Goal: Information Seeking & Learning: Learn about a topic

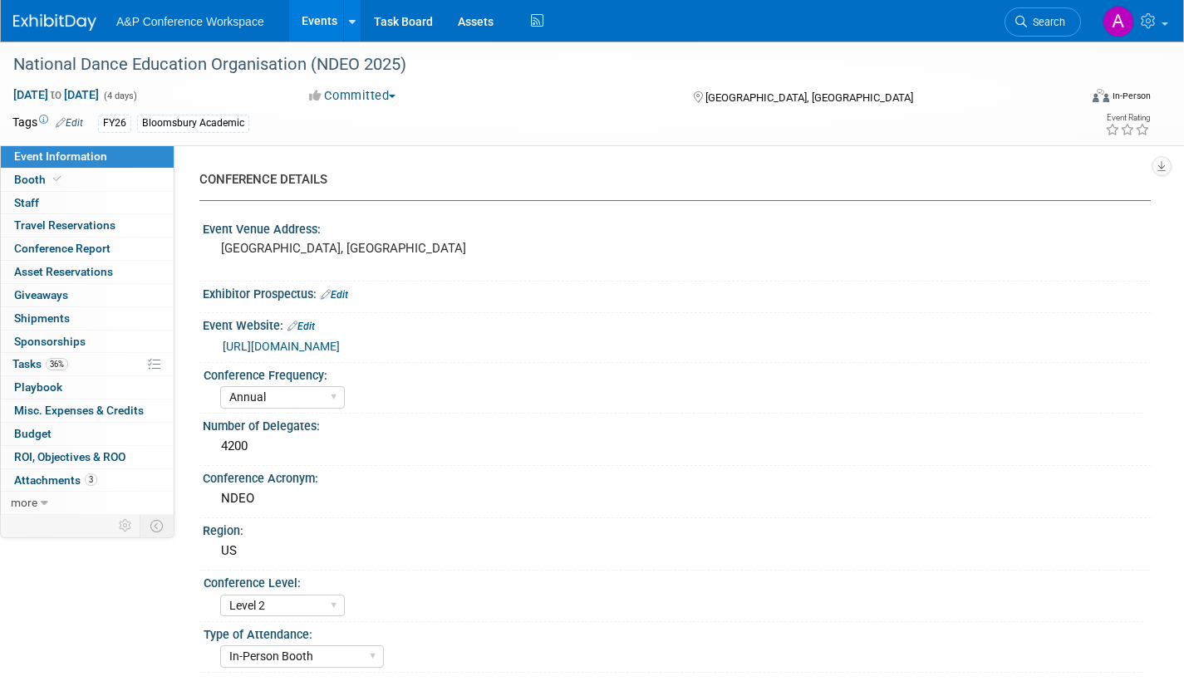
select select "Annual"
select select "Level 2"
select select "In-Person Booth"
select select "Drama & Performance Studies"
select select "Methuen Drama"
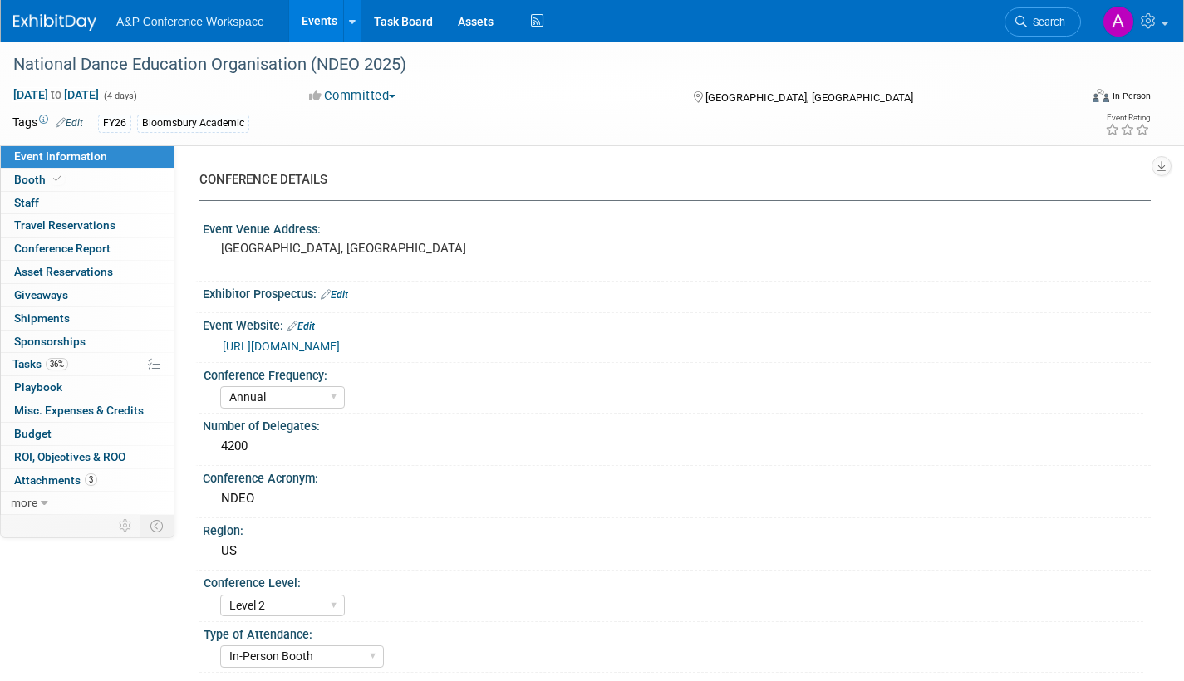
select select "Amanda Oney"
select select "Jenny Liddiard"
select select "Networking/Commissioning"
click at [1026, 19] on icon at bounding box center [1021, 22] width 12 height 12
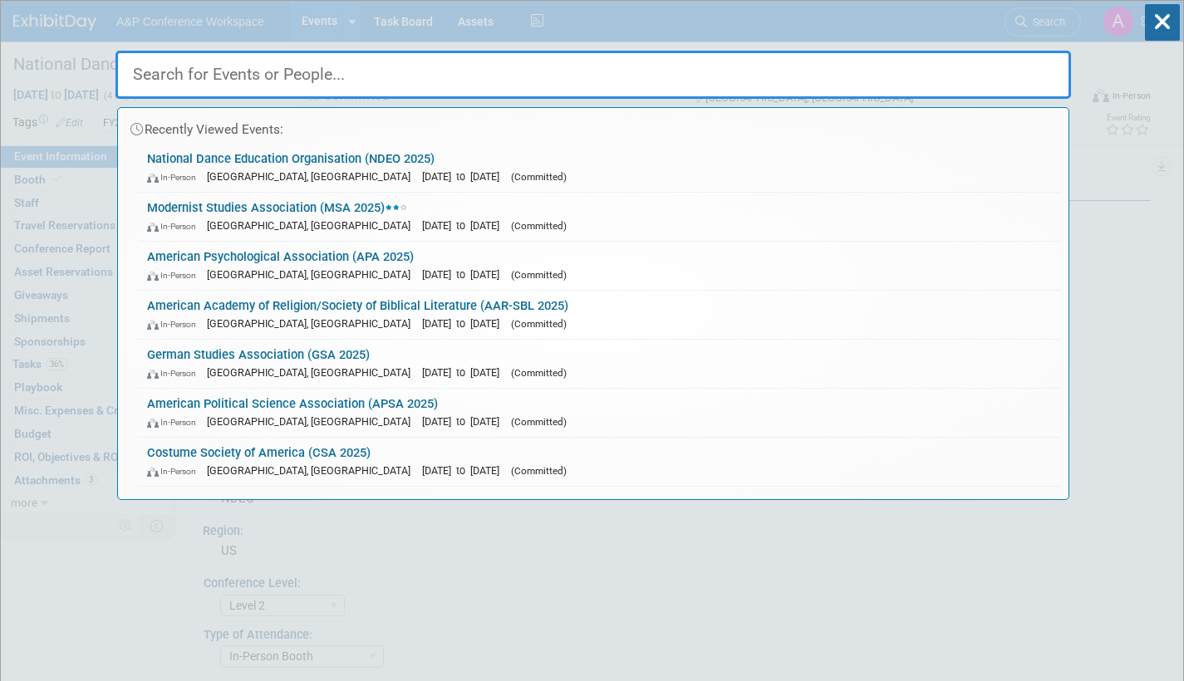
click at [397, 305] on link "American Academy of Religion/Society of Biblical Literature (AAR-SBL 2025) In-P…" at bounding box center [599, 315] width 921 height 48
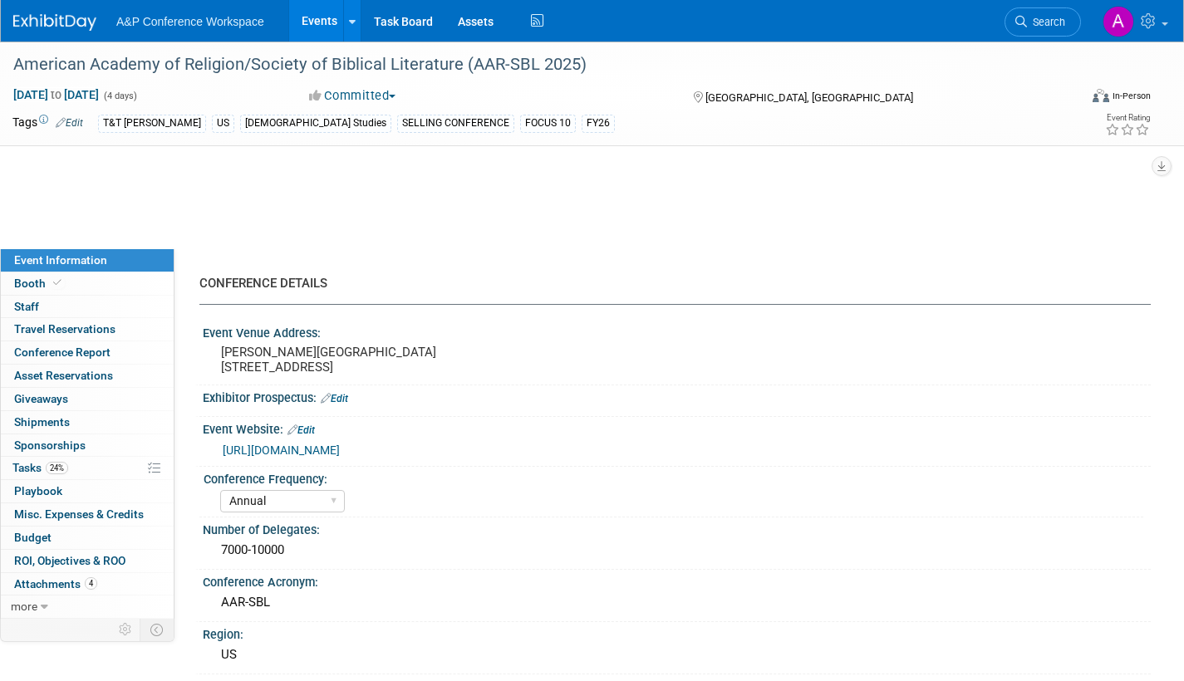
select select "Annual"
select select "Level 1"
select select "In-Person Booth"
select select "Biblical Studies"
select select "T&T Clark"
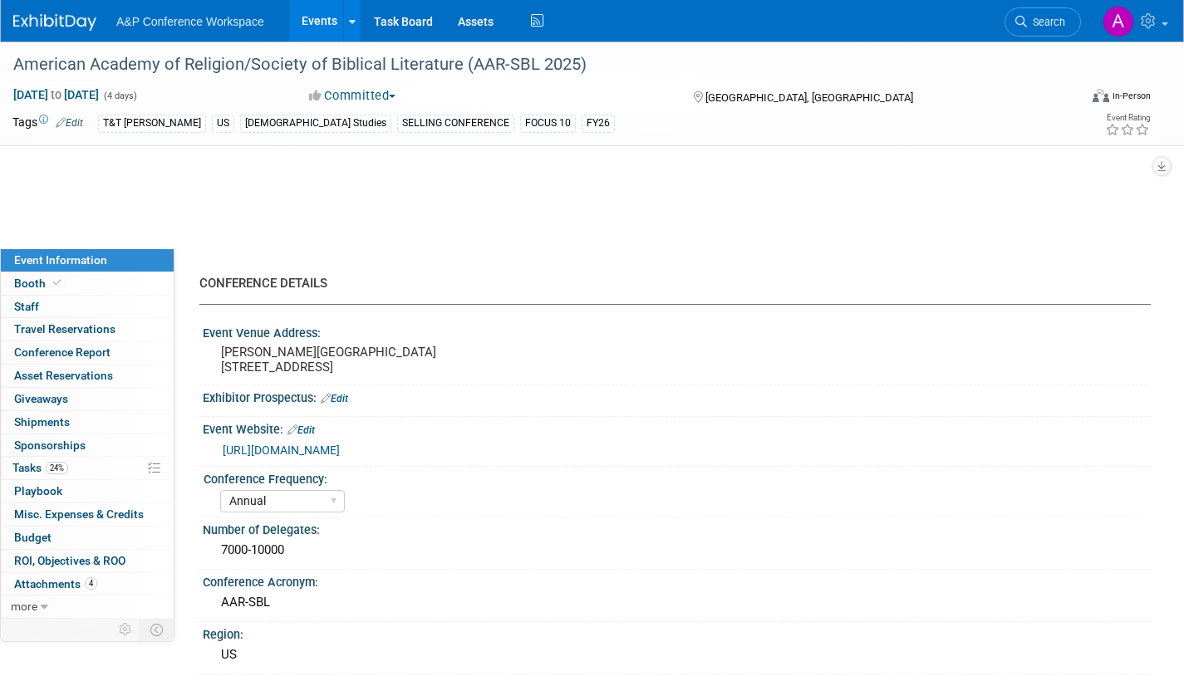
select select "Amanda Oney"
select select "Maria Rohde"
select select "Sophia Hettler"
select select "Networking/Commissioning"
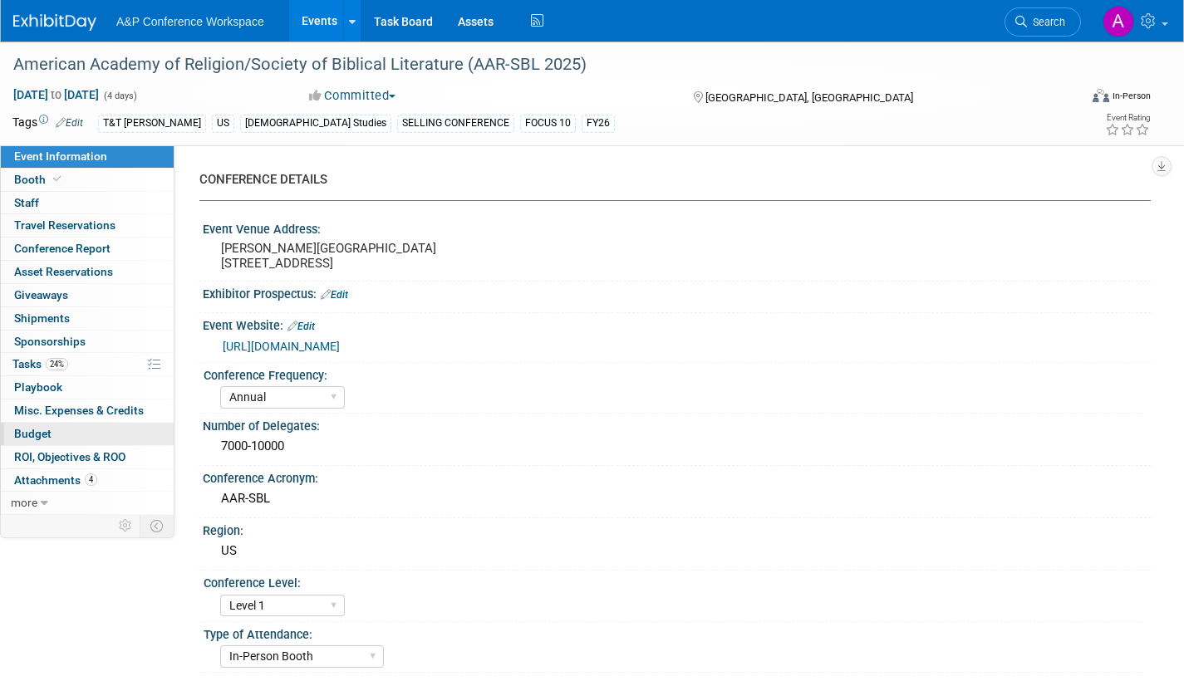
click at [38, 433] on span "Budget" at bounding box center [32, 433] width 37 height 13
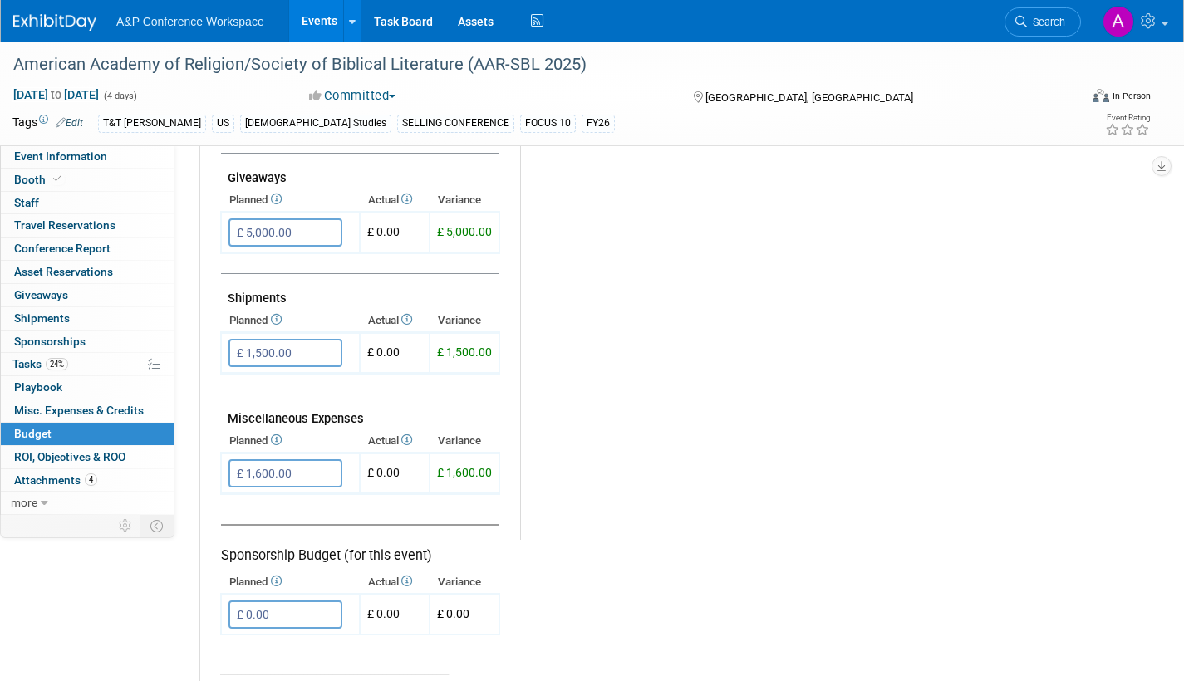
scroll to position [831, 0]
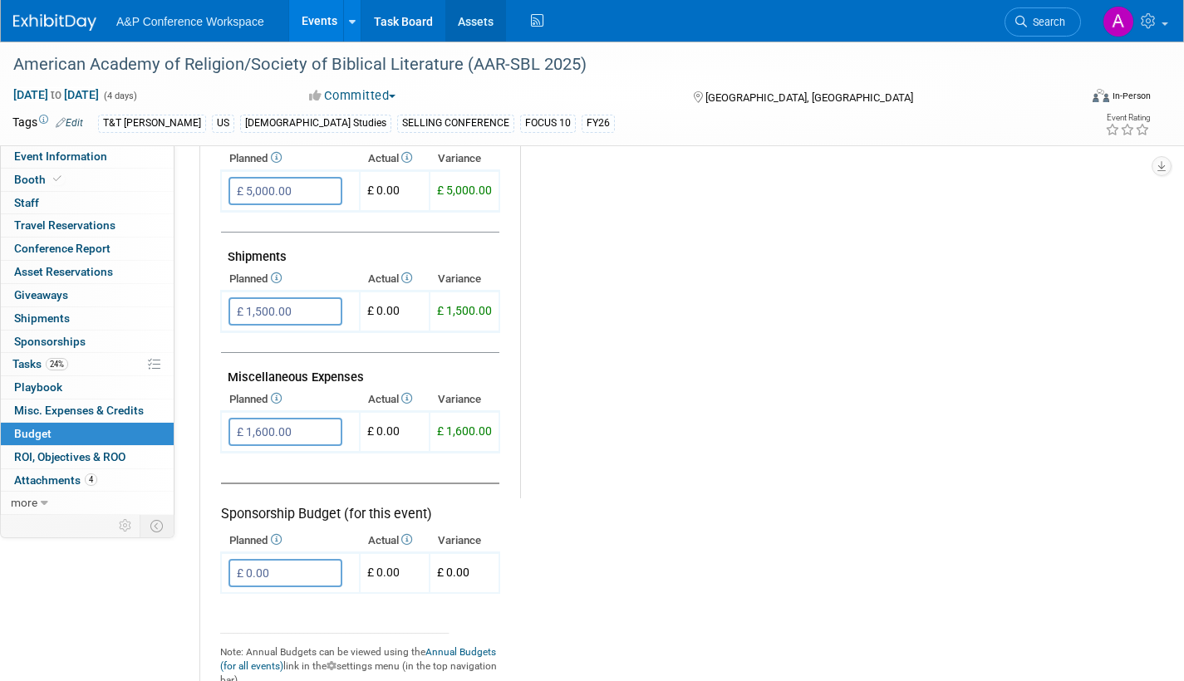
click at [454, 21] on link "Assets" at bounding box center [475, 21] width 61 height 42
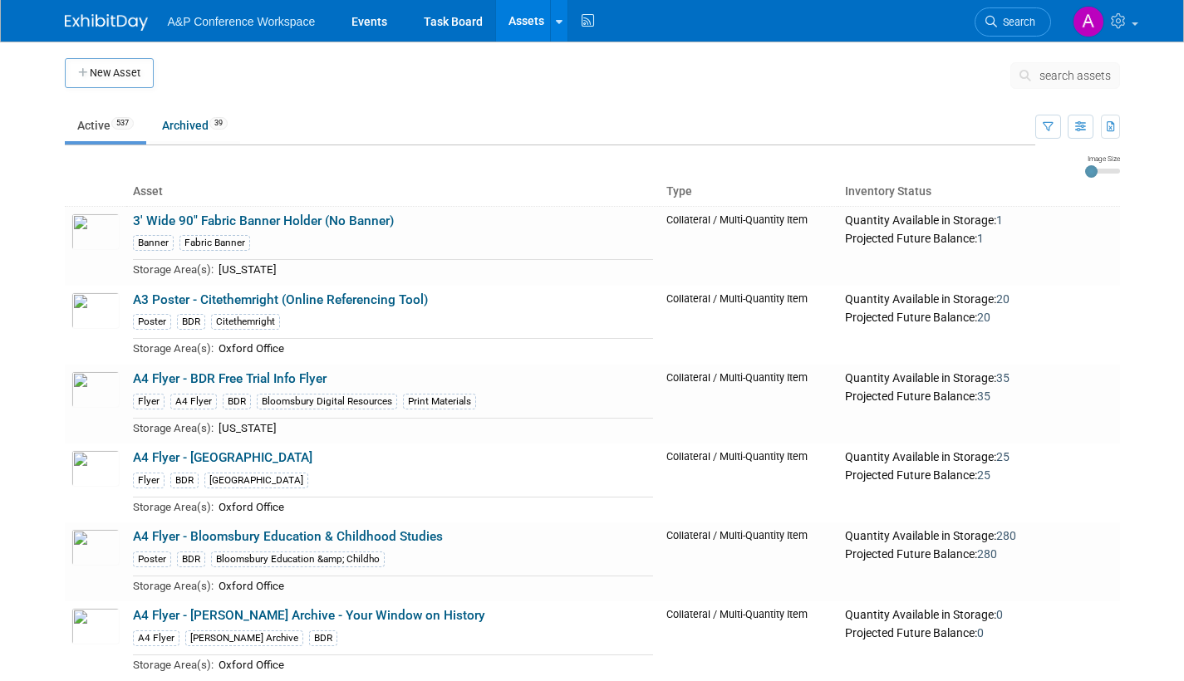
click at [1056, 76] on span "search assets" at bounding box center [1074, 75] width 71 height 13
click at [1067, 72] on span "search assets" at bounding box center [1074, 75] width 71 height 13
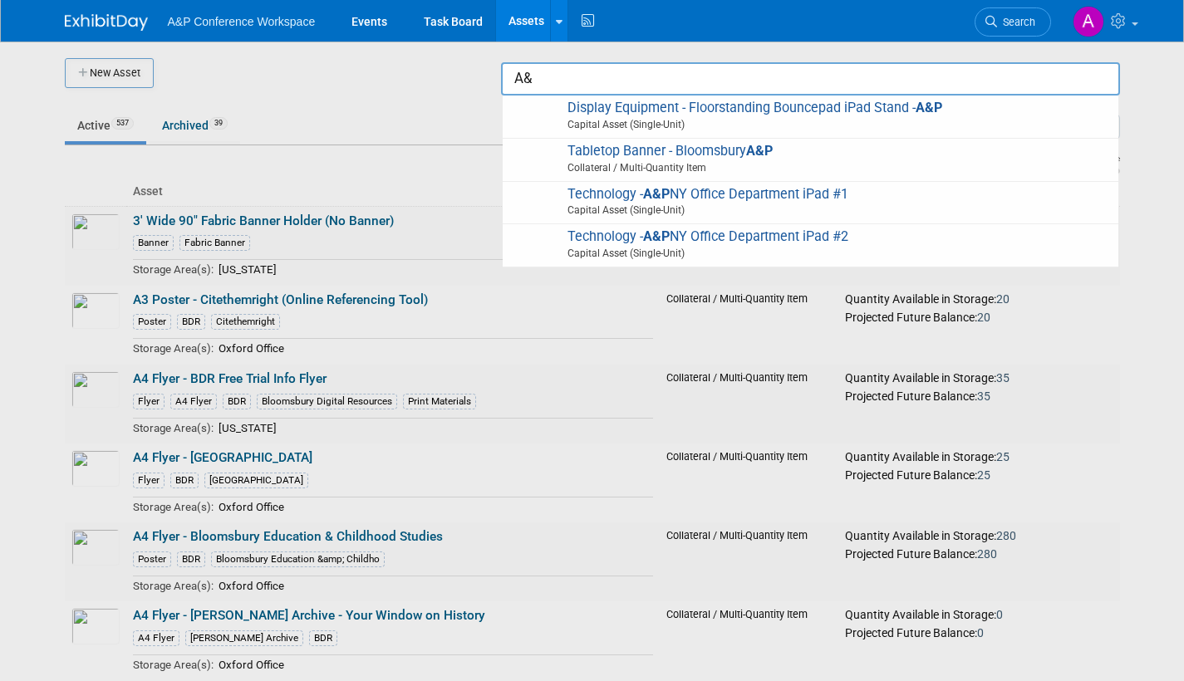
type input "A"
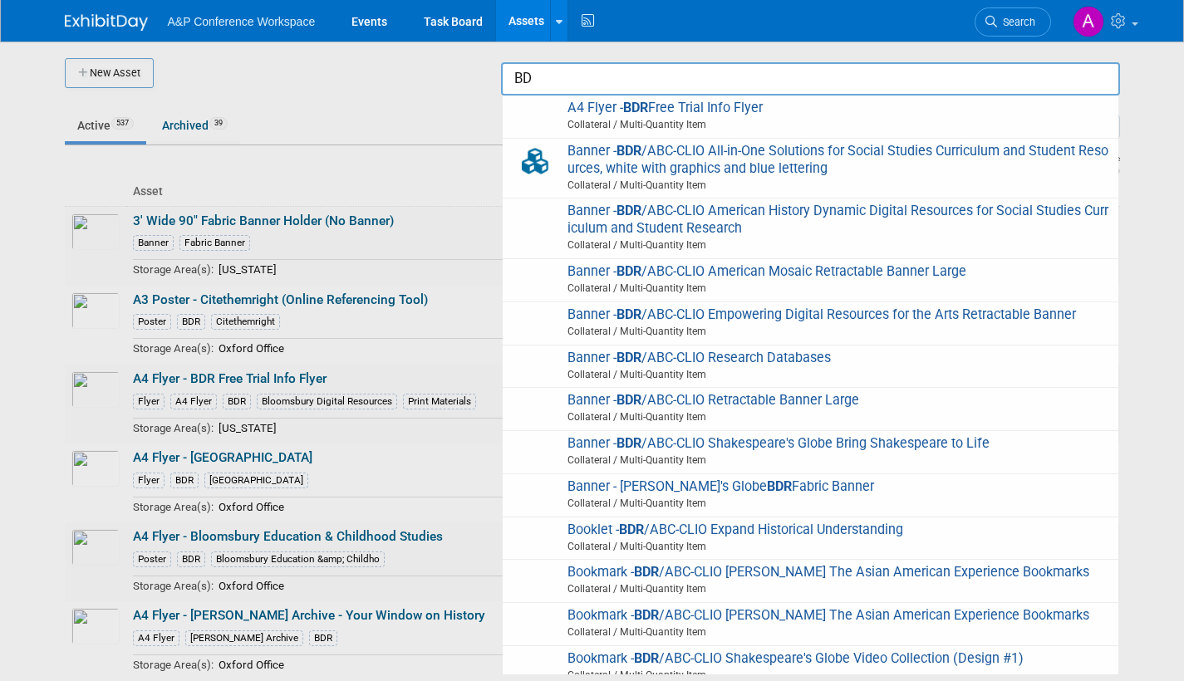
type input "B"
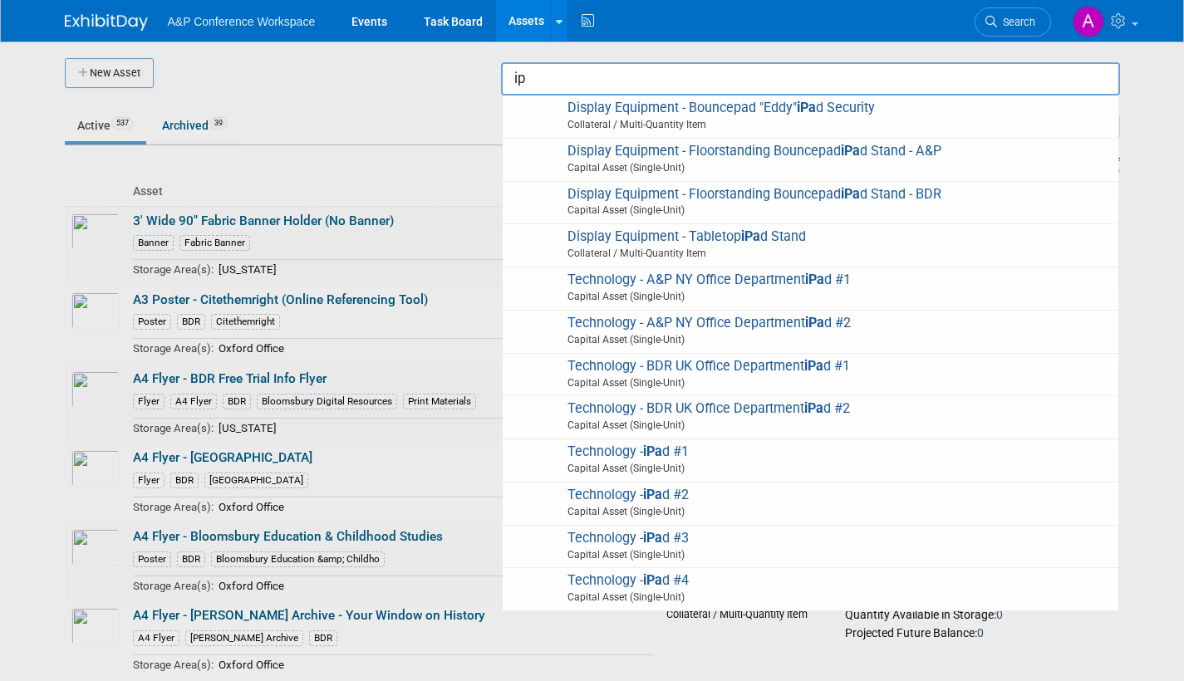
type input "i"
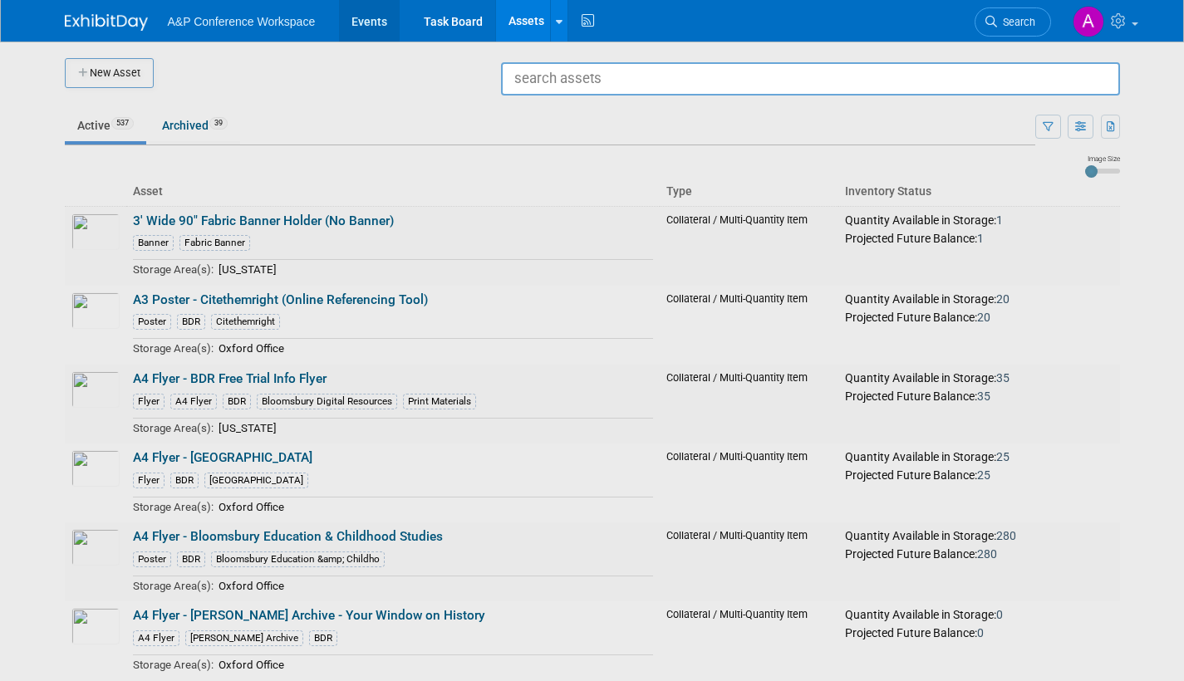
click at [377, 19] on link "Events" at bounding box center [369, 21] width 61 height 42
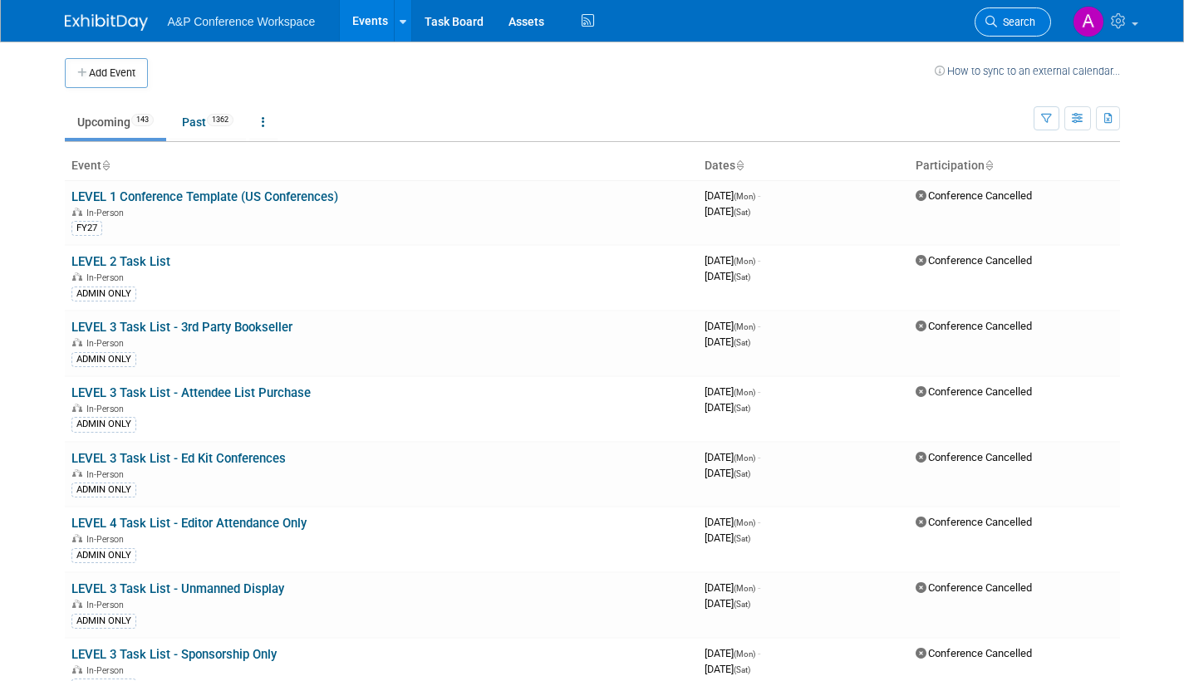
click at [1012, 31] on link "Search" at bounding box center [1012, 21] width 76 height 29
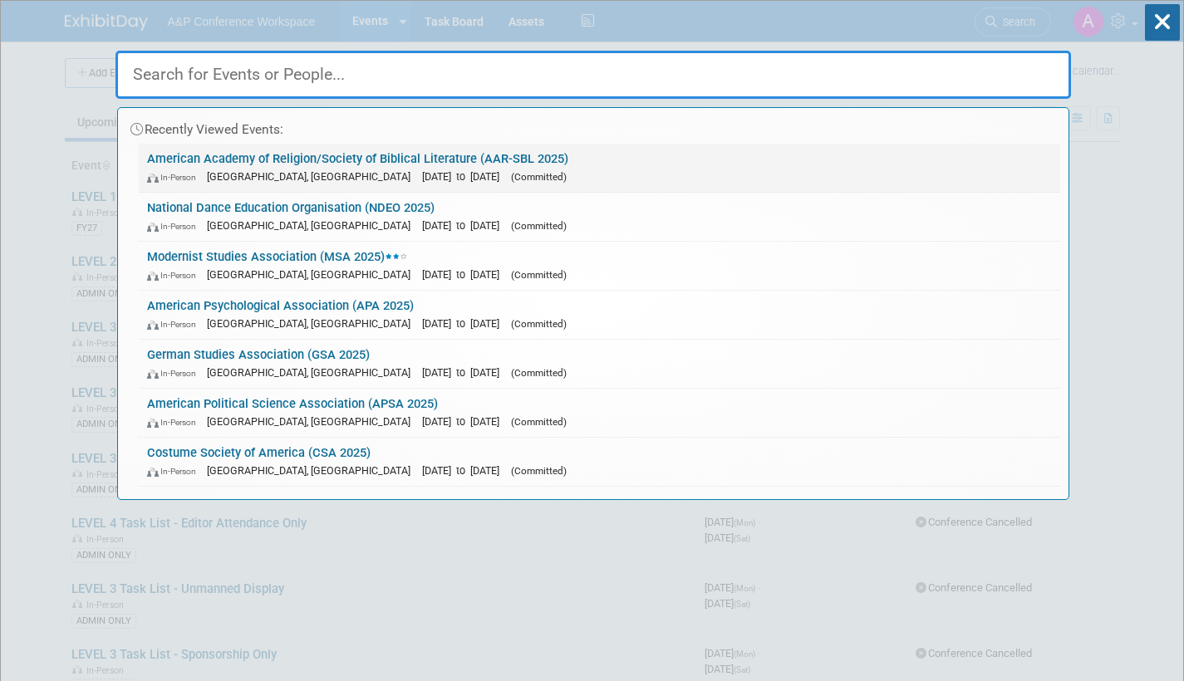
click at [512, 174] on div "In-Person Boston, MA Nov 22, 2025 to Nov 25, 2025 (Committed)" at bounding box center [599, 176] width 905 height 17
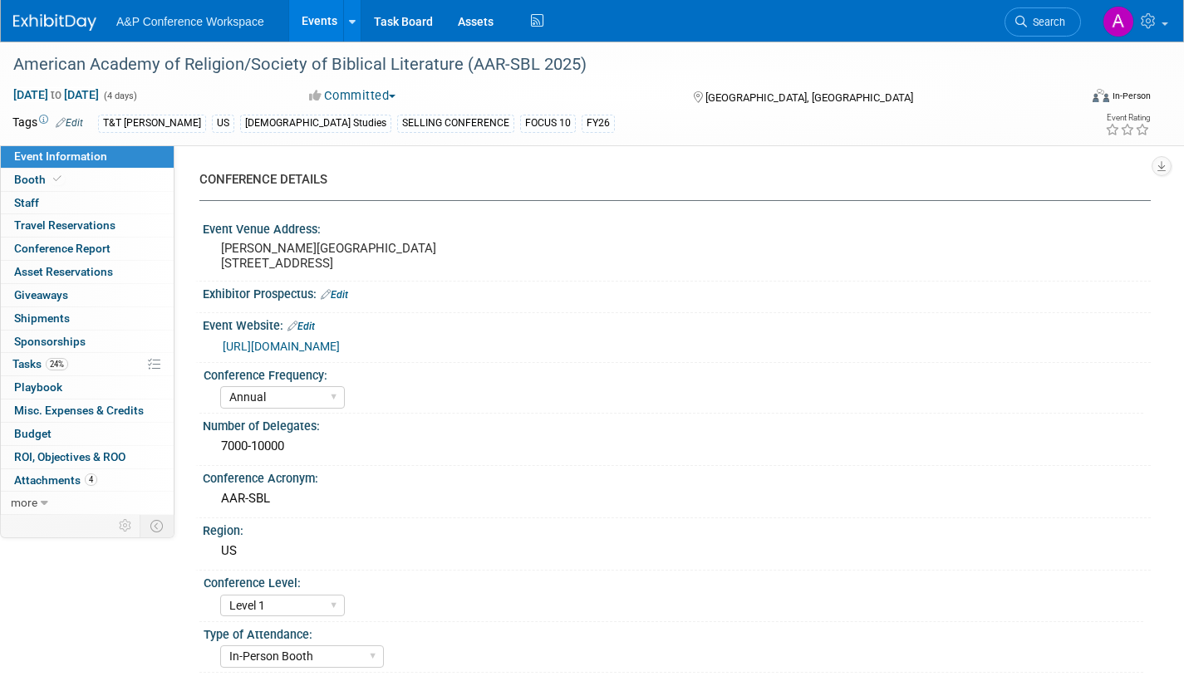
select select "Annual"
select select "Level 1"
select select "In-Person Booth"
select select "[DEMOGRAPHIC_DATA] Studies"
select select "T&T [PERSON_NAME]"
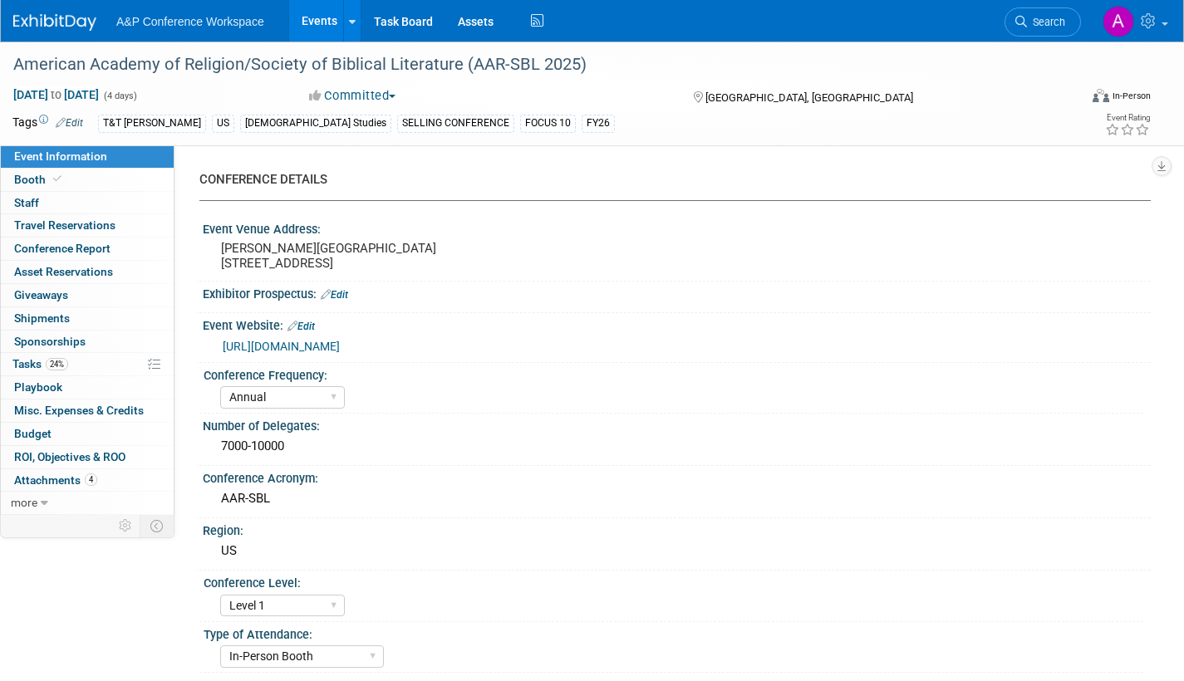
select select "[PERSON_NAME]"
select select "Networking/Commissioning"
click at [42, 433] on span "Budget" at bounding box center [32, 433] width 37 height 13
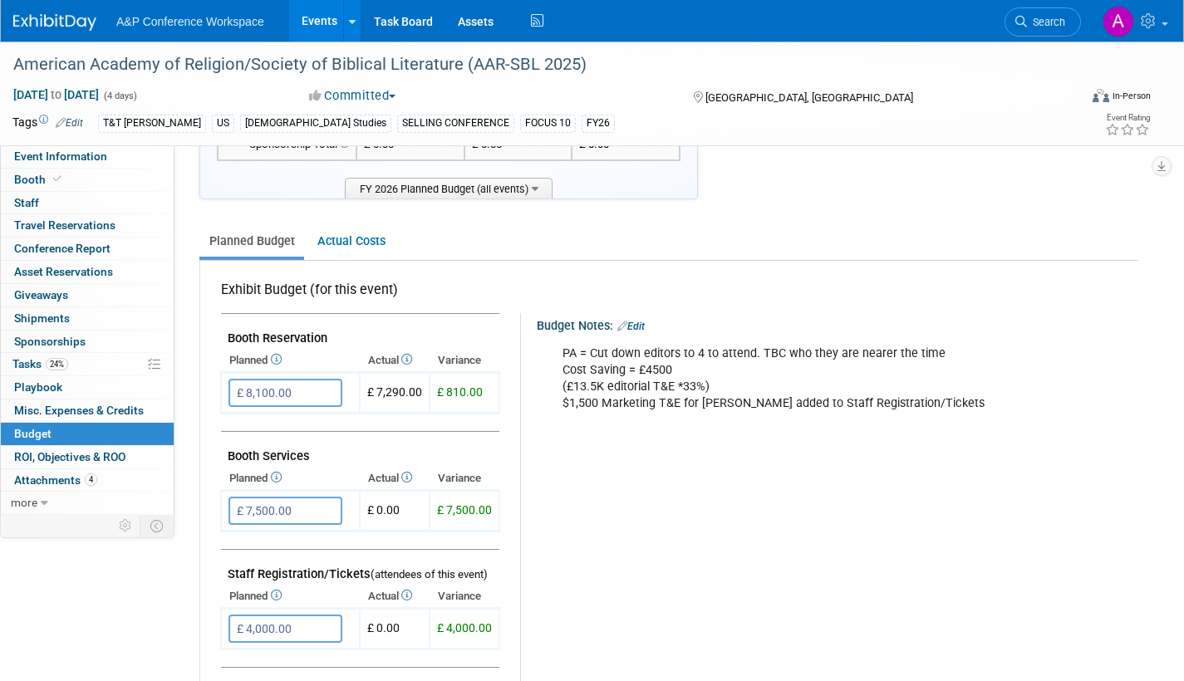
scroll to position [415, 0]
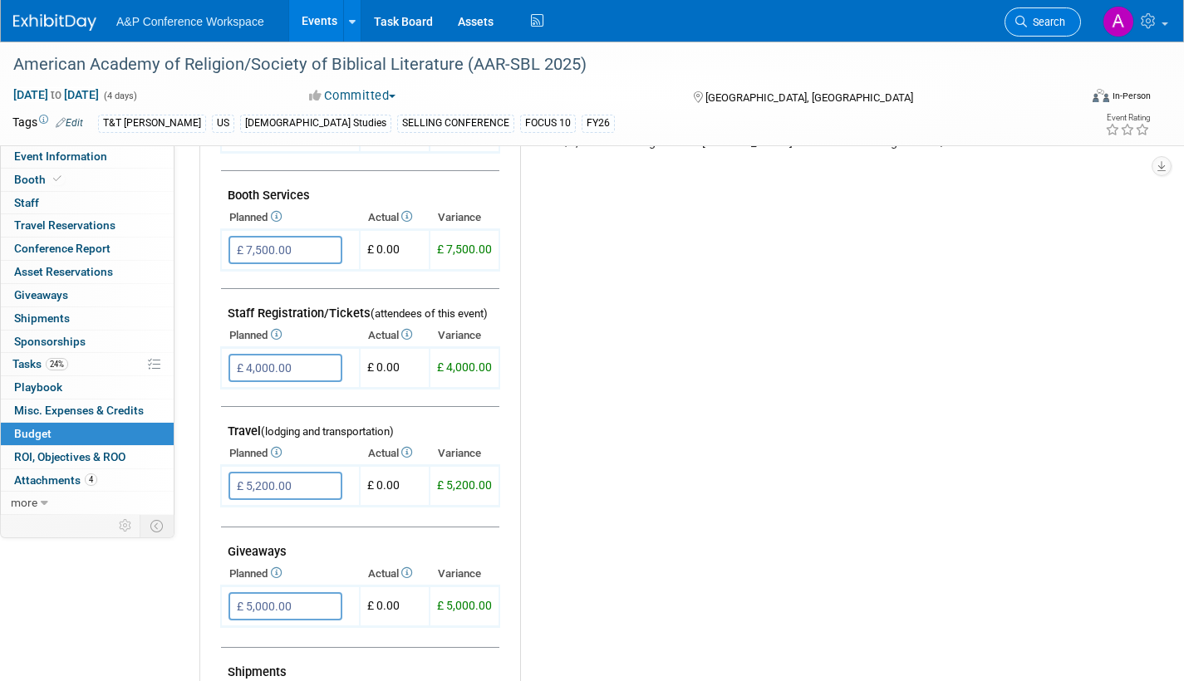
click at [1023, 25] on icon at bounding box center [1021, 22] width 12 height 12
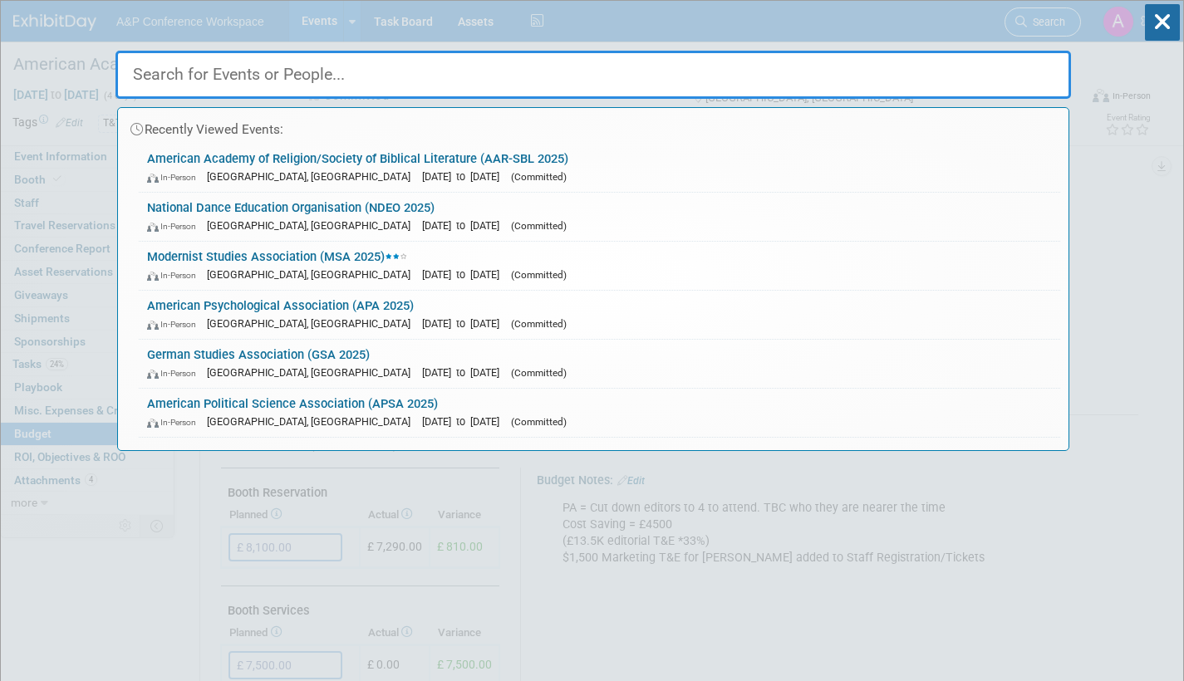
type input "a"
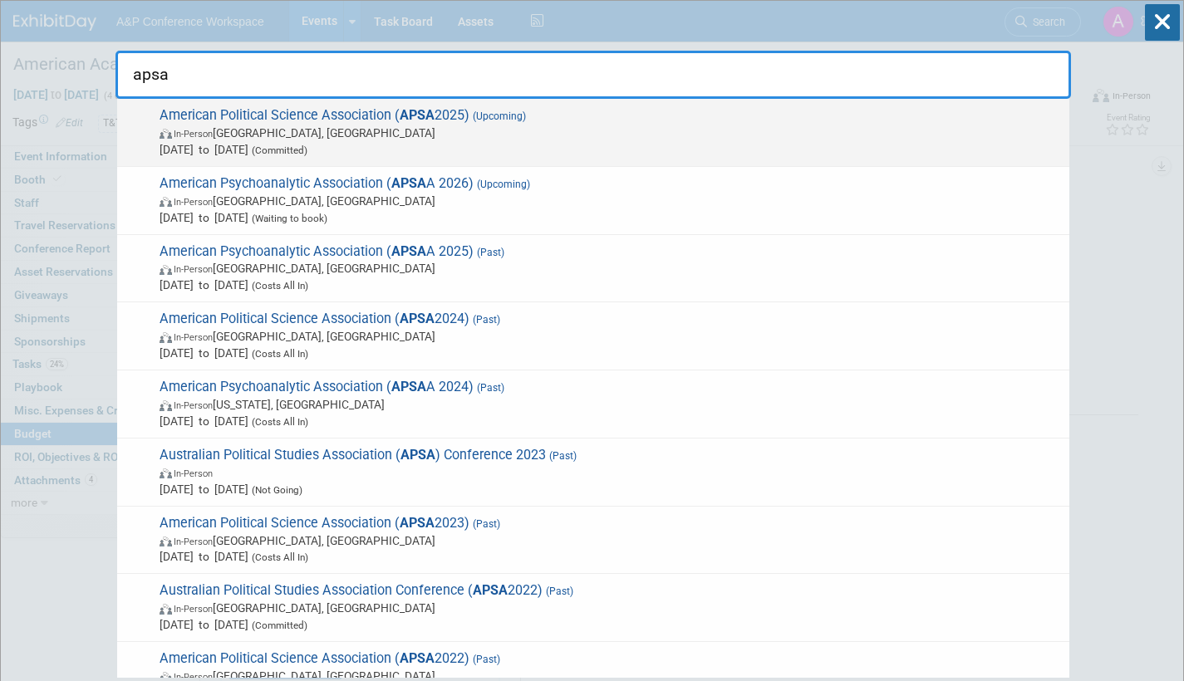
type input "apsa"
click at [706, 125] on span "In-Person Vancouver, Canada" at bounding box center [609, 133] width 901 height 17
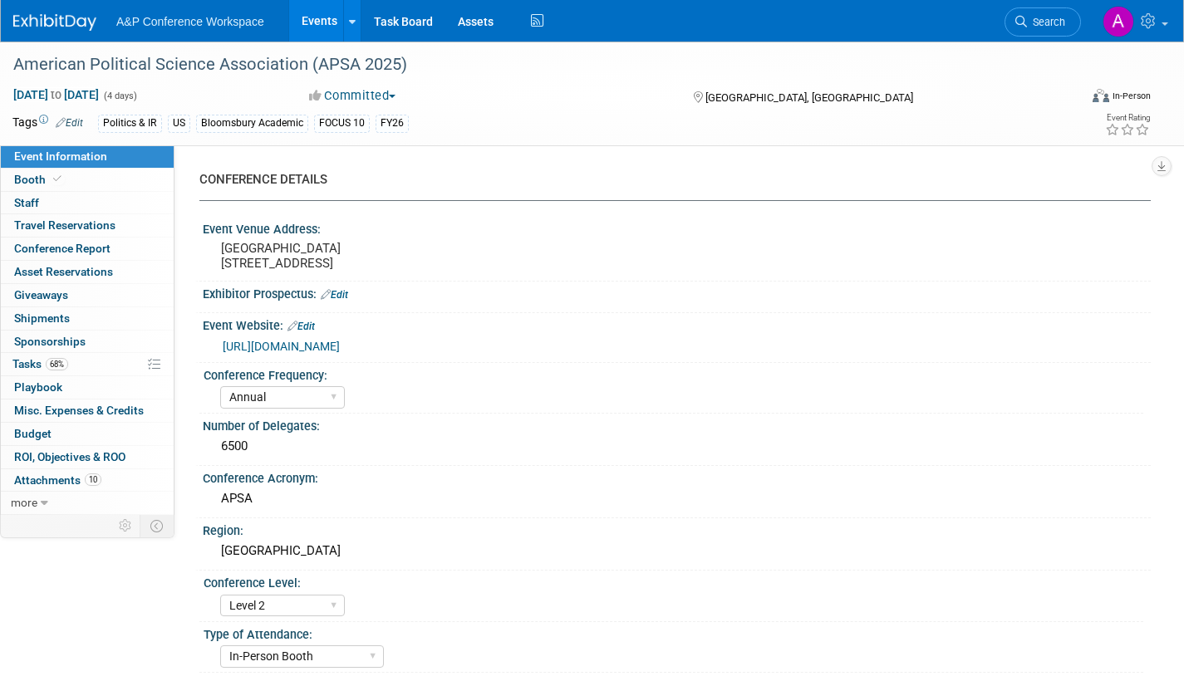
select select "Annual"
select select "Level 2"
select select "In-Person Booth"
select select "Politics & International Relations"
select select "Bloomsbury Academic"
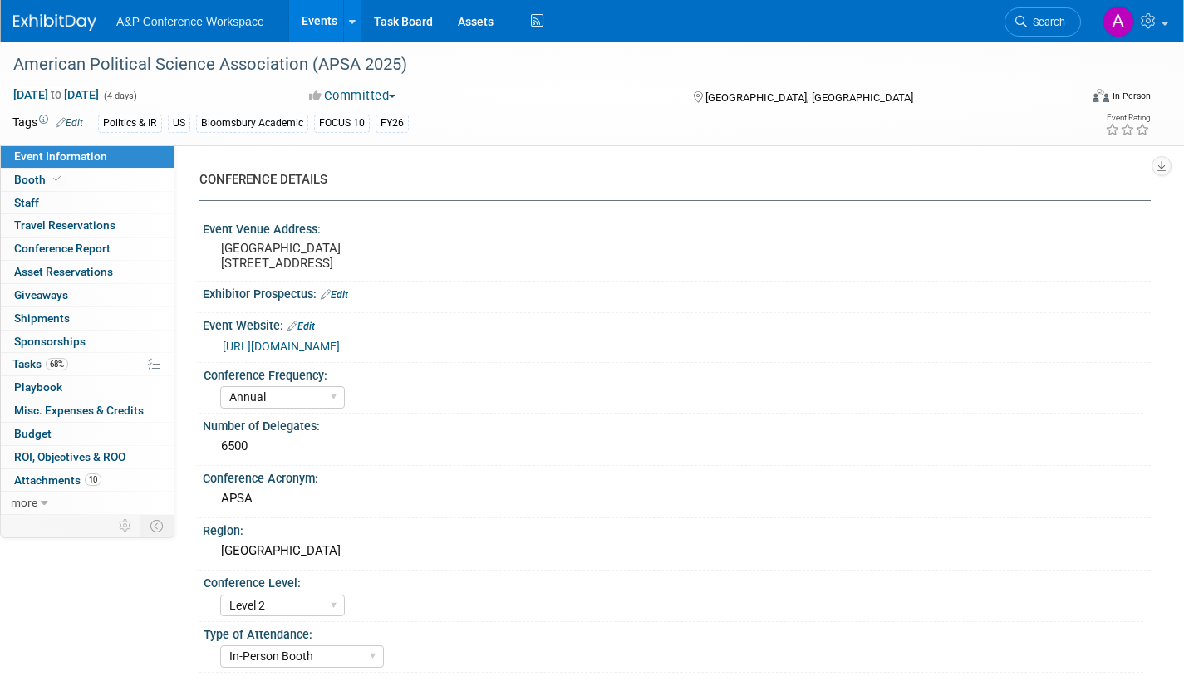
select select "[PERSON_NAME]"
select select "Networking/Commissioning"
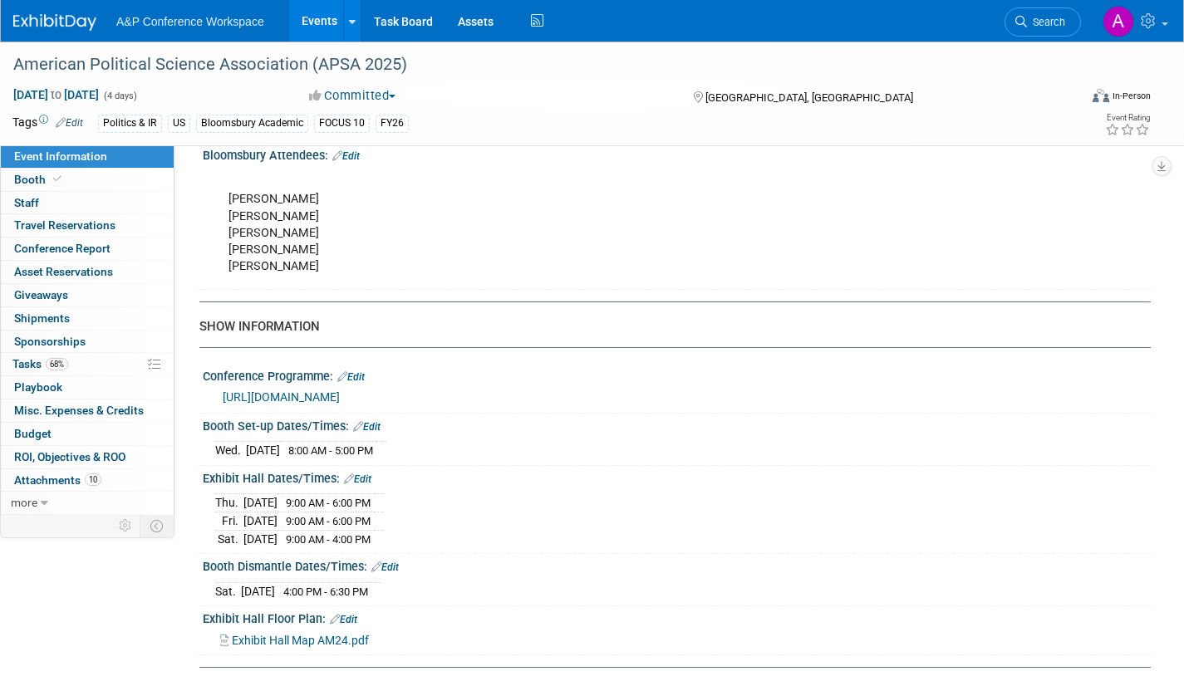
scroll to position [1246, 0]
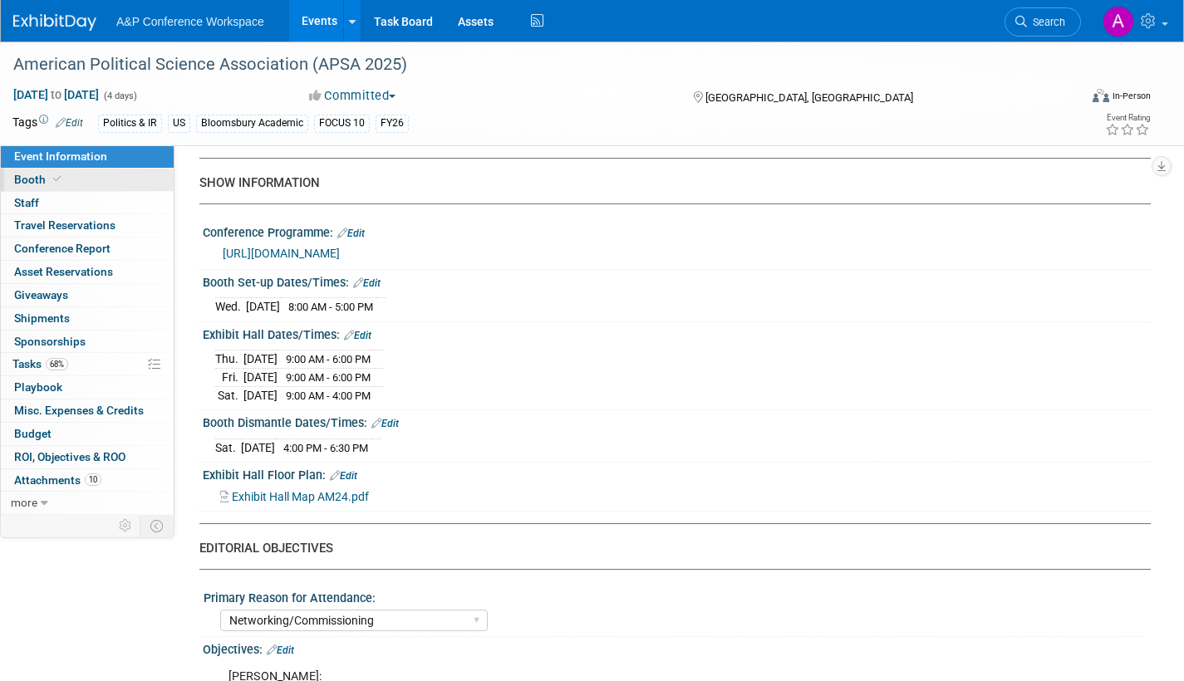
click at [78, 178] on link "Booth" at bounding box center [87, 180] width 173 height 22
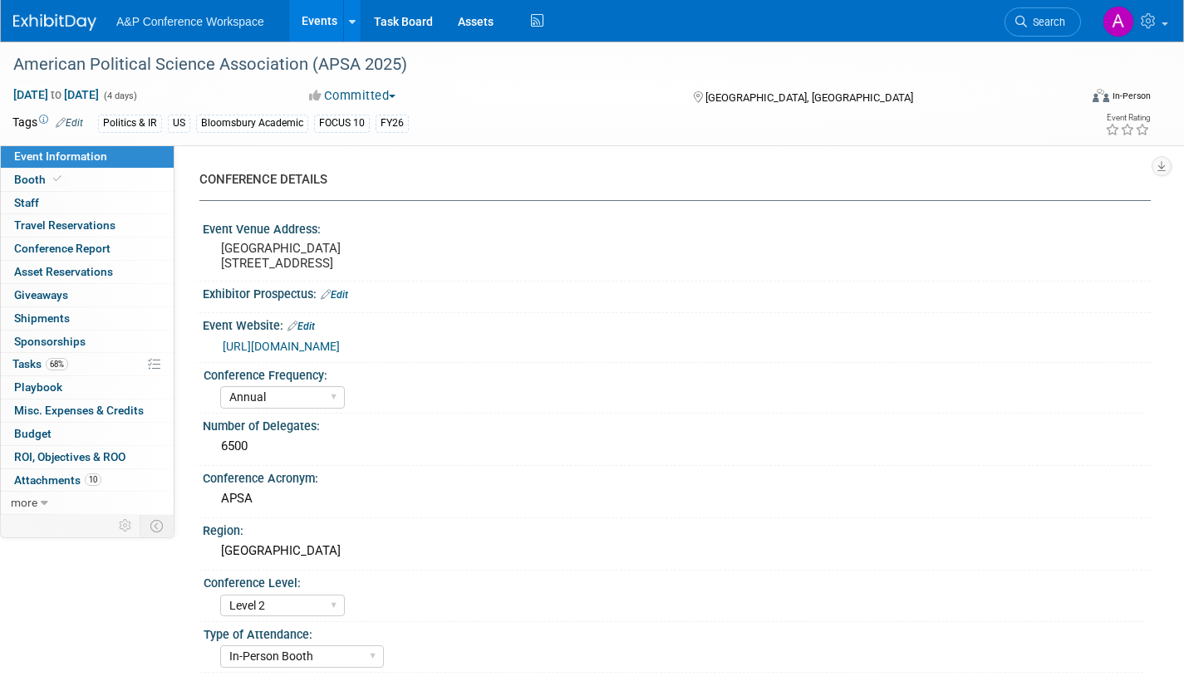
select select "CUAP"
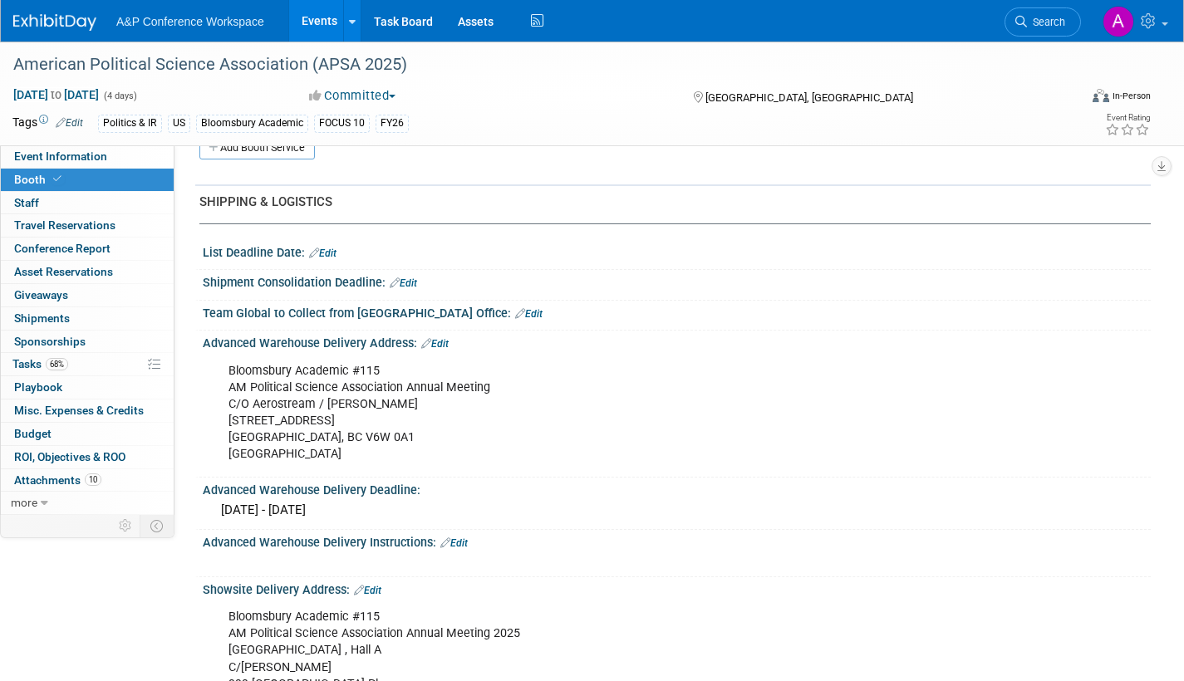
scroll to position [831, 0]
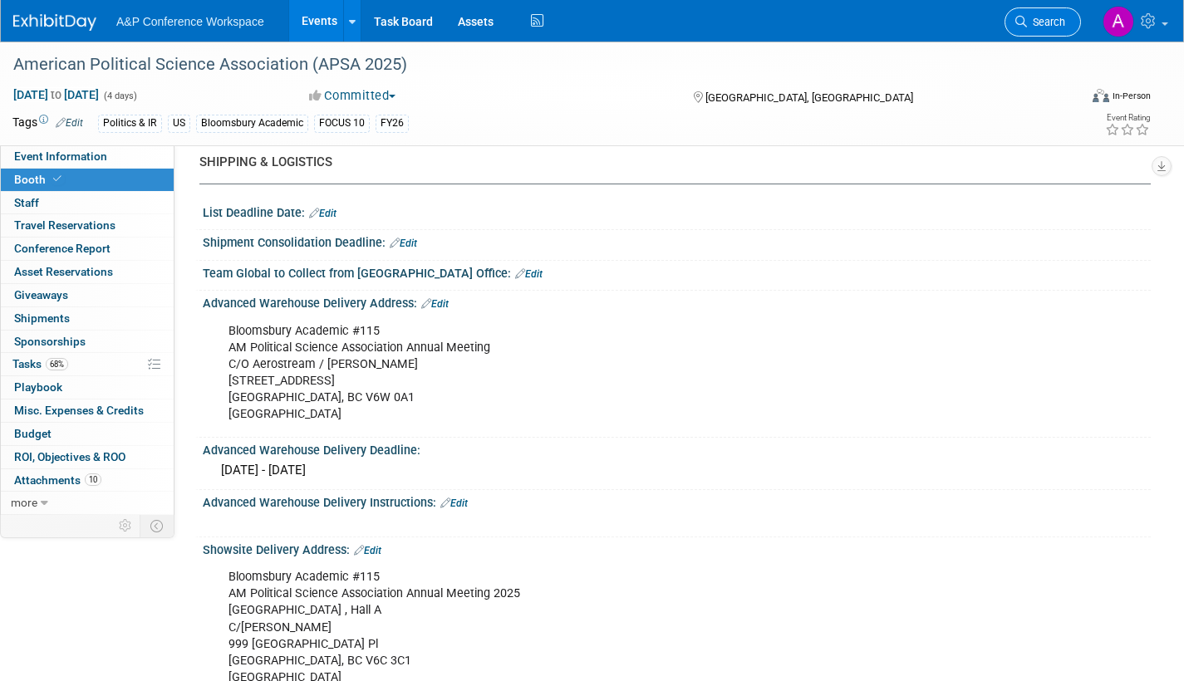
click at [1042, 18] on span "Search" at bounding box center [1046, 22] width 38 height 12
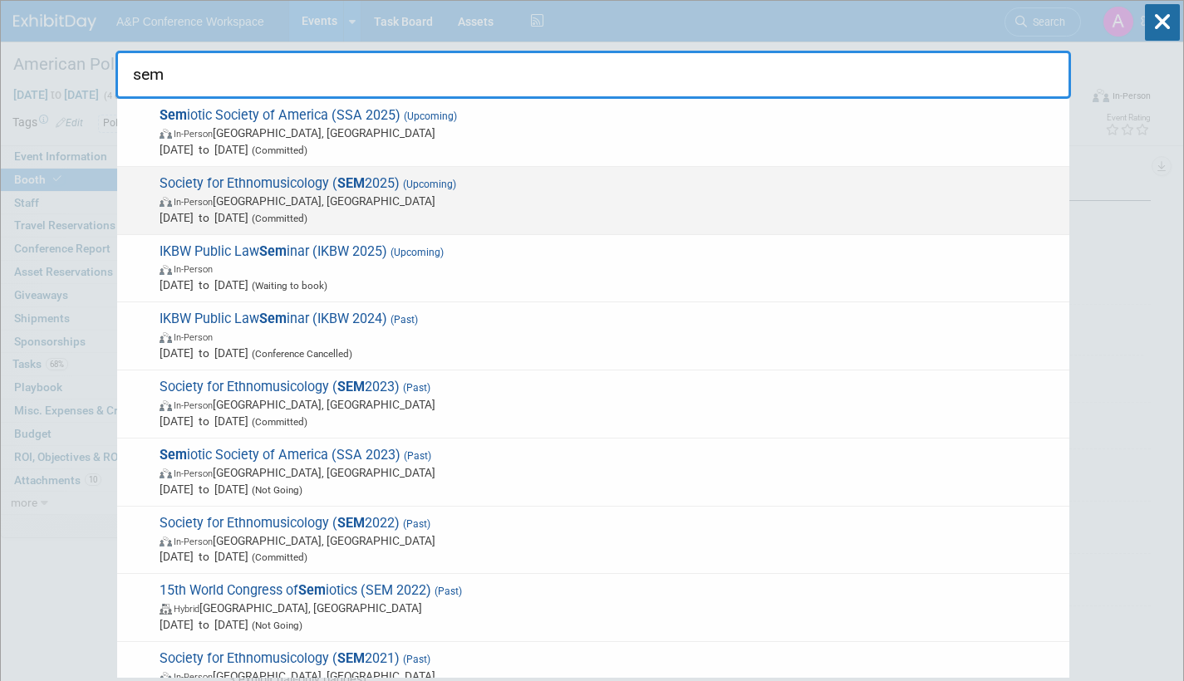
type input "sem"
click at [465, 193] on span "In-Person Atlanta, GA" at bounding box center [609, 201] width 901 height 17
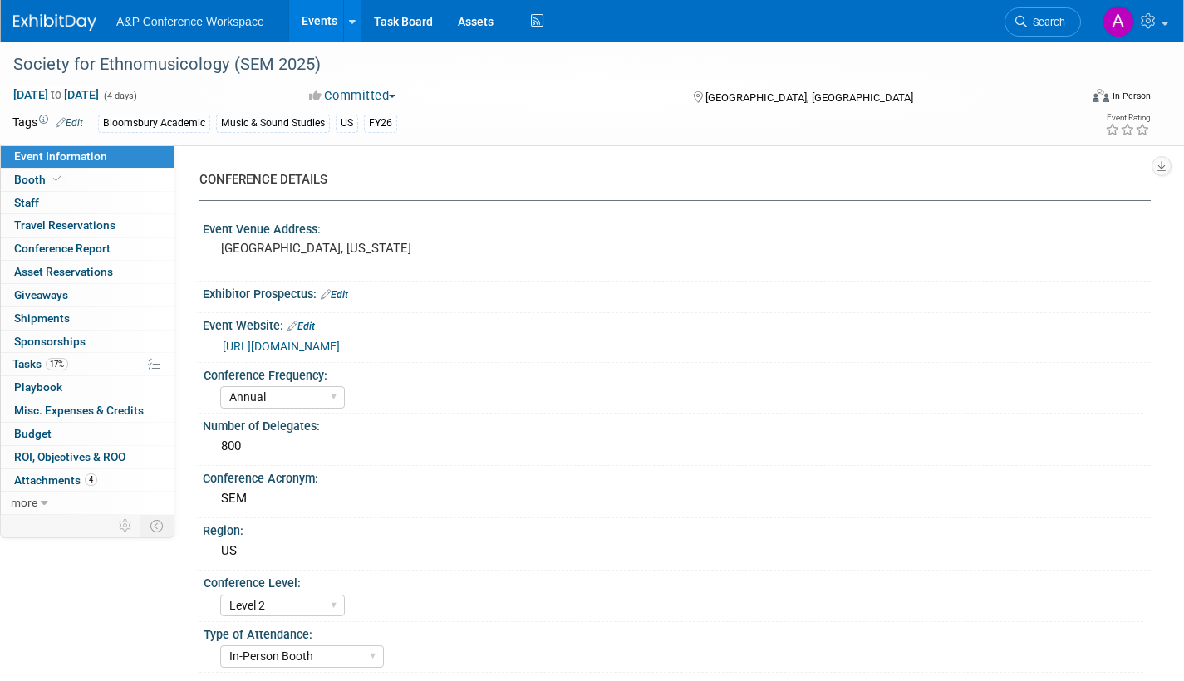
select select "Annual"
select select "Level 2"
select select "In-Person Booth"
select select "Music & Sound Studies"
select select "Bloomsbury Academic"
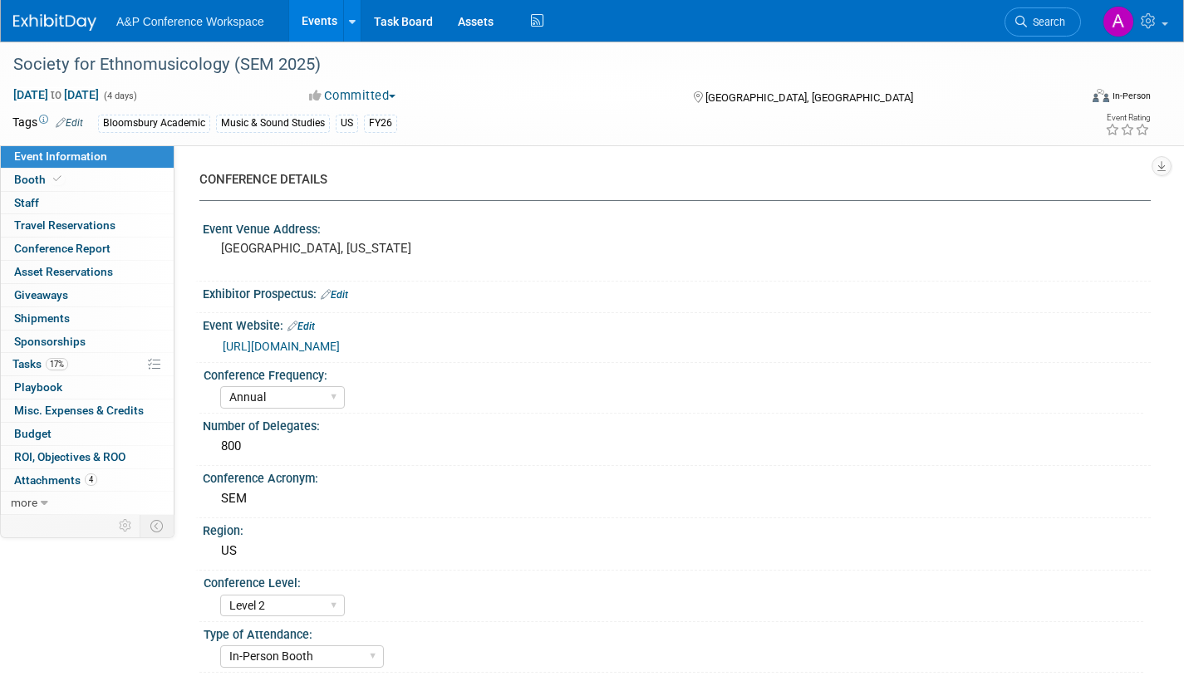
select select "[PERSON_NAME]"
select select "Brand/Subject Presence​"
click at [36, 174] on span "Booth" at bounding box center [39, 179] width 51 height 13
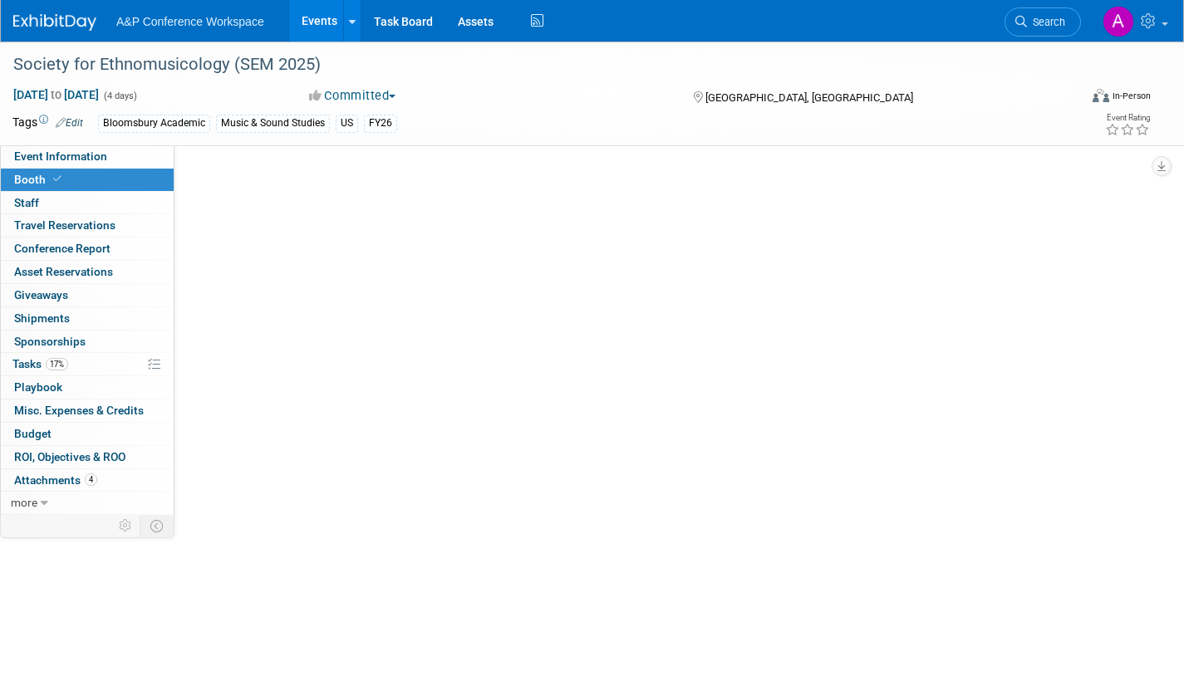
select select "CUAP"
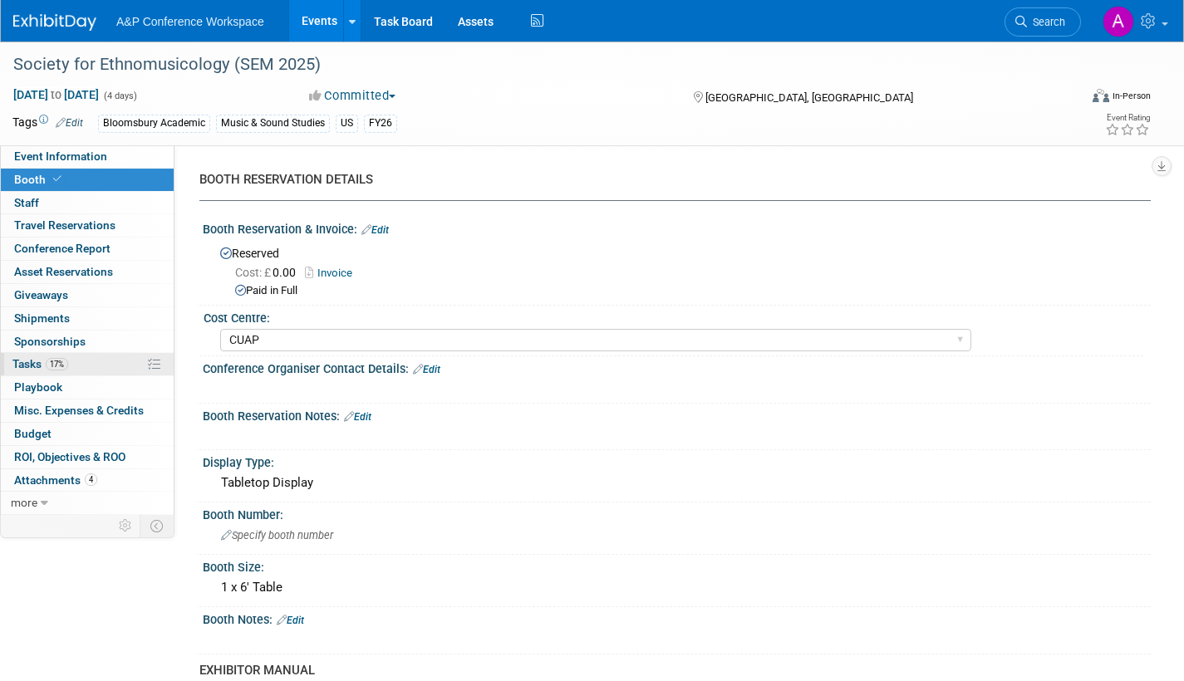
click at [8, 360] on link "17% Tasks 17%" at bounding box center [87, 364] width 173 height 22
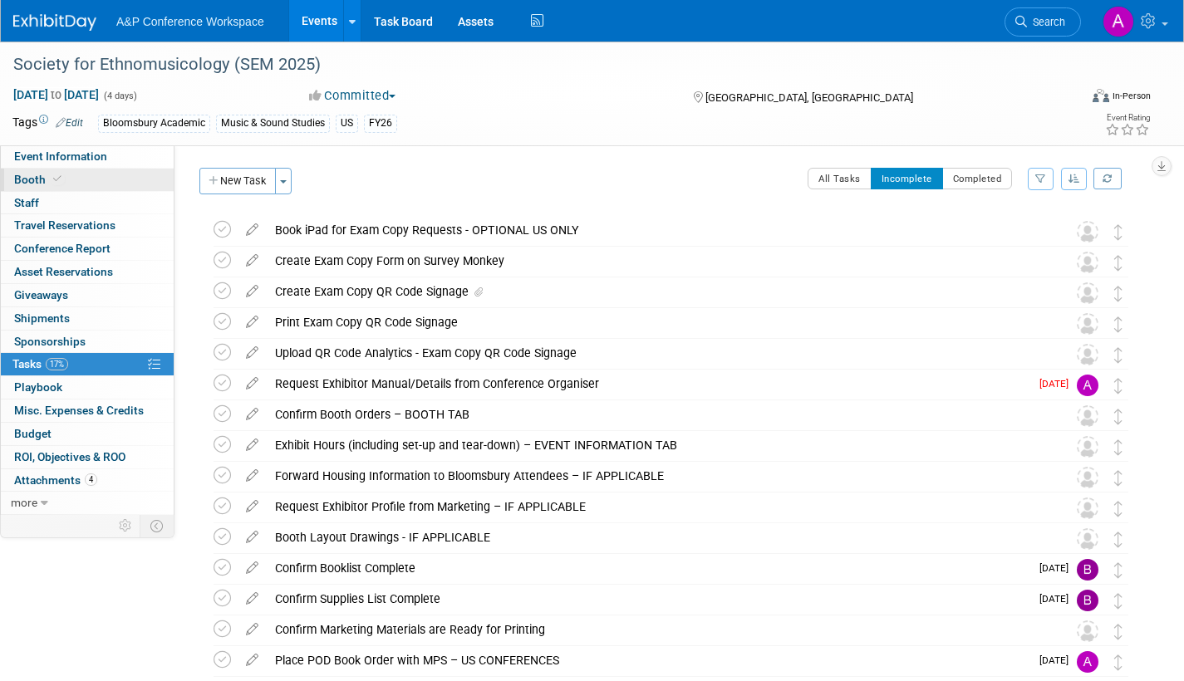
click at [40, 184] on span "Booth" at bounding box center [39, 179] width 51 height 13
select select "CUAP"
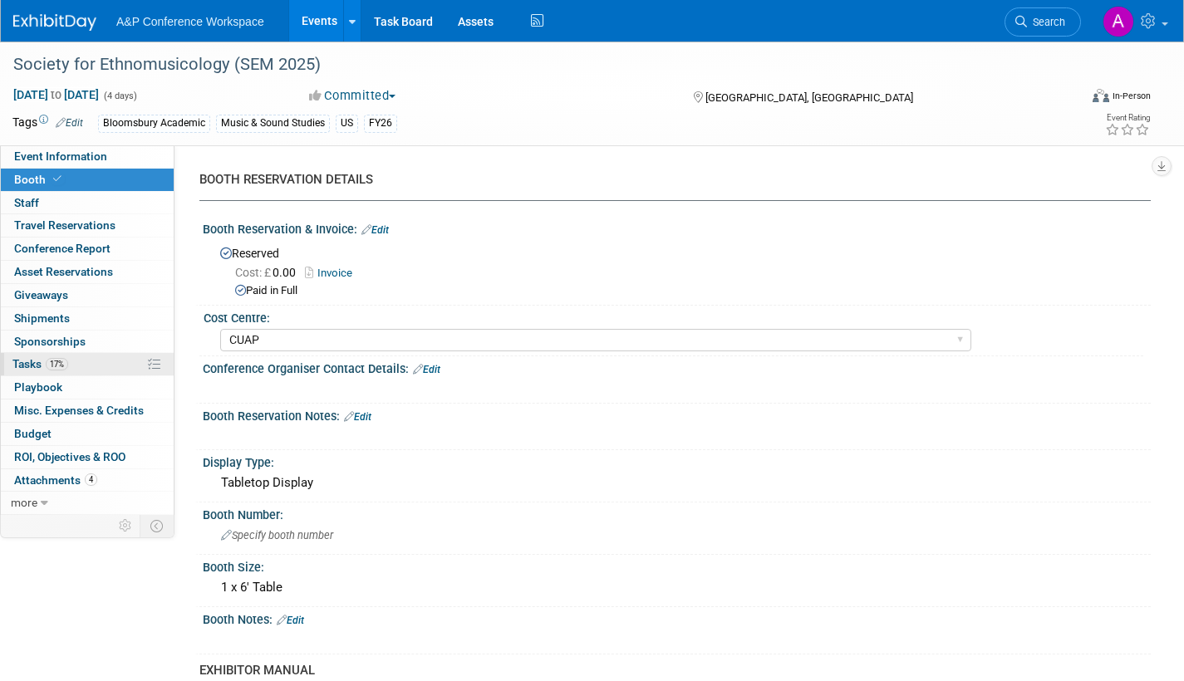
click at [27, 368] on span "Tasks 17%" at bounding box center [40, 363] width 56 height 13
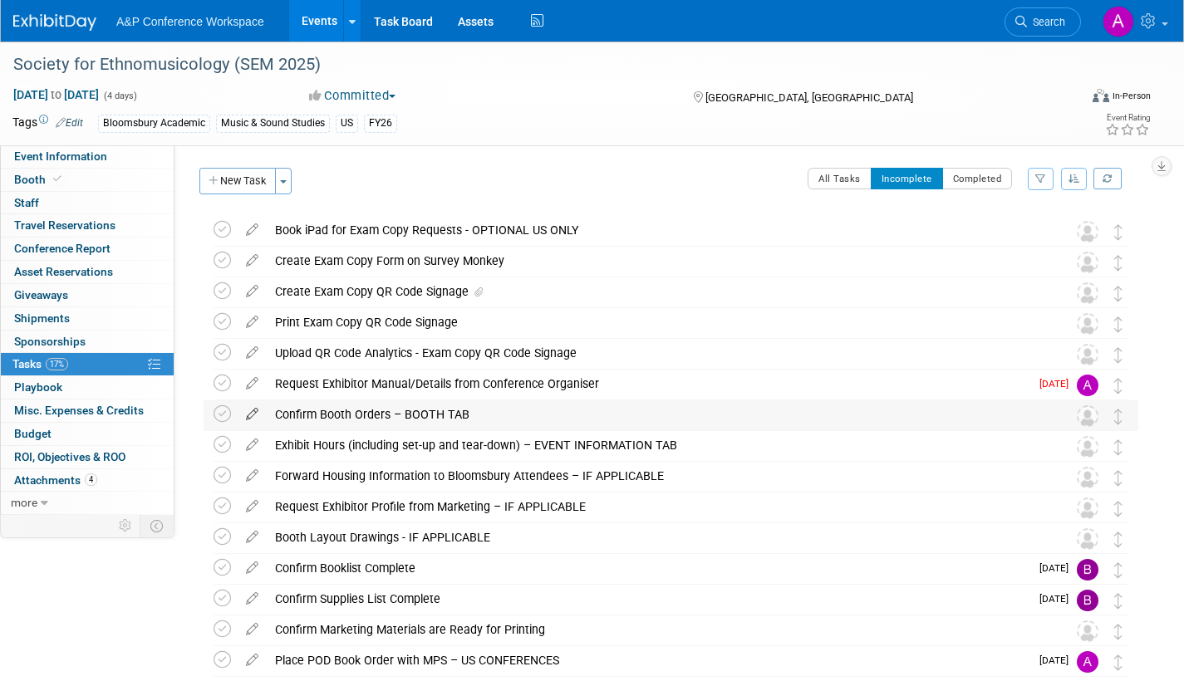
click at [253, 410] on icon at bounding box center [252, 410] width 29 height 21
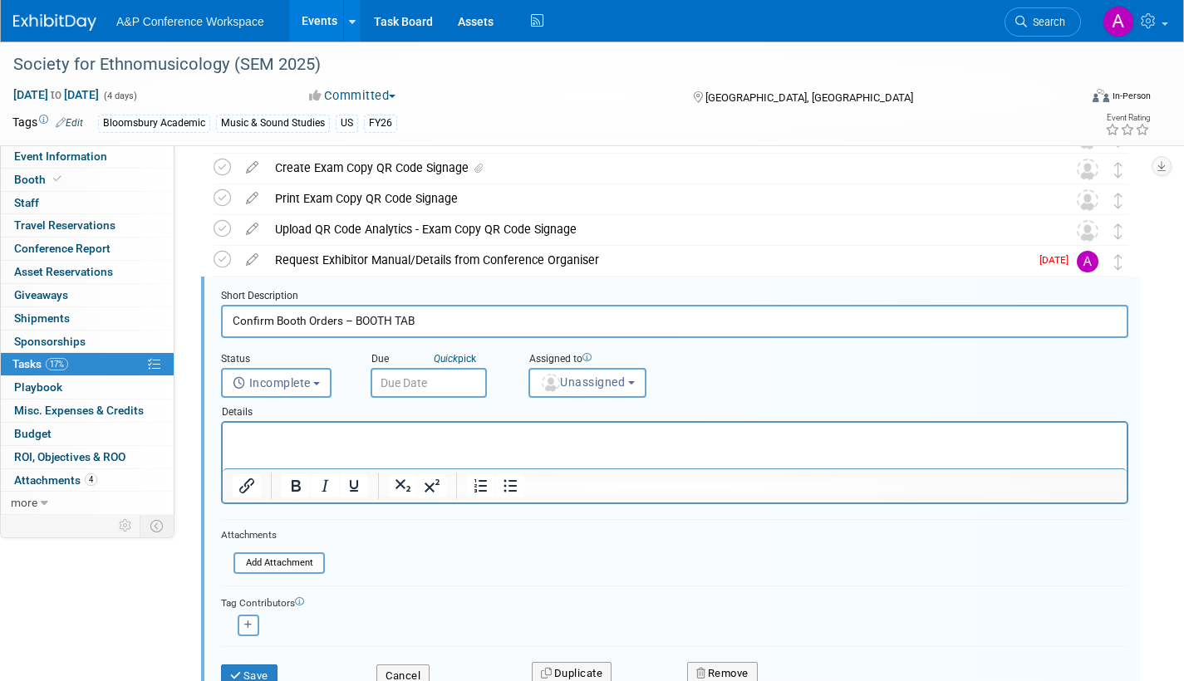
scroll to position [157, 0]
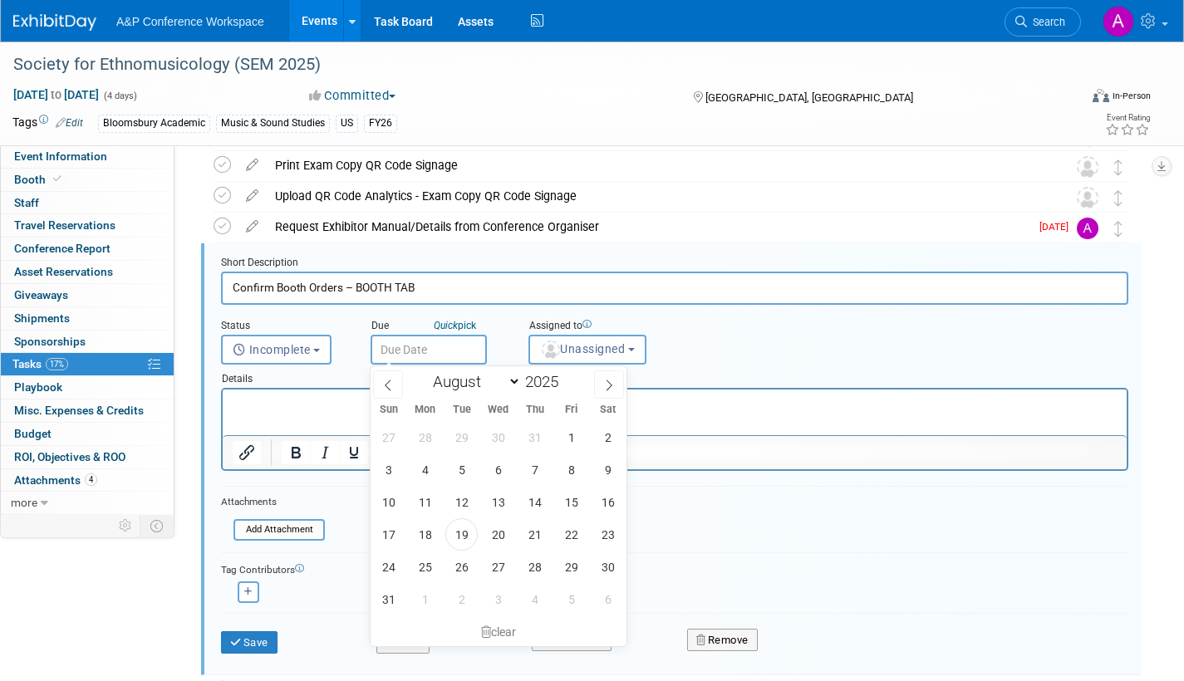
click at [424, 347] on input "text" at bounding box center [428, 350] width 116 height 30
drag, startPoint x: 457, startPoint y: 534, endPoint x: 505, endPoint y: 503, distance: 57.1
click at [459, 534] on span "19" at bounding box center [461, 534] width 32 height 32
type input "Aug 19, 2025"
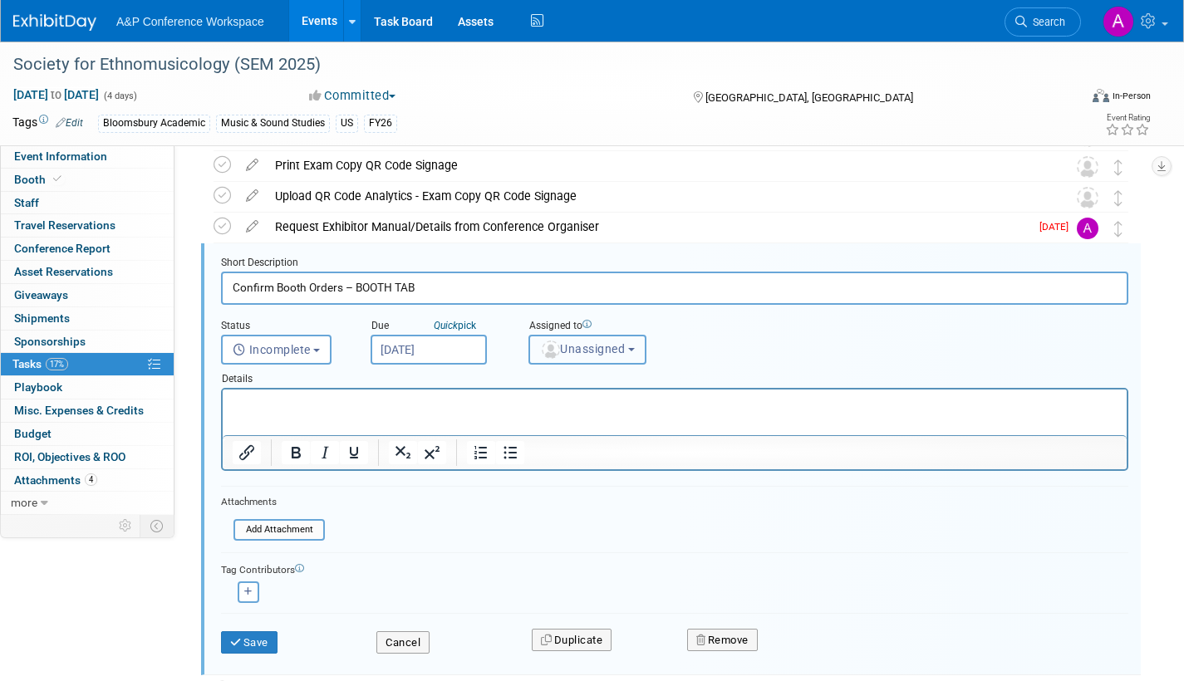
click at [573, 342] on span "Unassigned" at bounding box center [582, 348] width 85 height 13
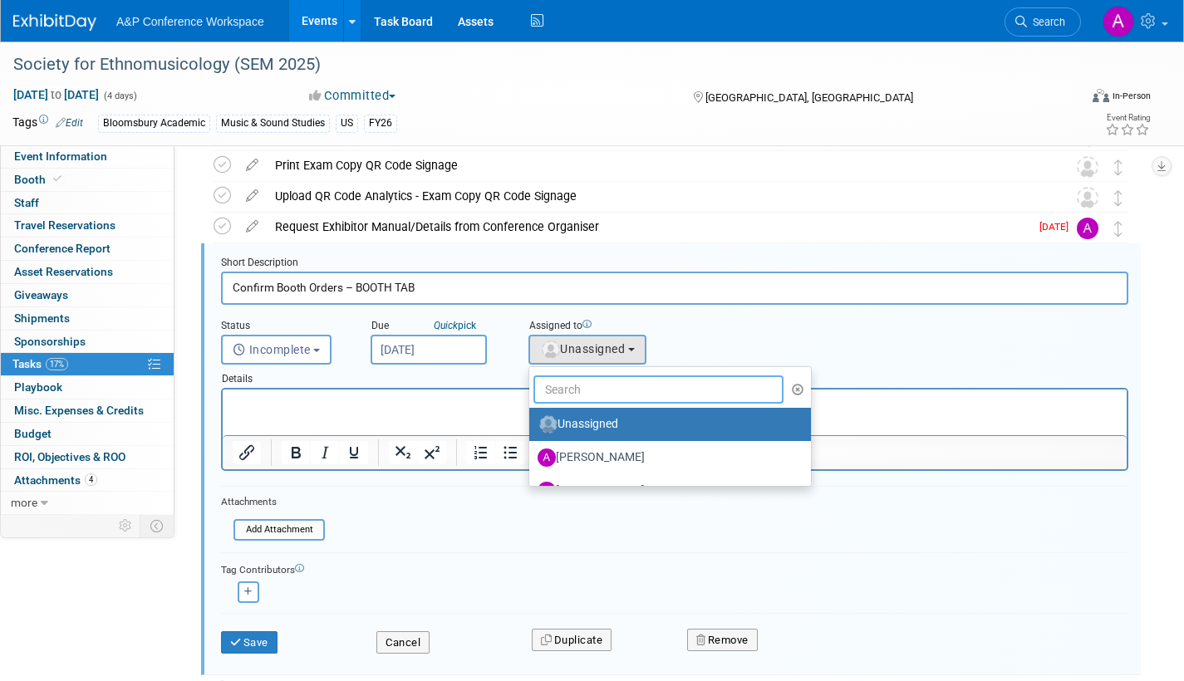
click at [578, 394] on input "text" at bounding box center [658, 389] width 250 height 28
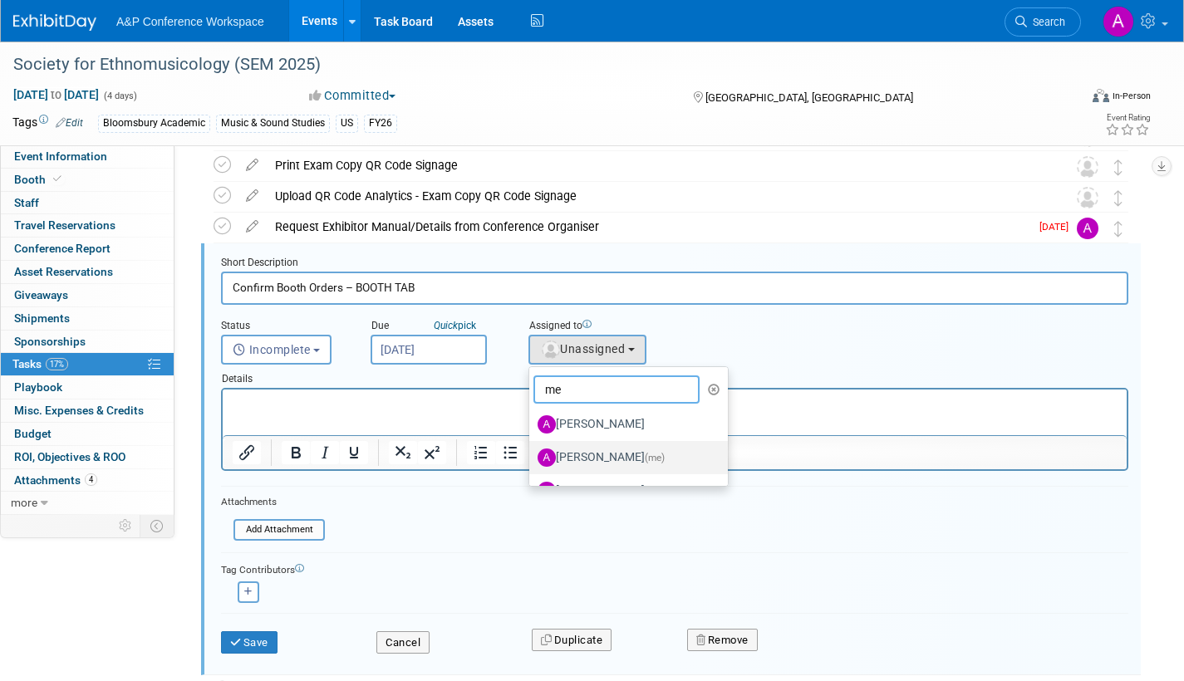
type input "me"
click at [589, 455] on label "Amanda Oney (me)" at bounding box center [624, 457] width 174 height 27
click at [532, 455] on input "Amanda Oney (me)" at bounding box center [526, 455] width 11 height 11
select select "3fc68575-f872-4db6-8d2a-11755123f12c"
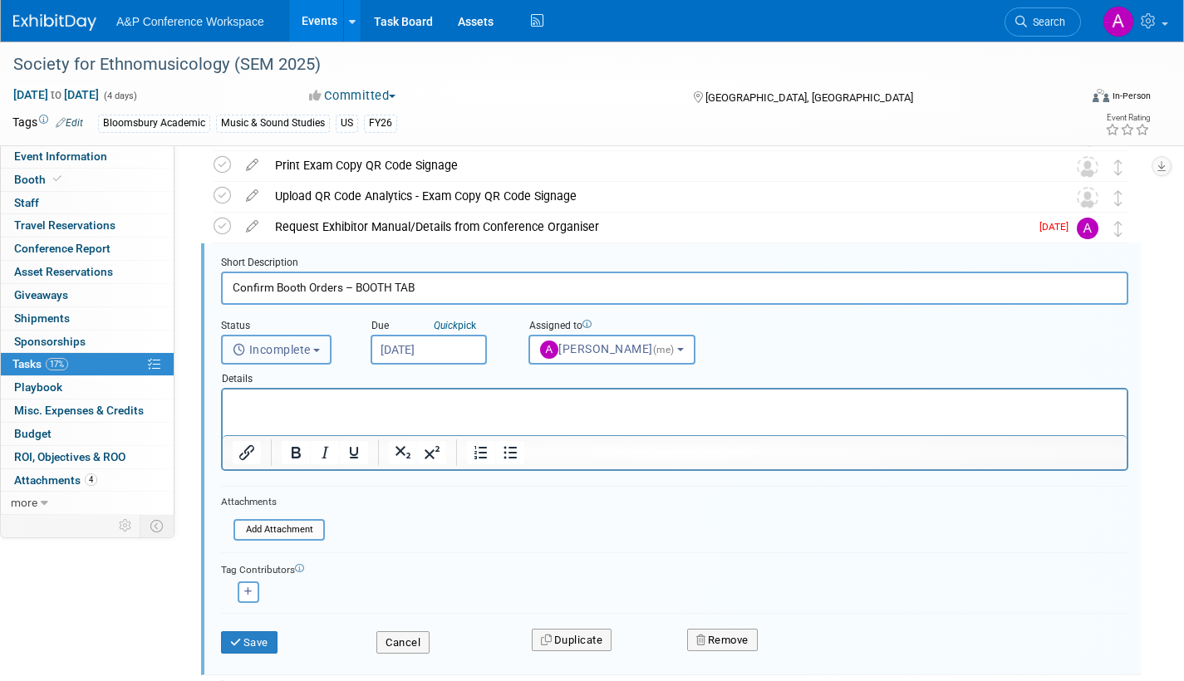
click at [320, 349] on b "button" at bounding box center [316, 350] width 7 height 3
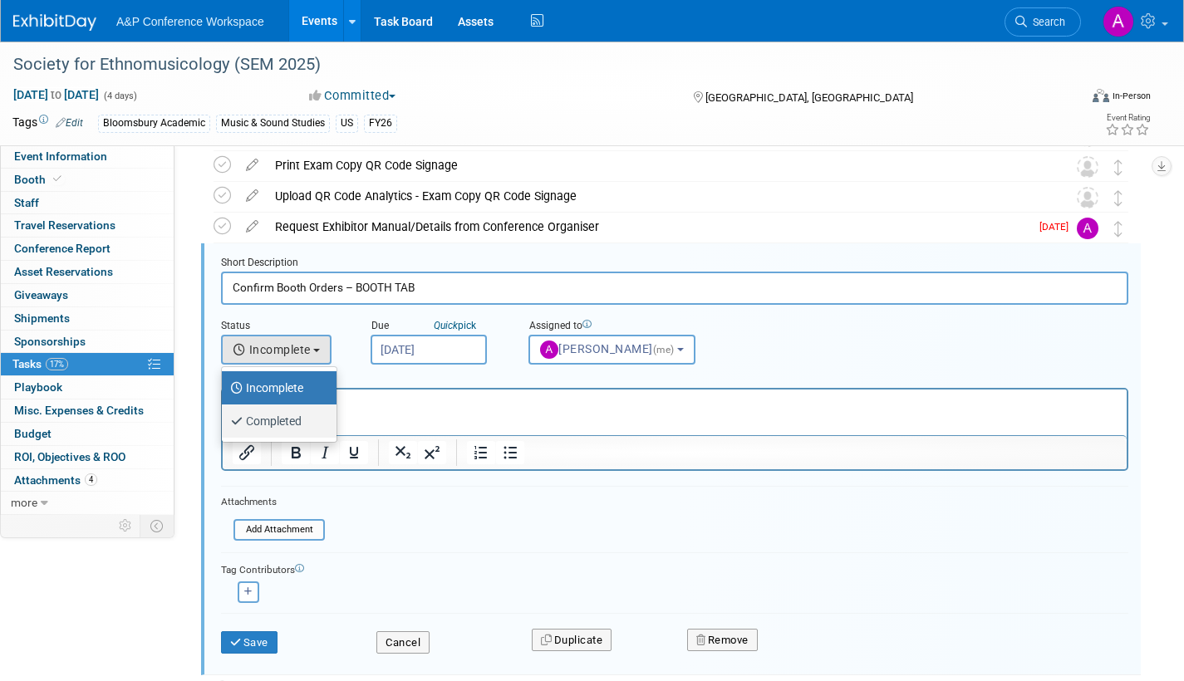
click at [307, 422] on label "Completed" at bounding box center [275, 421] width 90 height 27
click at [224, 422] on input "Completed" at bounding box center [218, 419] width 11 height 11
select select "3"
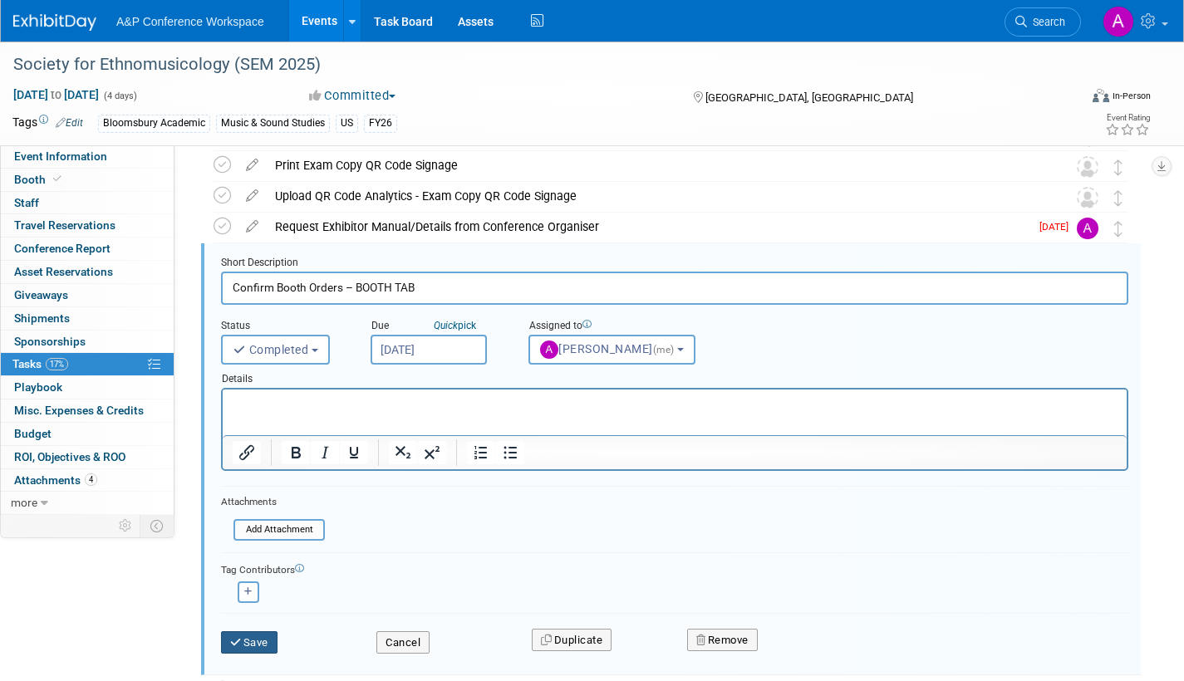
click at [272, 645] on button "Save" at bounding box center [249, 642] width 56 height 23
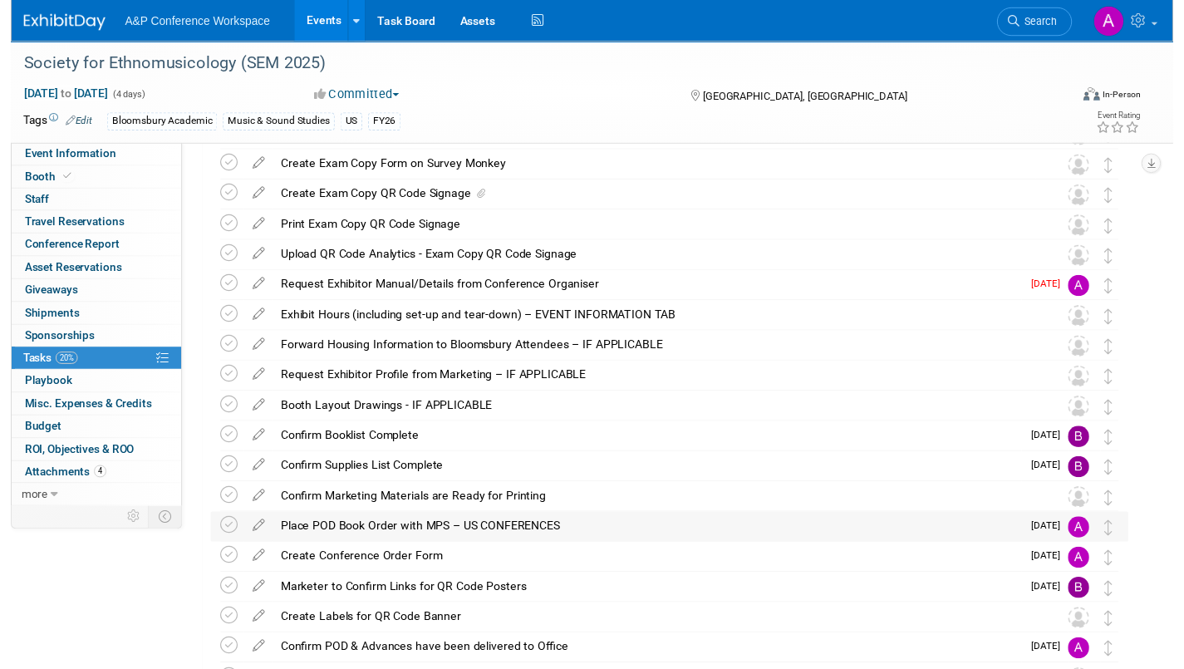
scroll to position [0, 0]
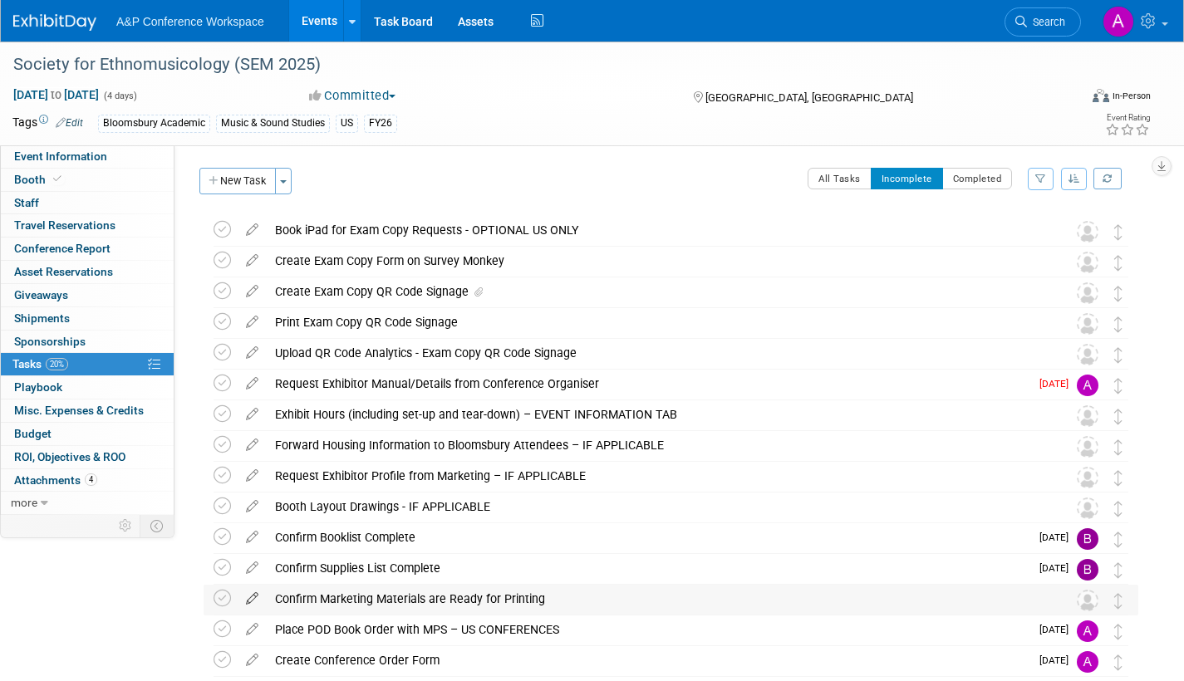
click at [255, 594] on icon at bounding box center [252, 595] width 29 height 21
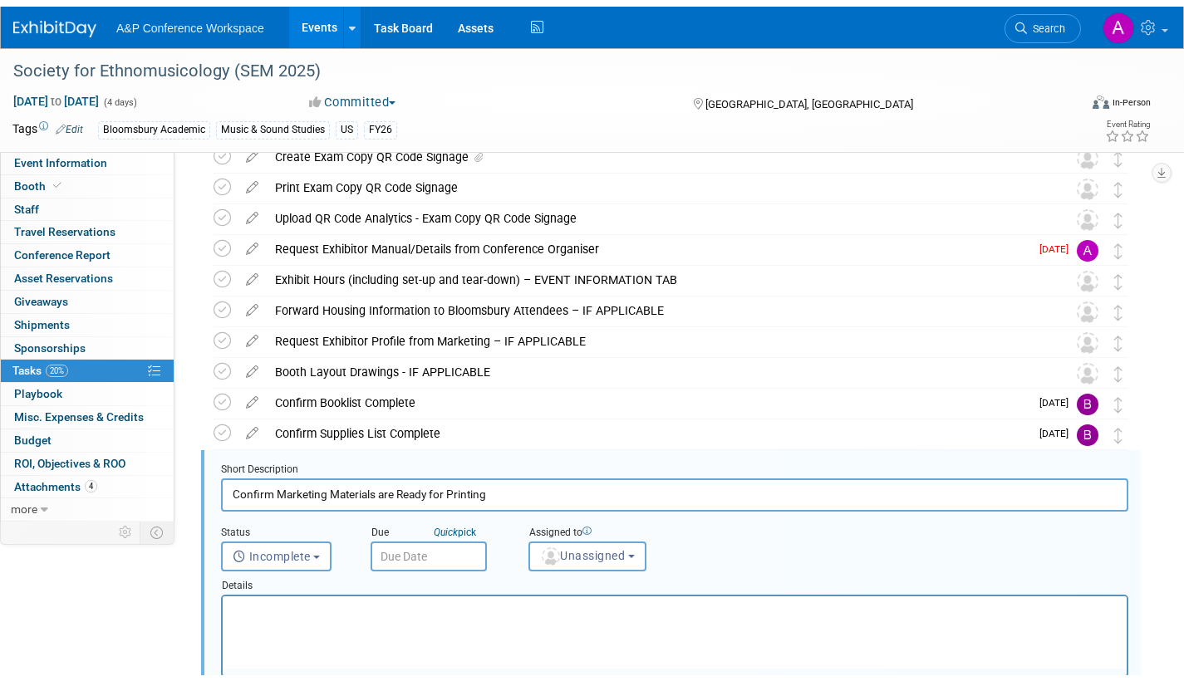
scroll to position [341, 0]
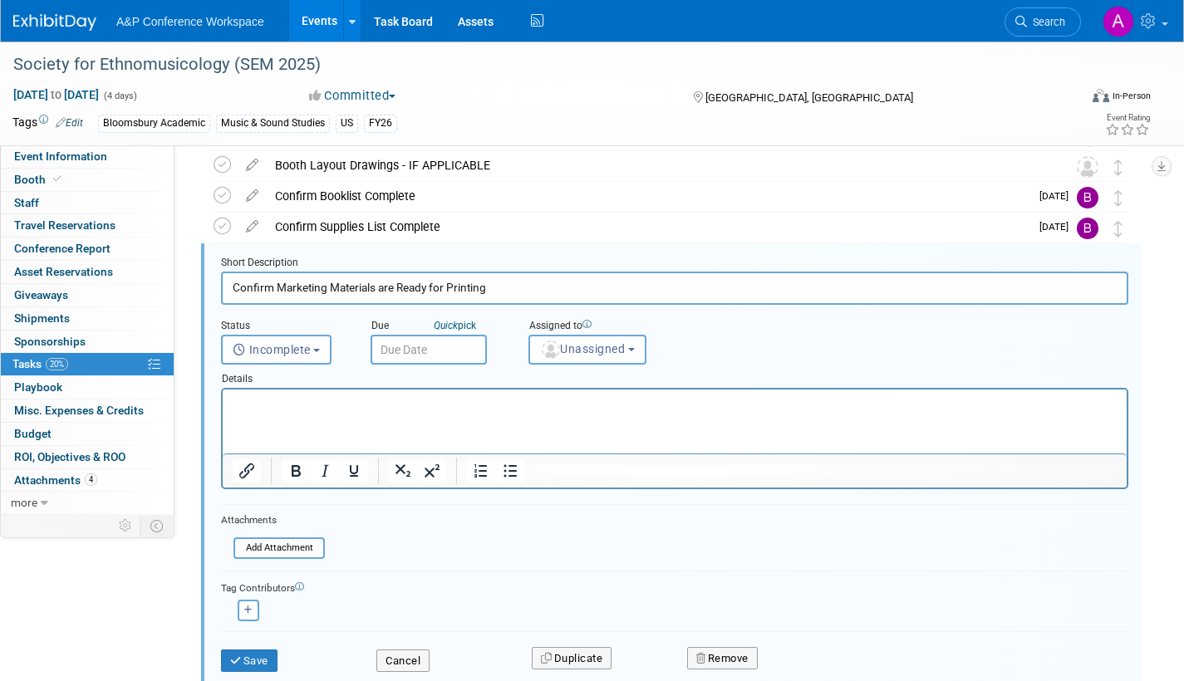
click at [458, 351] on input "text" at bounding box center [428, 350] width 116 height 30
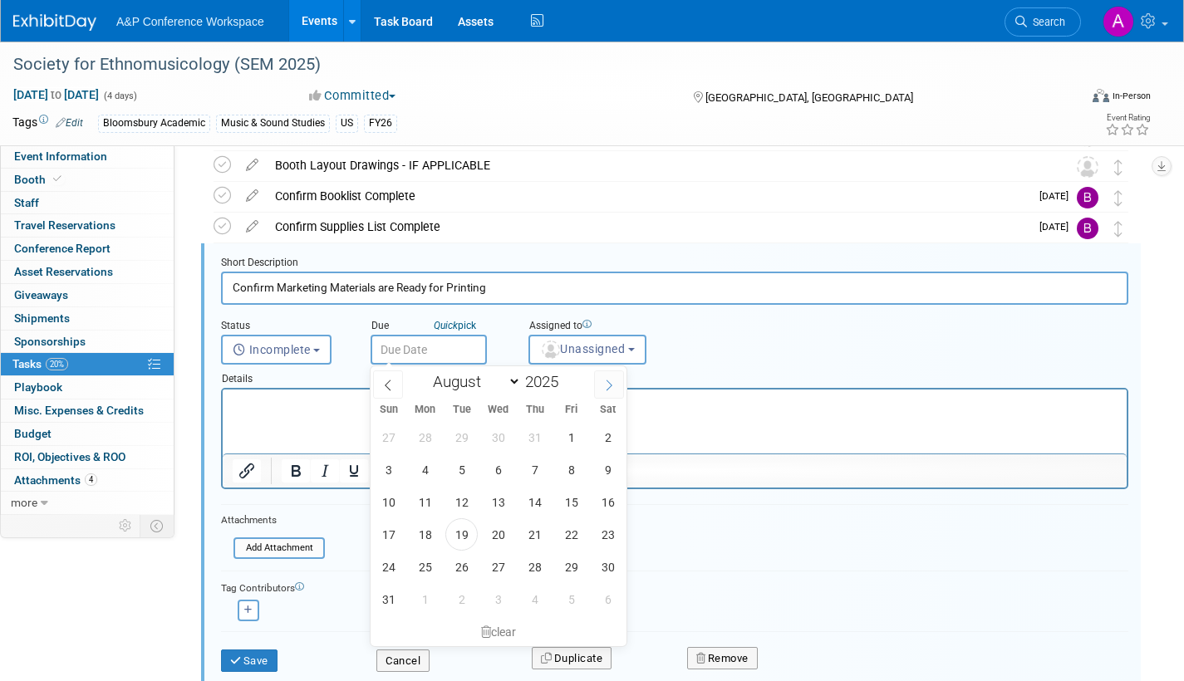
click at [611, 380] on icon at bounding box center [609, 386] width 12 height 12
select select "8"
drag, startPoint x: 423, startPoint y: 499, endPoint x: 456, endPoint y: 490, distance: 34.5
click at [423, 498] on span "15" at bounding box center [425, 502] width 32 height 32
type input "Sep 15, 2025"
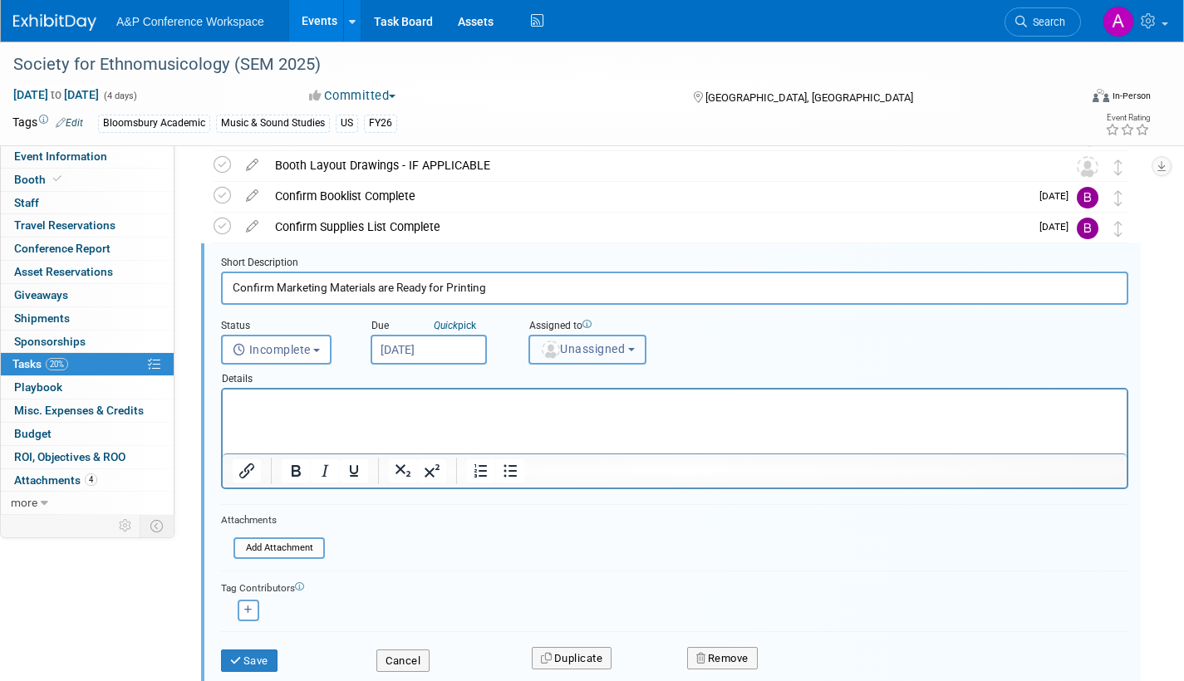
click at [617, 350] on span "Unassigned" at bounding box center [582, 348] width 85 height 13
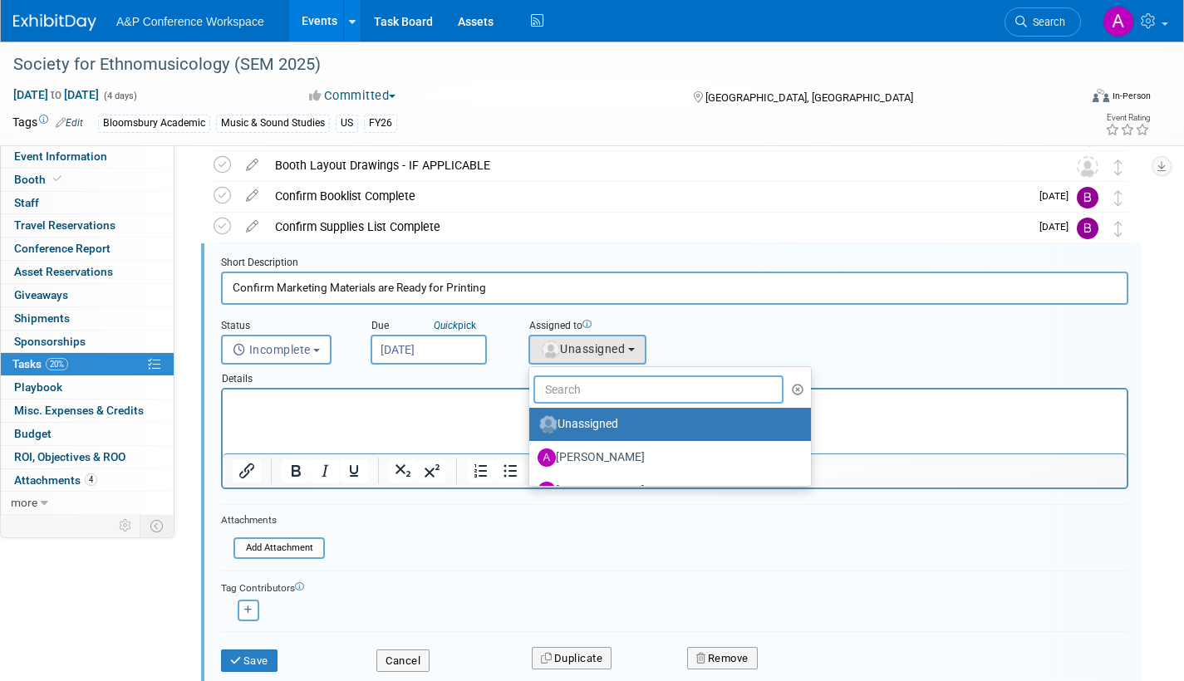
click at [598, 393] on input "text" at bounding box center [658, 389] width 250 height 28
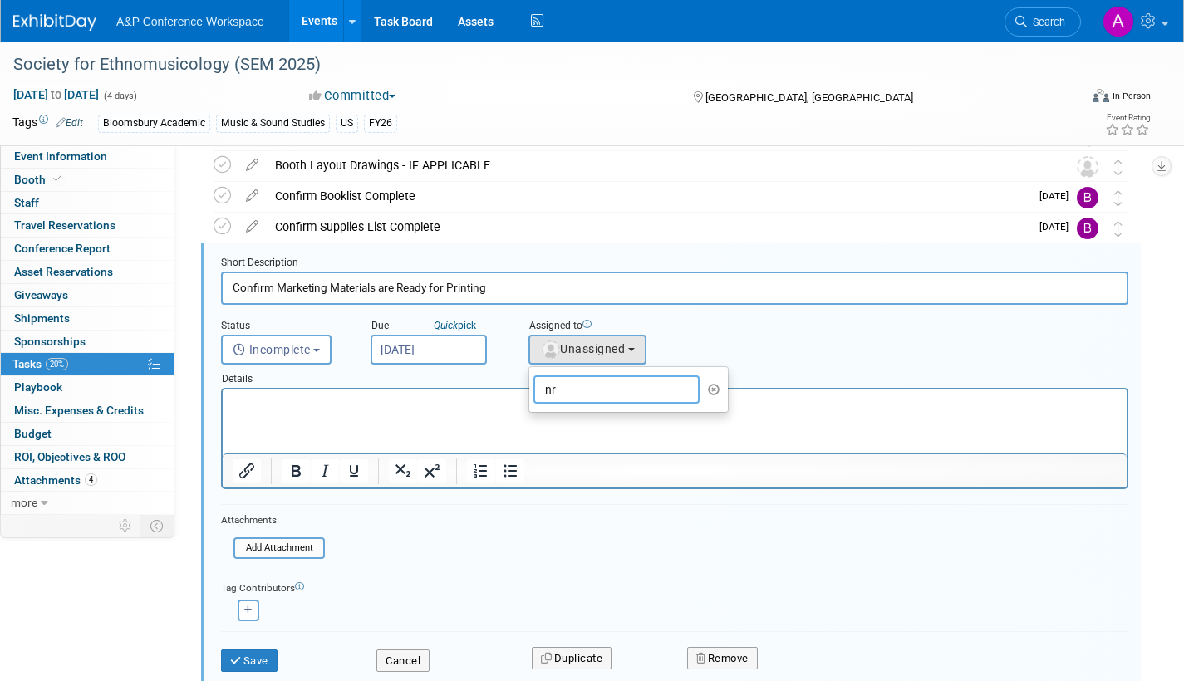
type input "n"
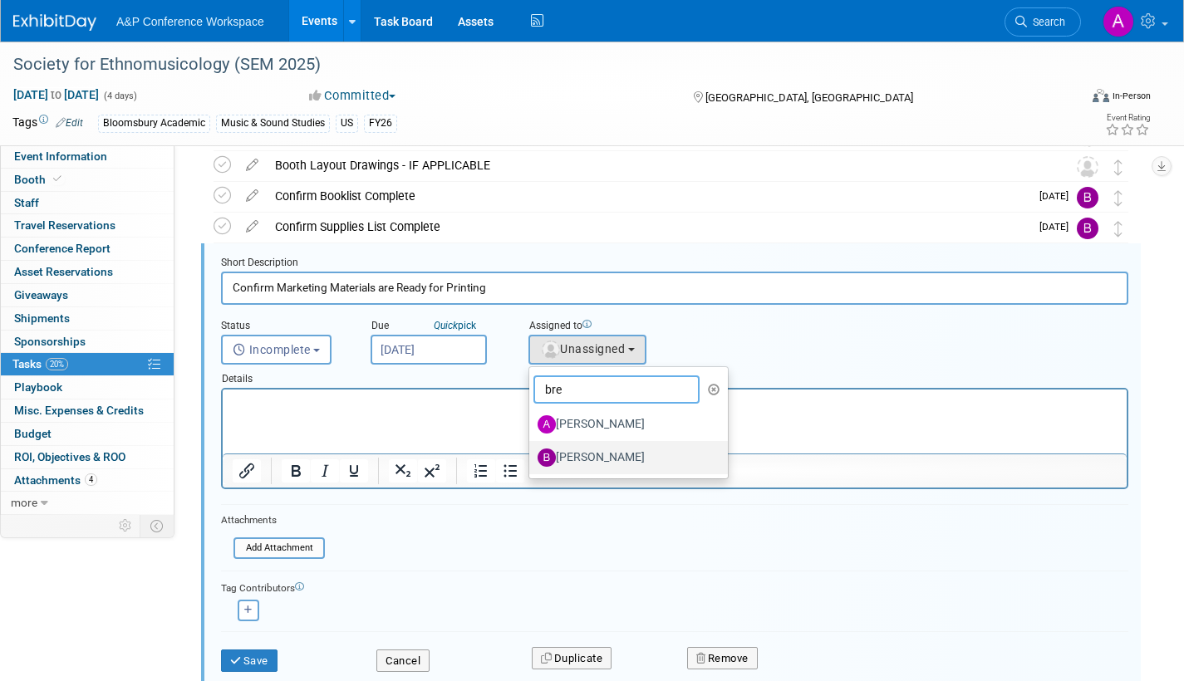
type input "bre"
click at [605, 453] on label "[PERSON_NAME]" at bounding box center [624, 457] width 174 height 27
click at [532, 453] on input "[PERSON_NAME]" at bounding box center [526, 455] width 11 height 11
select select "f9596599-0fb2-4a9f-a4ce-e26ffb3847ba"
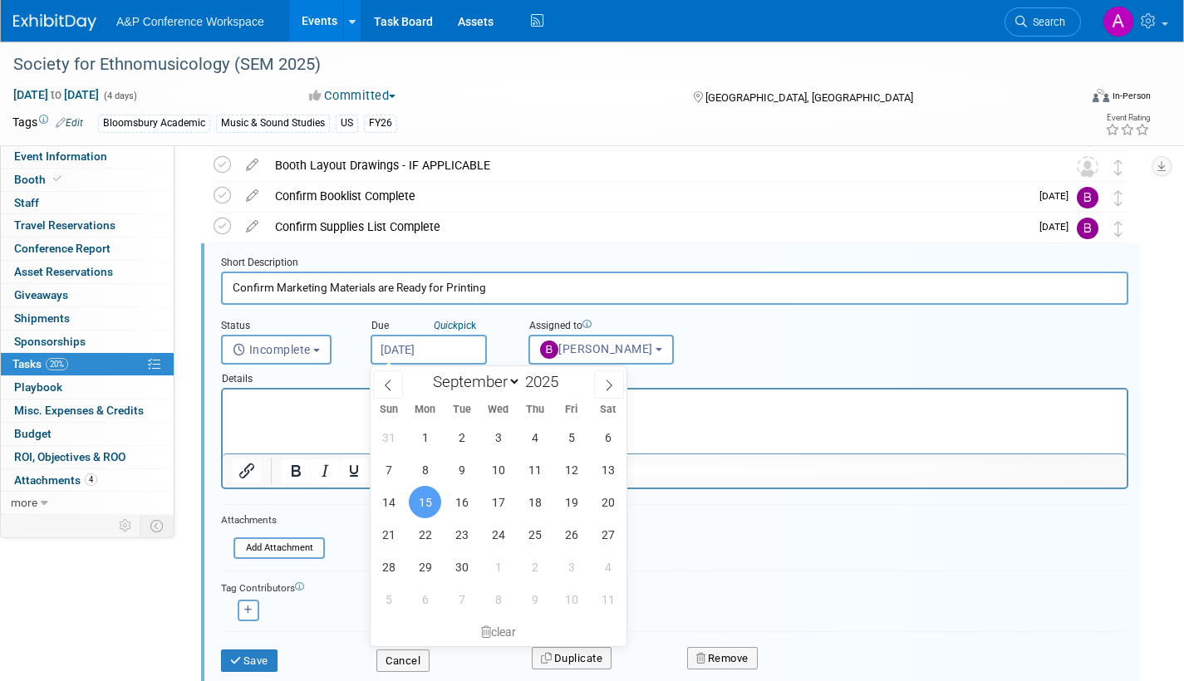
click at [455, 351] on input "Sep 15, 2025" at bounding box center [428, 350] width 116 height 30
click at [493, 504] on span "17" at bounding box center [498, 502] width 32 height 32
type input "Sep 17, 2025"
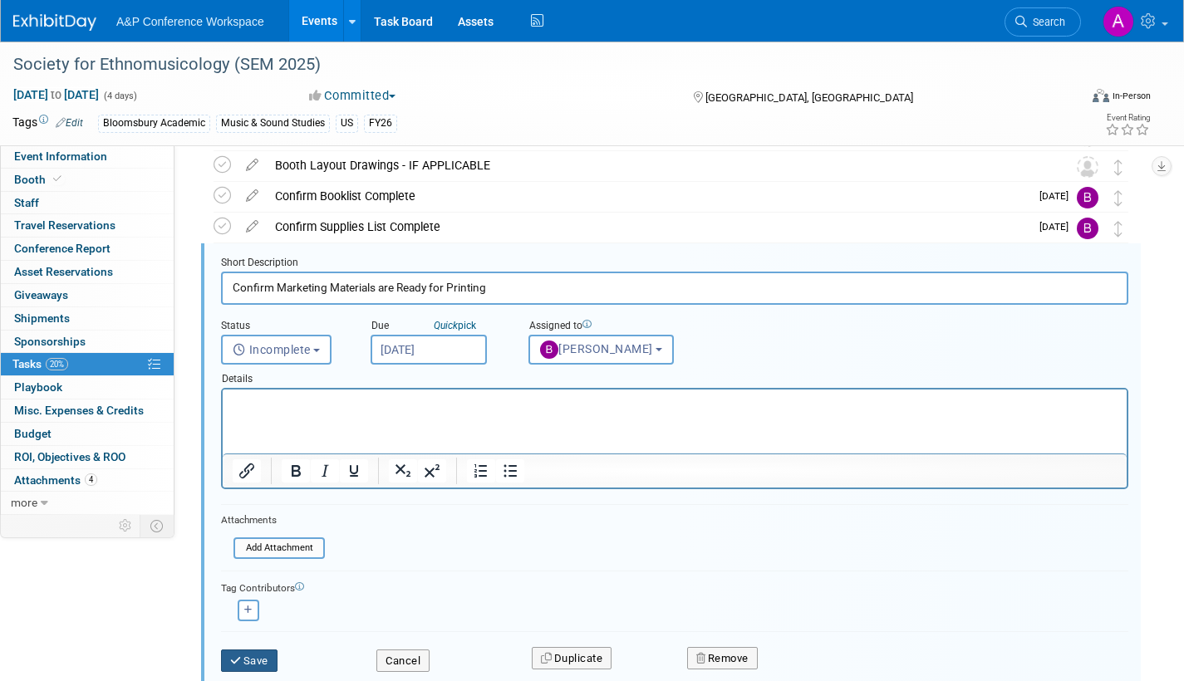
click at [261, 663] on button "Save" at bounding box center [249, 661] width 56 height 23
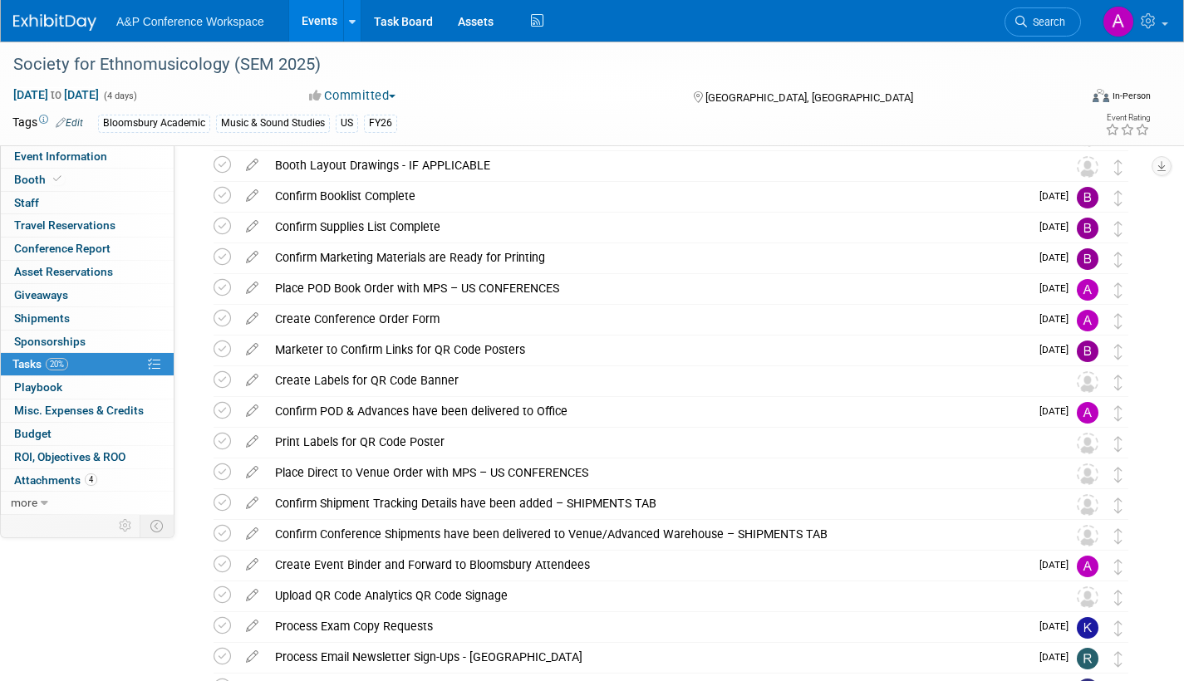
scroll to position [0, 0]
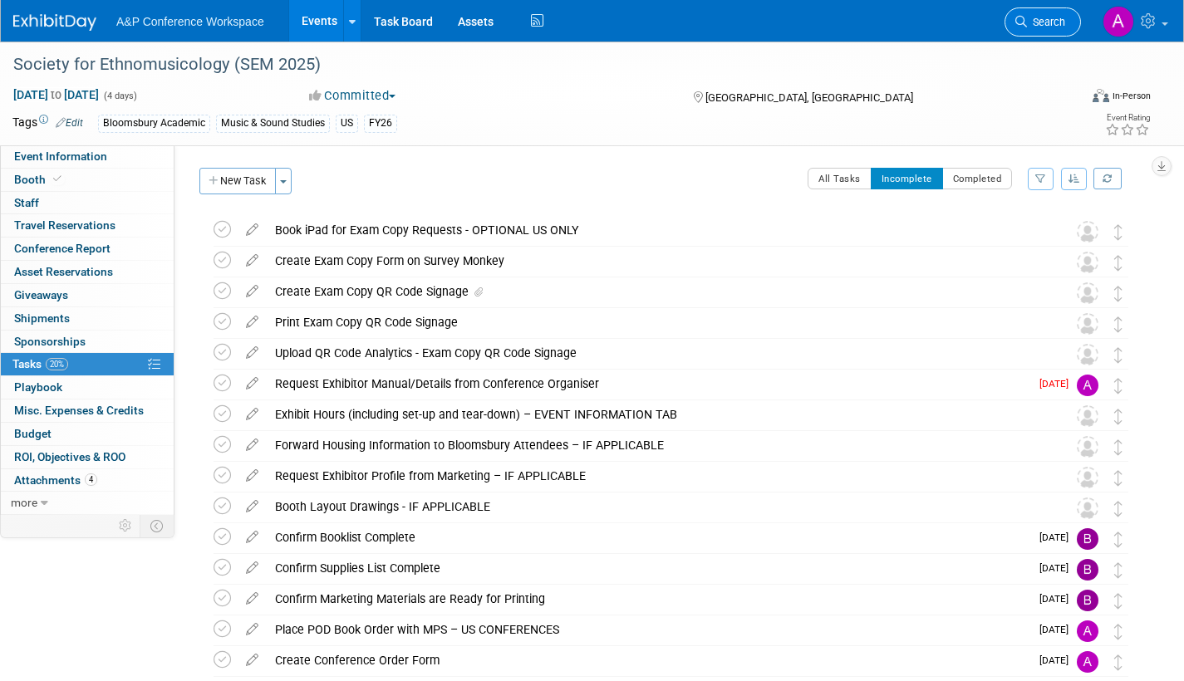
click at [1042, 25] on span "Search" at bounding box center [1046, 22] width 38 height 12
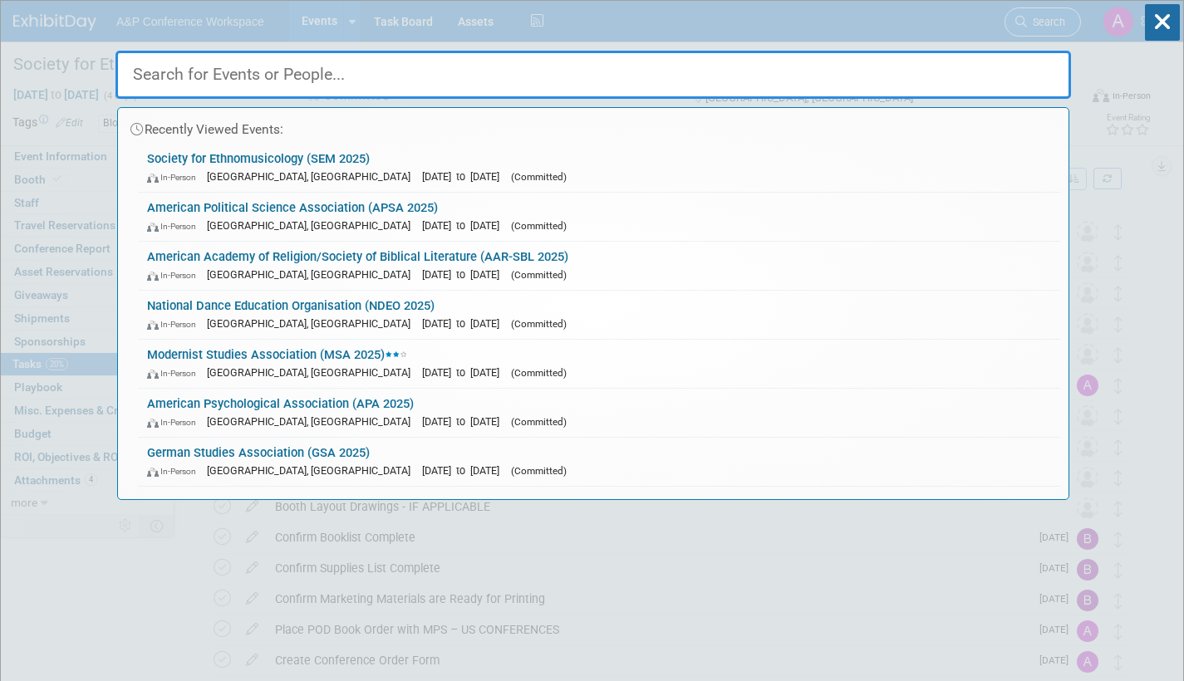
click at [1042, 25] on div "Recently Viewed Events: Society for Ethnomusicology (SEM 2025) In-Person Atlant…" at bounding box center [592, 250] width 955 height 499
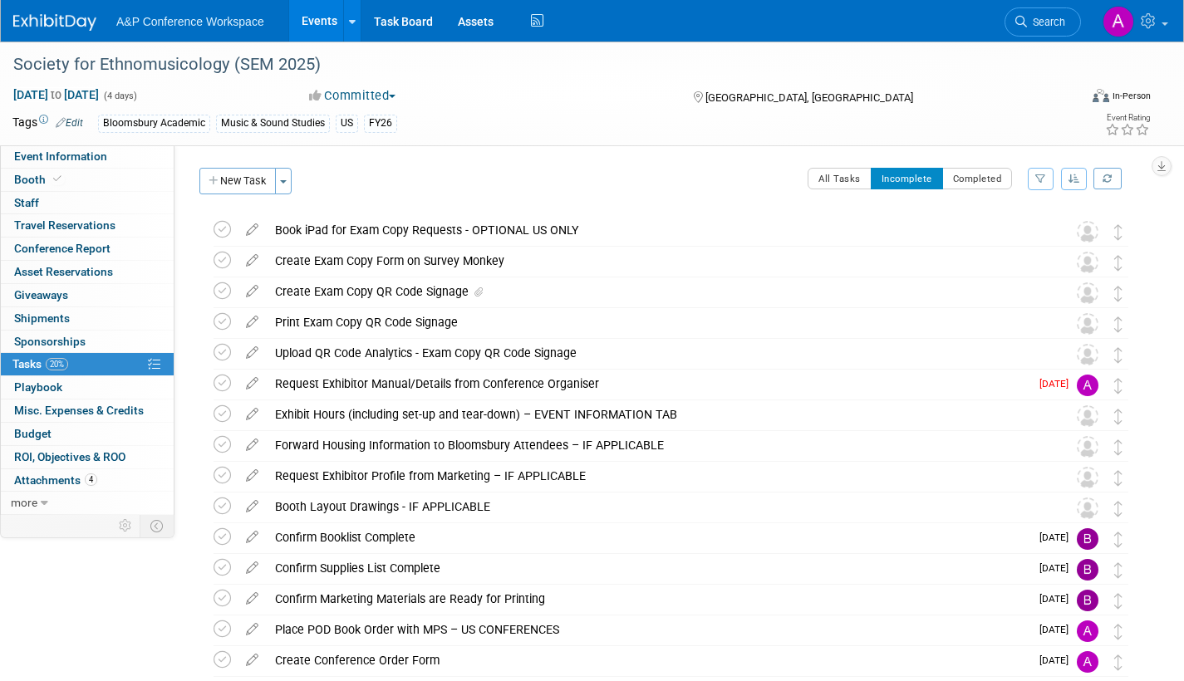
click at [1037, 26] on span "Search" at bounding box center [1046, 22] width 38 height 12
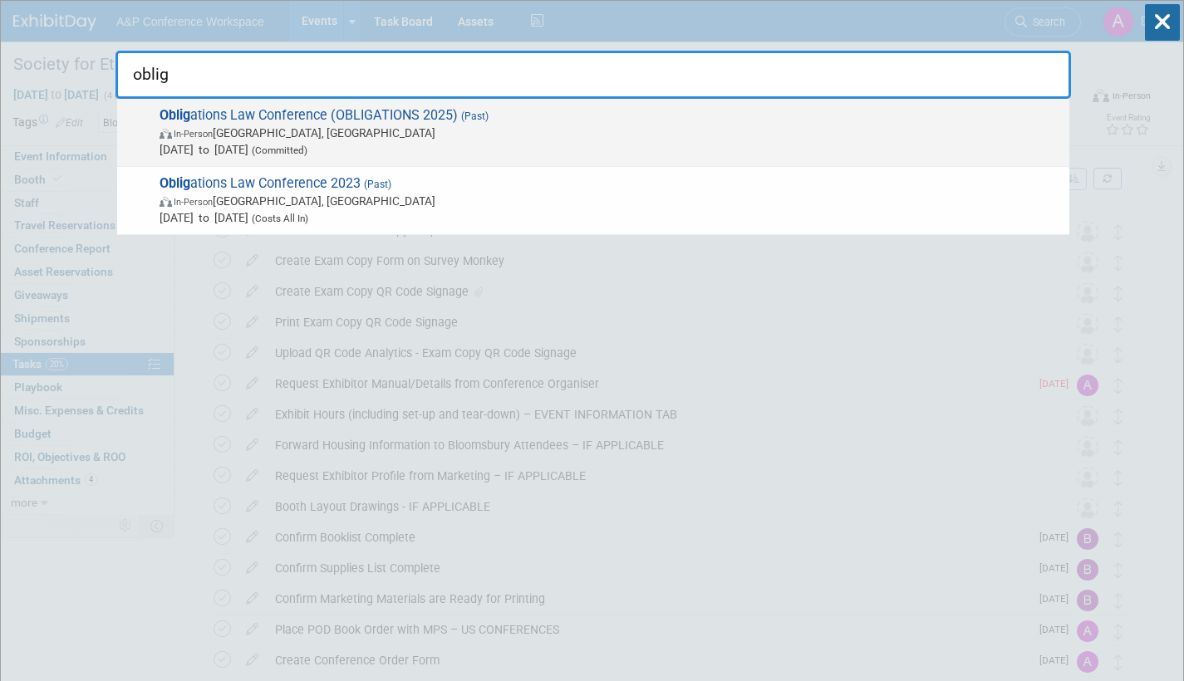
type input "oblig"
click at [605, 144] on span "Jul 8, 2025 to Jul 11, 2025 (Committed)" at bounding box center [609, 149] width 901 height 17
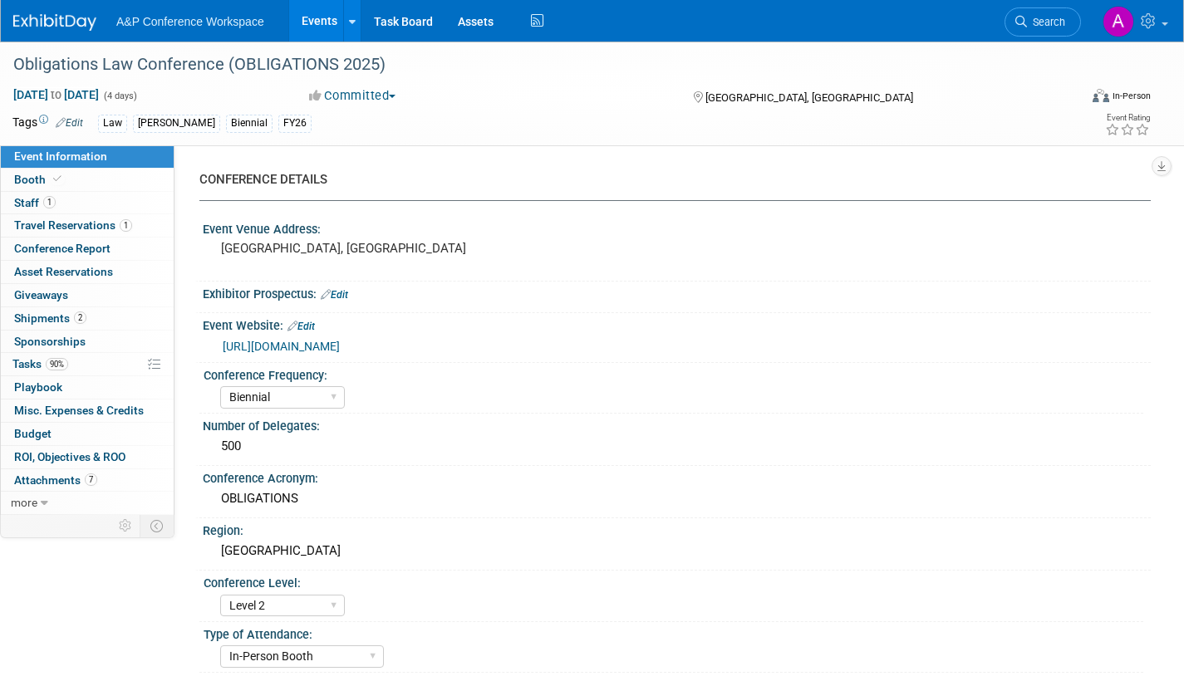
select select "Biennial"
select select "Level 2"
select select "In-Person Booth"
select select "Law"
select select "[PERSON_NAME] Publishing"
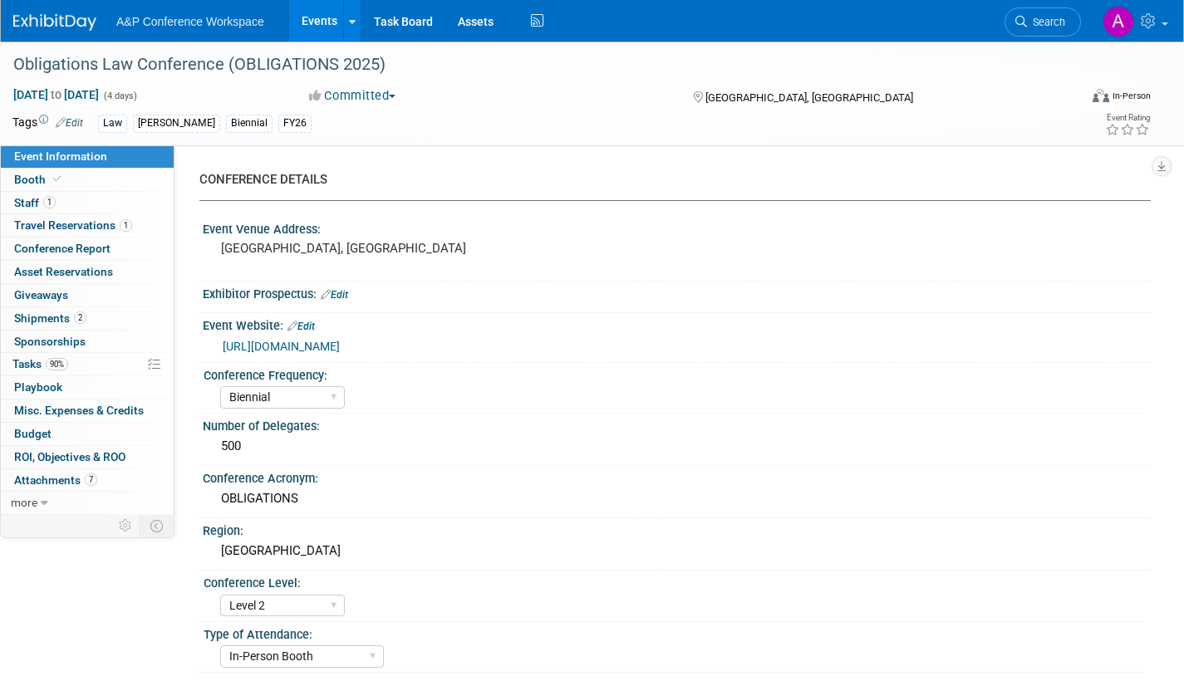
select select "[PERSON_NAME]"
select select "Ros Jubber"
select select "Networking/Commissioning"
click at [27, 361] on span "Tasks 90%" at bounding box center [40, 363] width 56 height 13
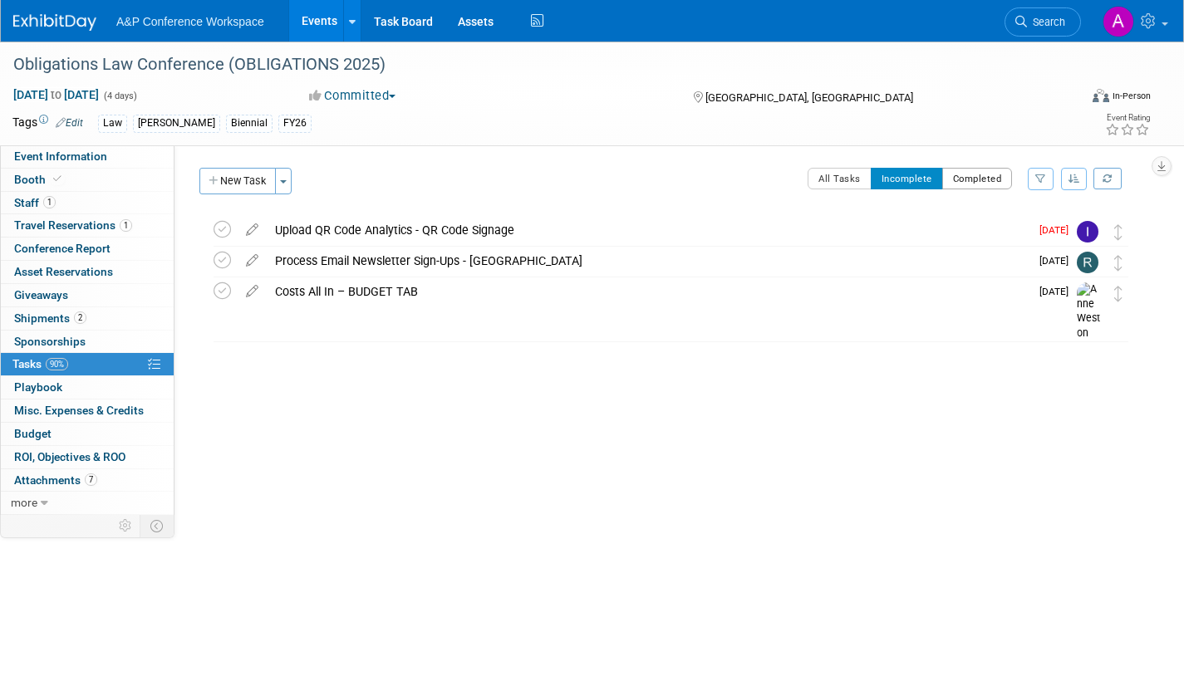
click at [971, 181] on button "Completed" at bounding box center [977, 179] width 71 height 22
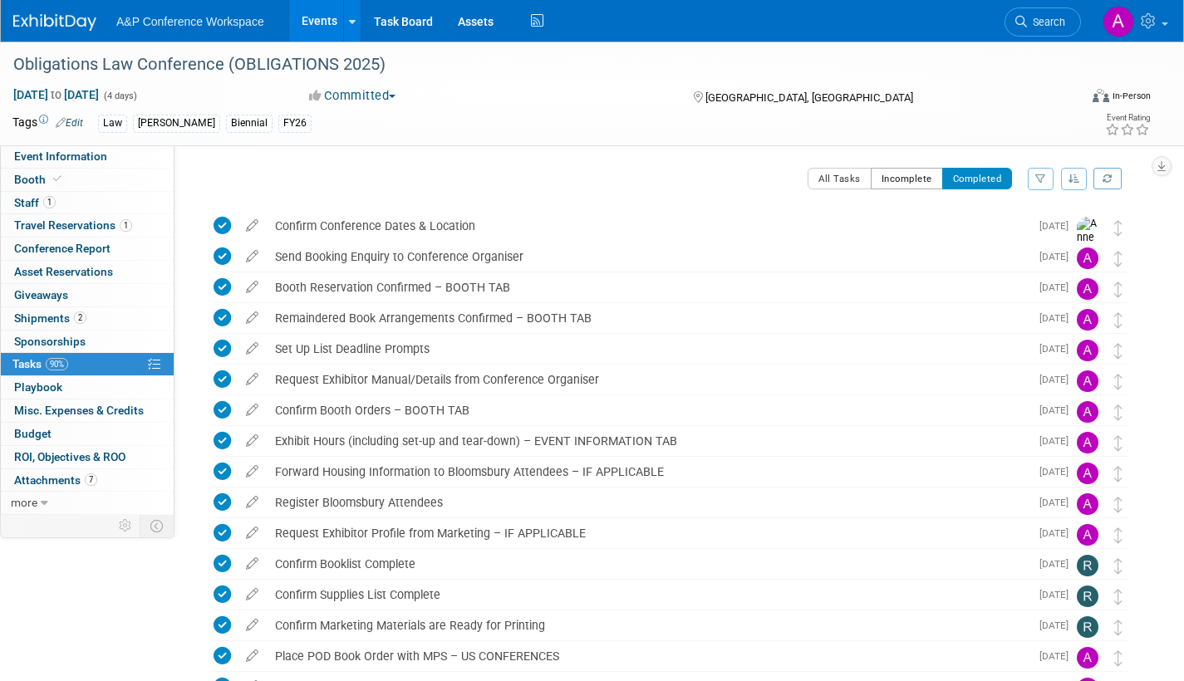
click at [895, 181] on button "Incomplete" at bounding box center [906, 179] width 72 height 22
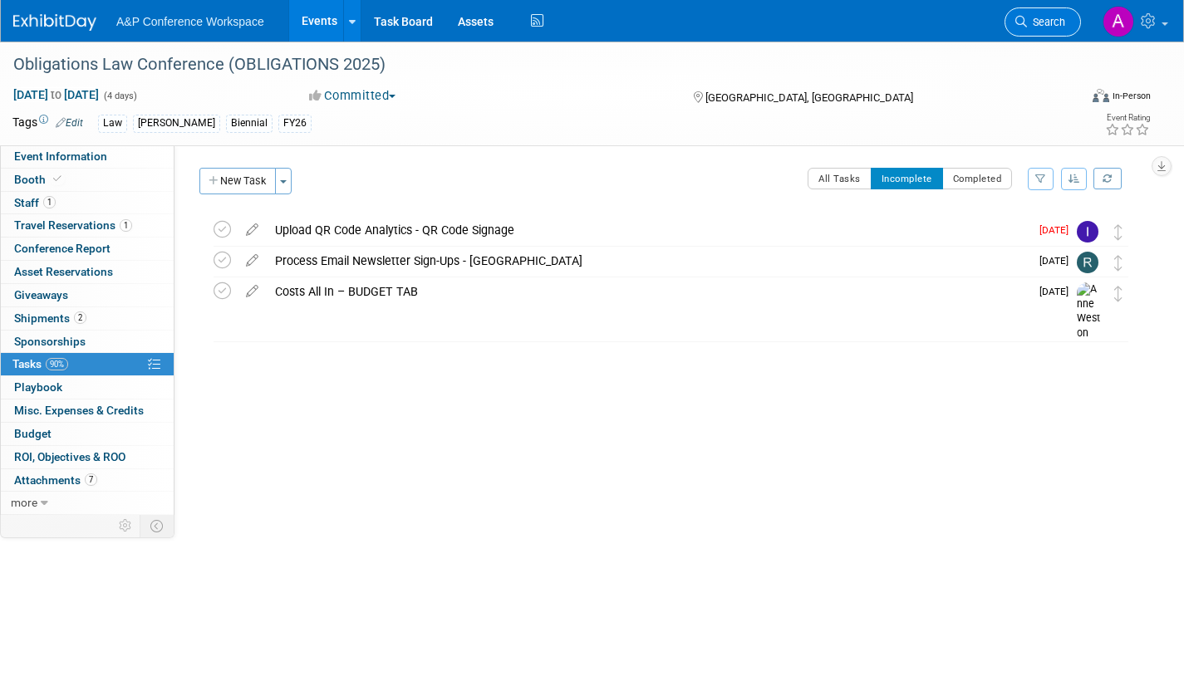
click at [1032, 27] on span "Search" at bounding box center [1046, 22] width 38 height 12
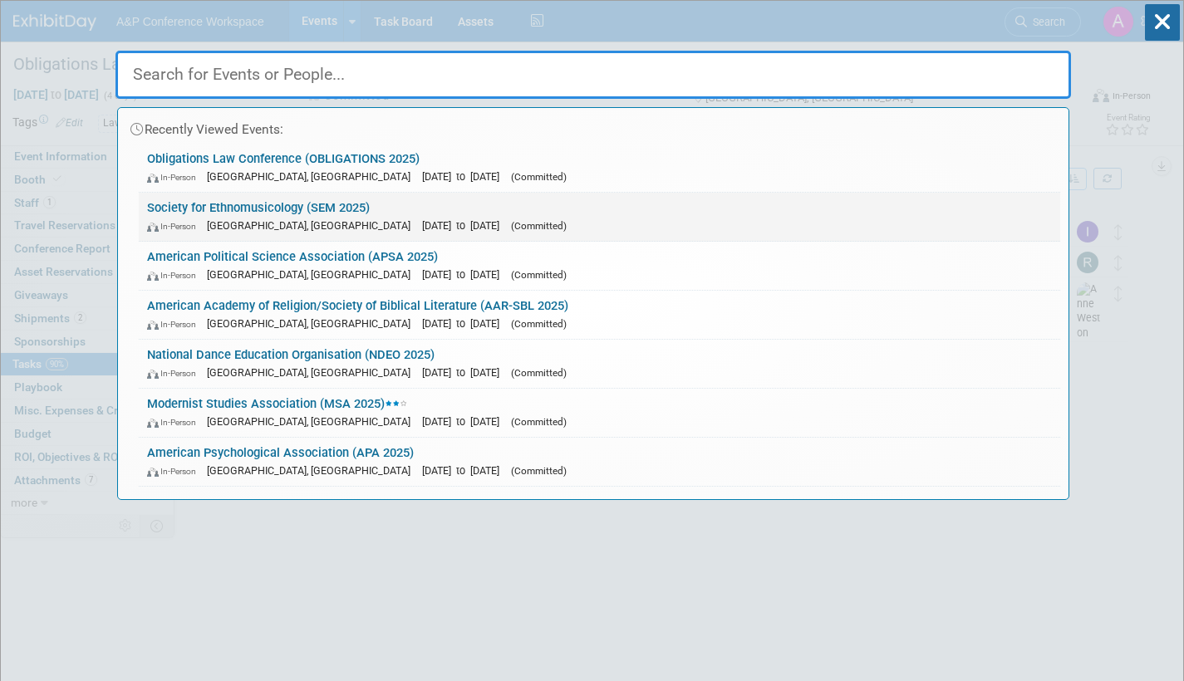
click at [432, 213] on link "Society for Ethnomusicology (SEM 2025) In-Person Atlanta, GA Oct 23, 2025 to Oc…" at bounding box center [599, 217] width 921 height 48
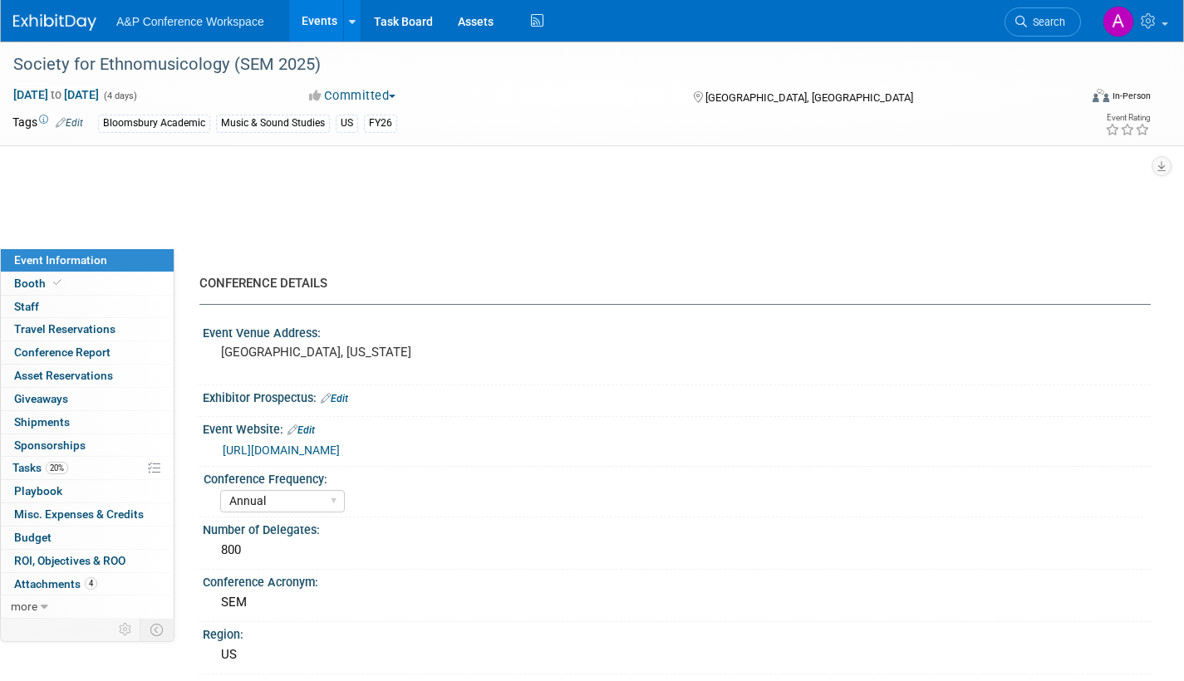
select select "Annual"
select select "Level 2"
select select "In-Person Booth"
select select "Music & Sound Studies"
select select "Bloomsbury Academic"
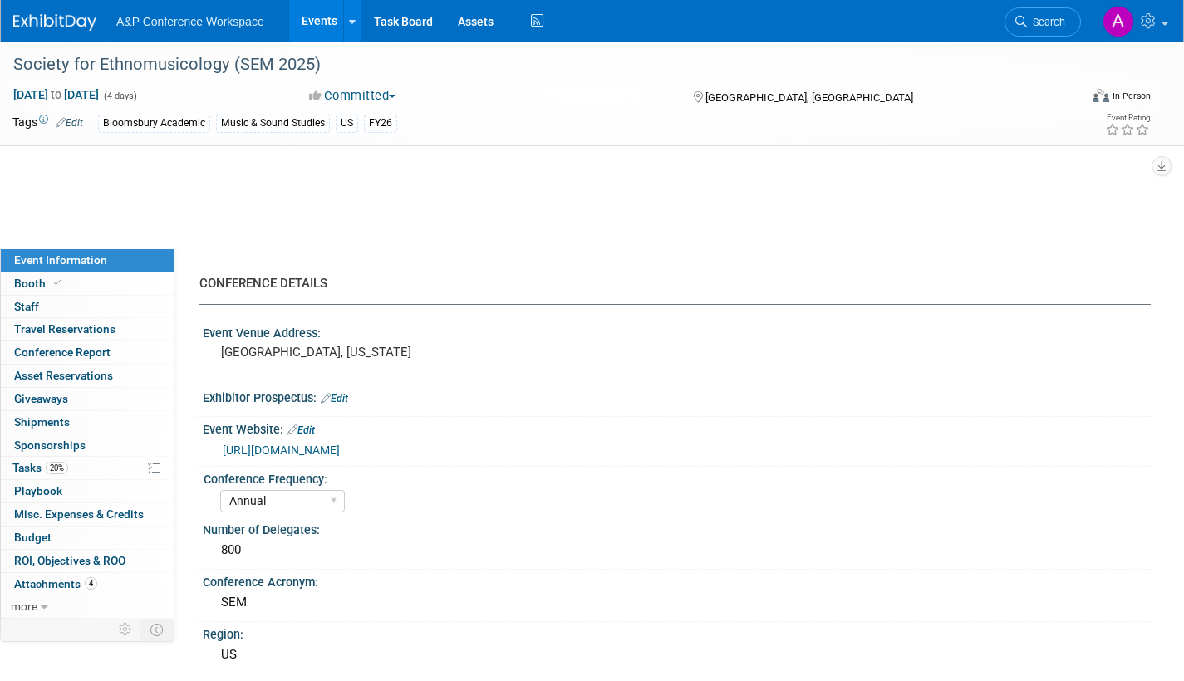
select select "[PERSON_NAME]"
select select "Brand/Subject Presence​"
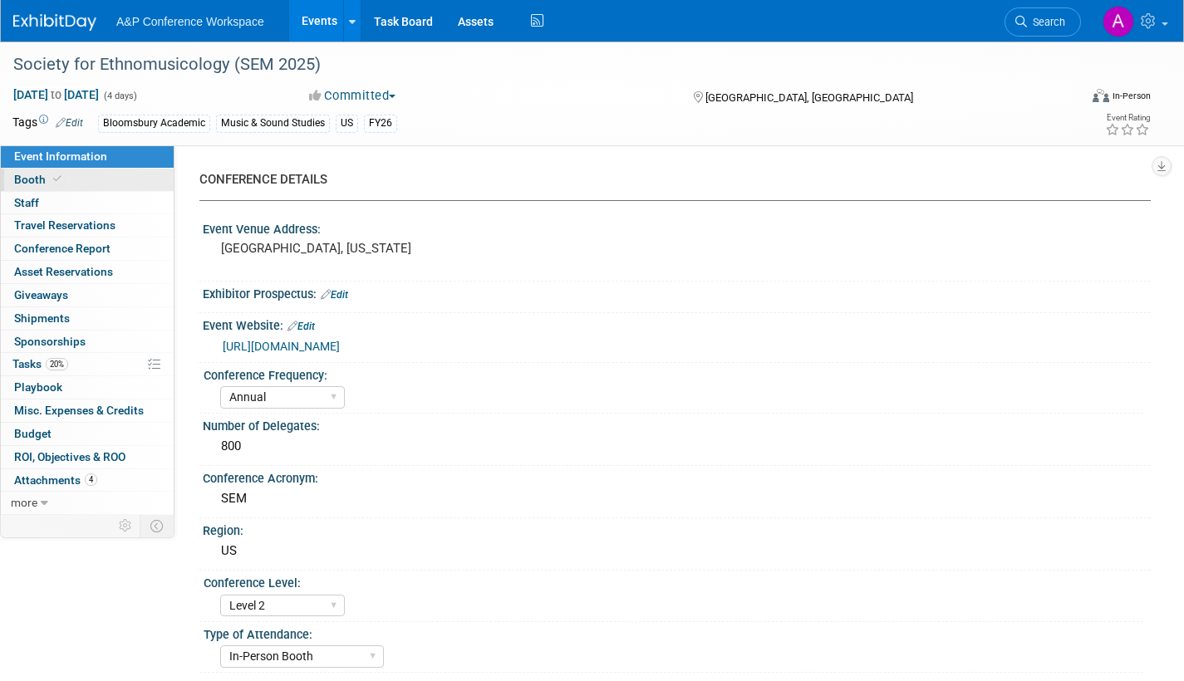
click at [30, 180] on span "Booth" at bounding box center [39, 179] width 51 height 13
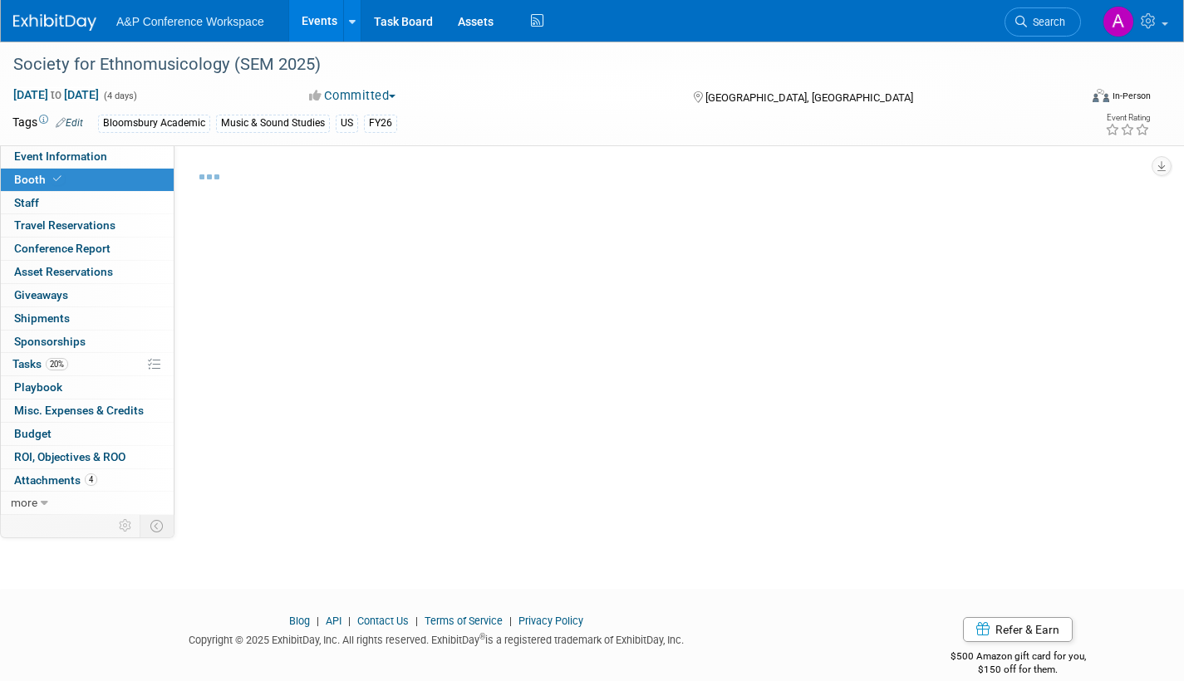
select select "CUAP"
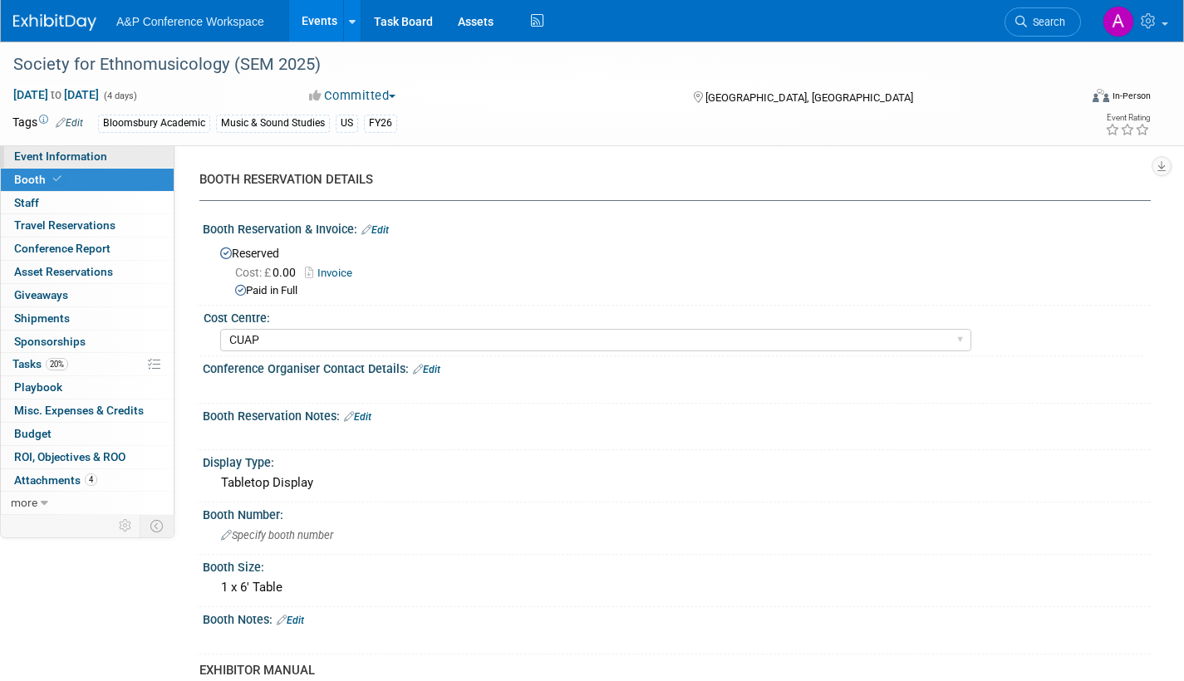
click at [95, 154] on span "Event Information" at bounding box center [60, 156] width 93 height 13
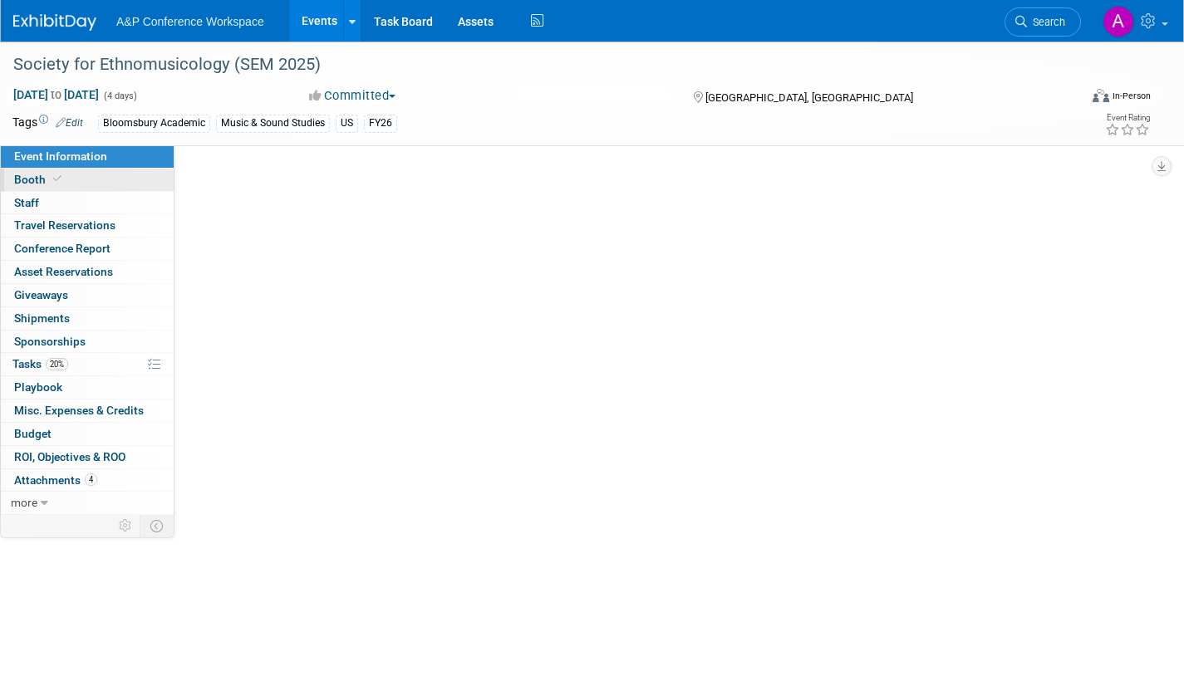
select select "Annual"
select select "Level 2"
select select "In-Person Booth"
select select "Music & Sound Studies"
select select "Bloomsbury Academic"
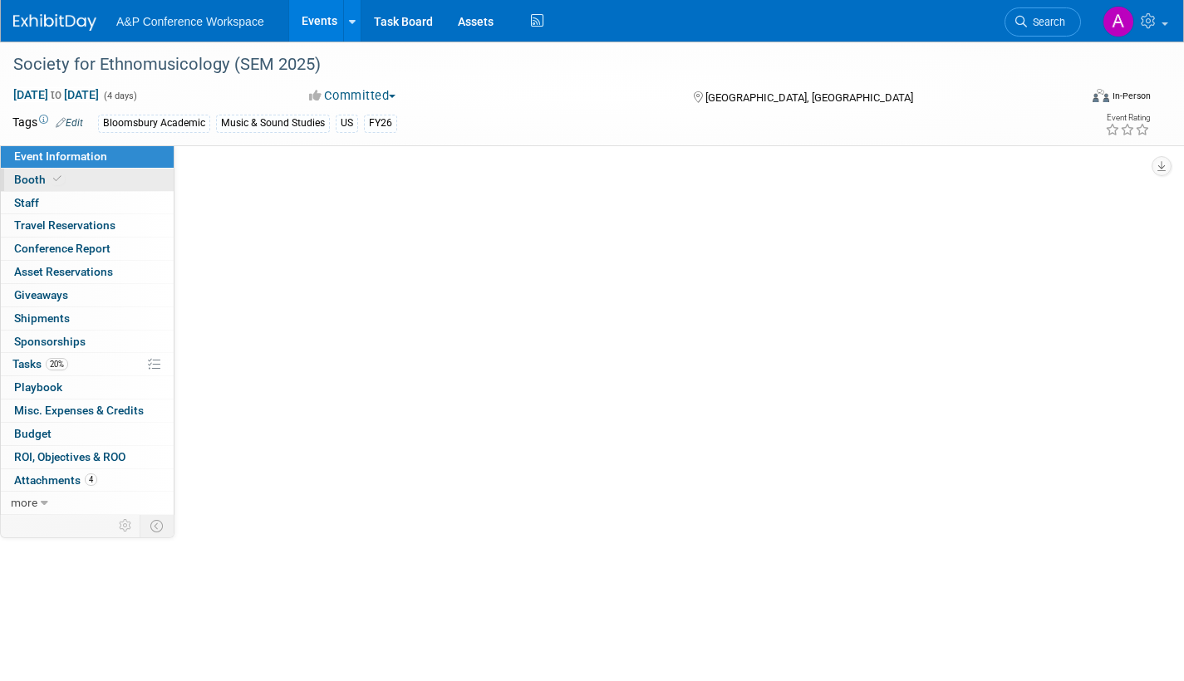
select select "[PERSON_NAME]"
select select "Brand/Subject Presence​"
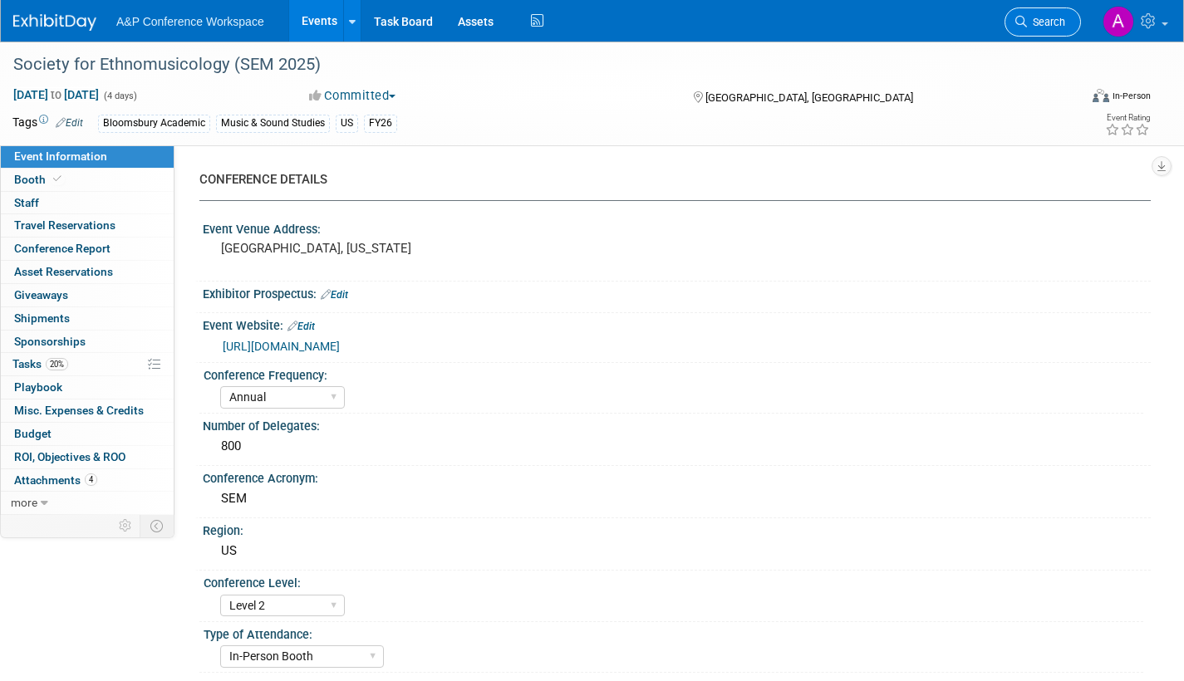
click at [1047, 25] on span "Search" at bounding box center [1046, 22] width 38 height 12
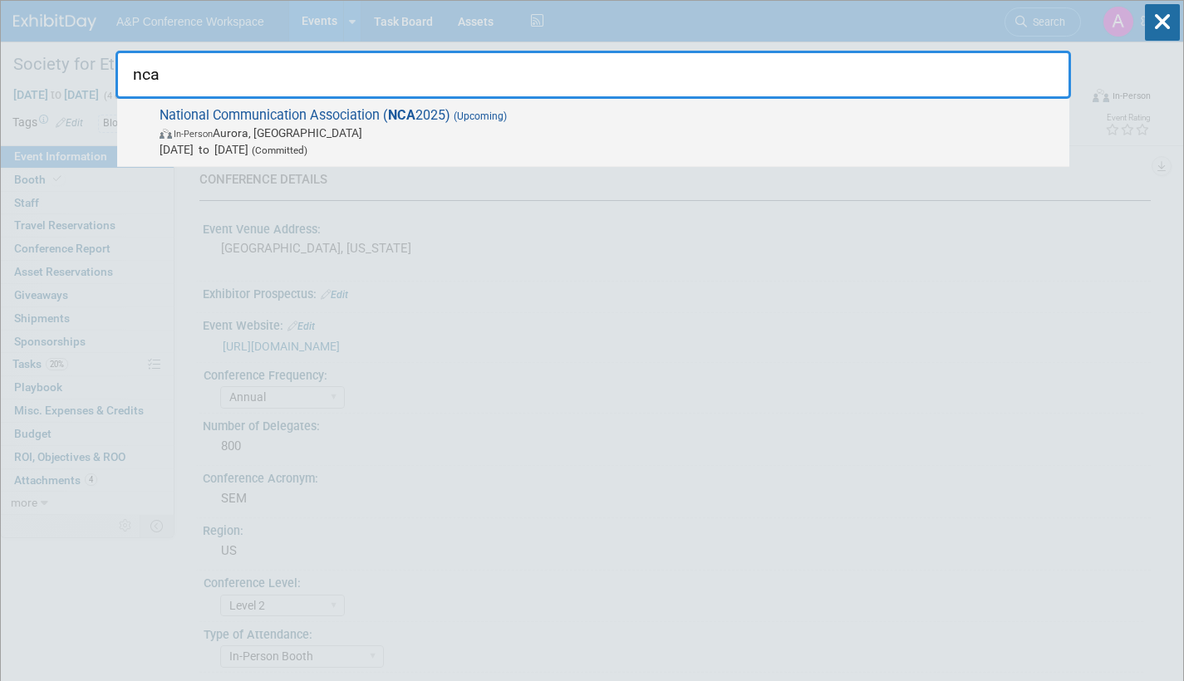
type input "nca"
click at [600, 143] on span "[DATE] to [DATE] (Committed)" at bounding box center [609, 149] width 901 height 17
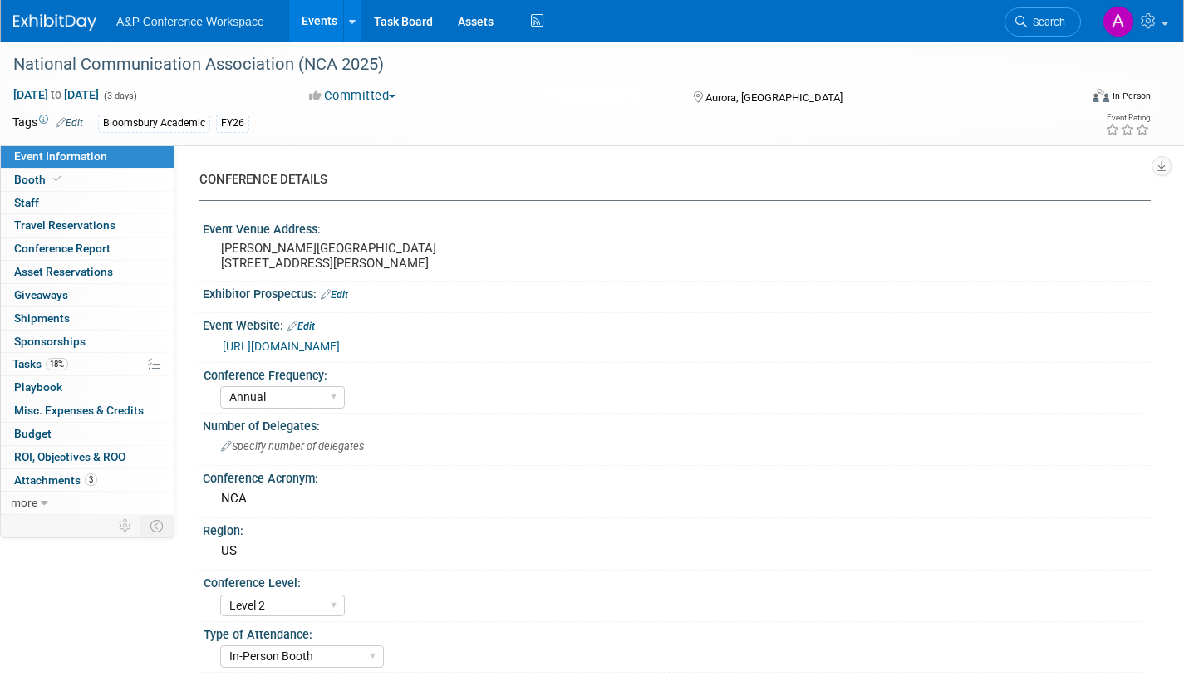
select select "Annual"
select select "Level 2"
select select "In-Person Booth"
select select "Communication"
select select "Bloomsbury Academic"
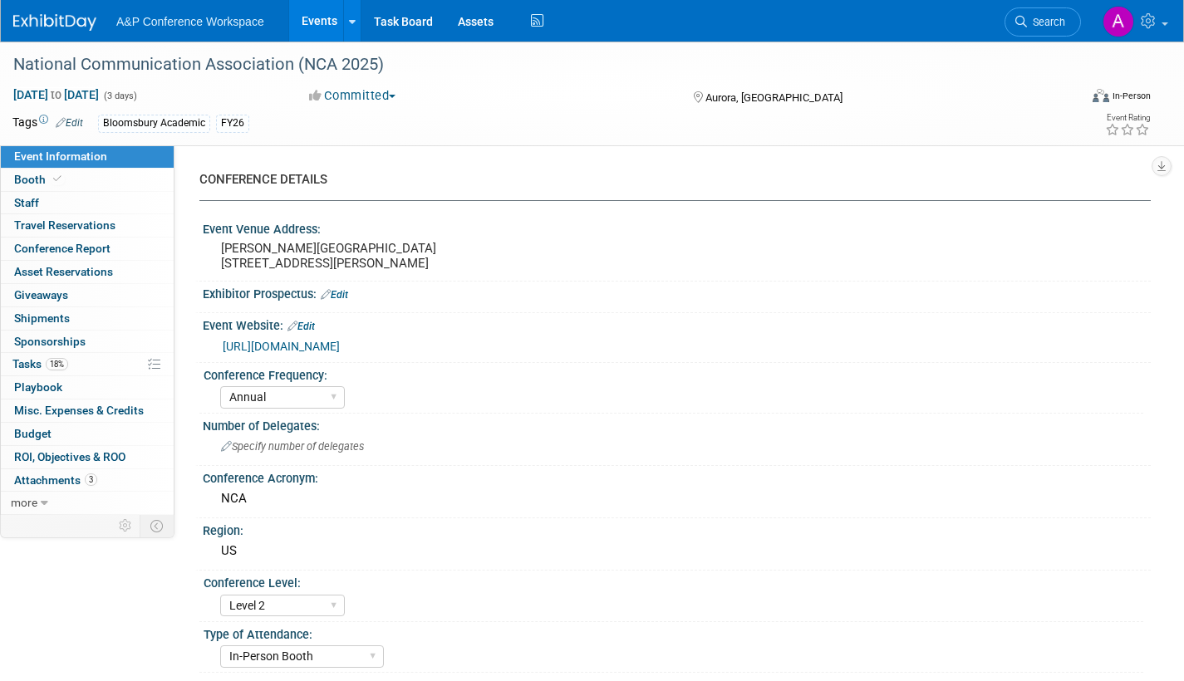
select select "Amanda Oney"
select select "Ami Reitmeier"
select select "Networking/Commissioning"
click at [37, 177] on span "Booth" at bounding box center [39, 179] width 51 height 13
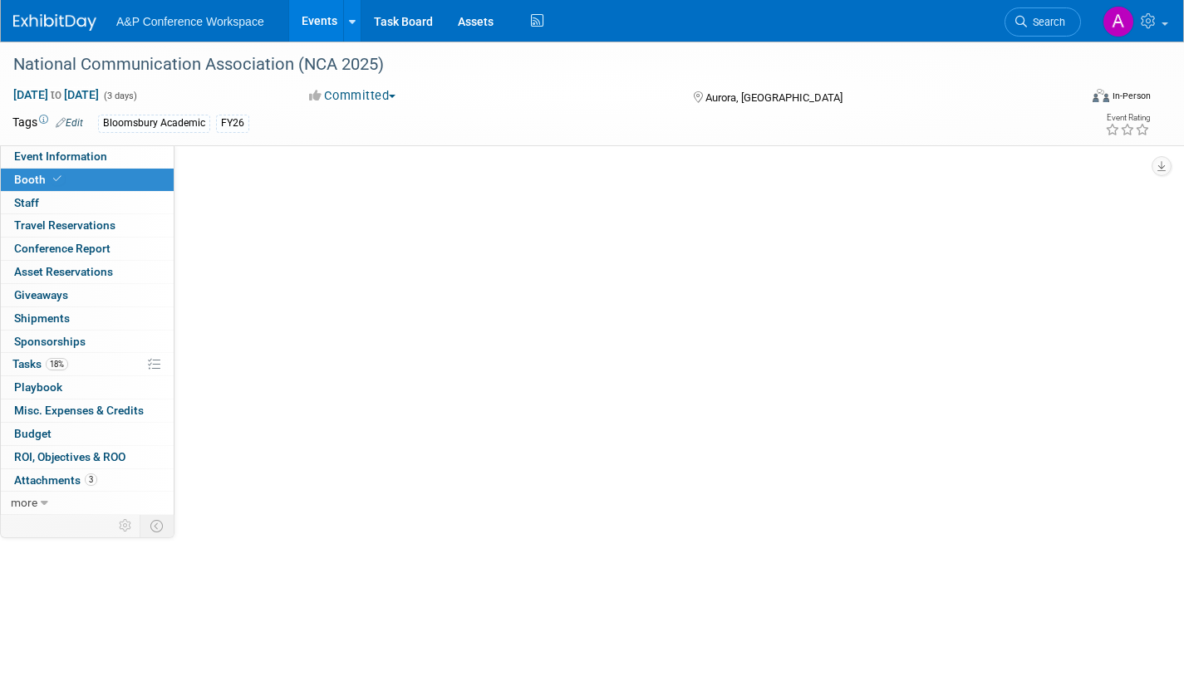
select select "RLKP"
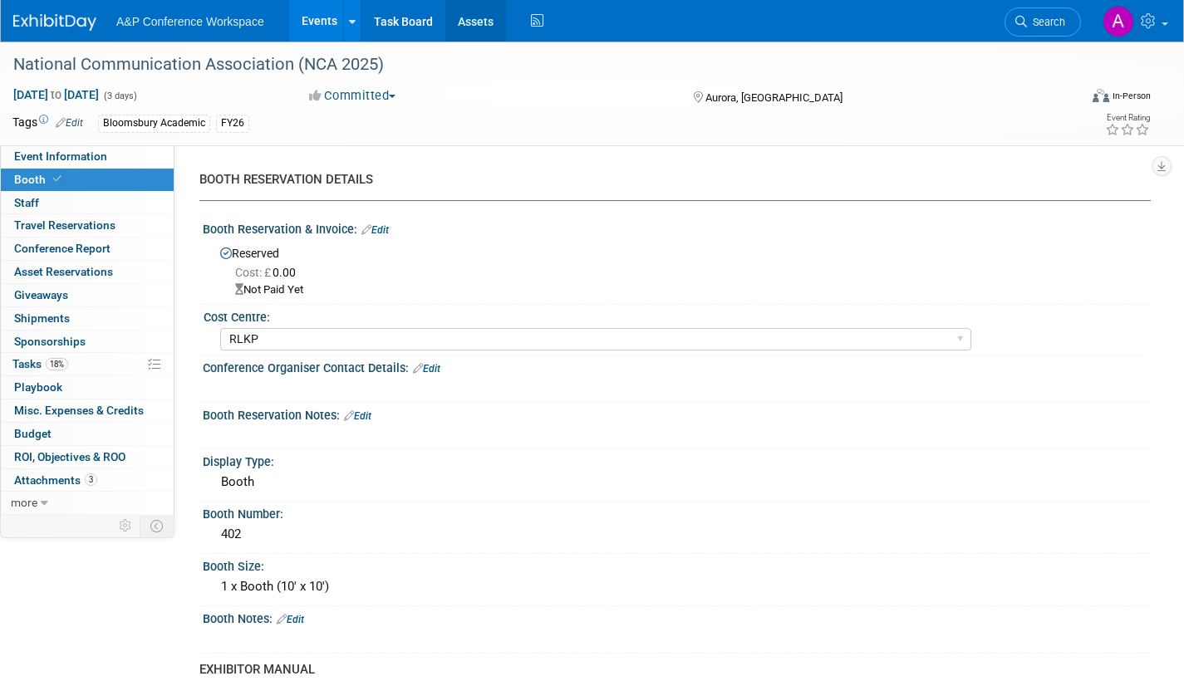
click at [478, 22] on link "Assets" at bounding box center [475, 21] width 61 height 42
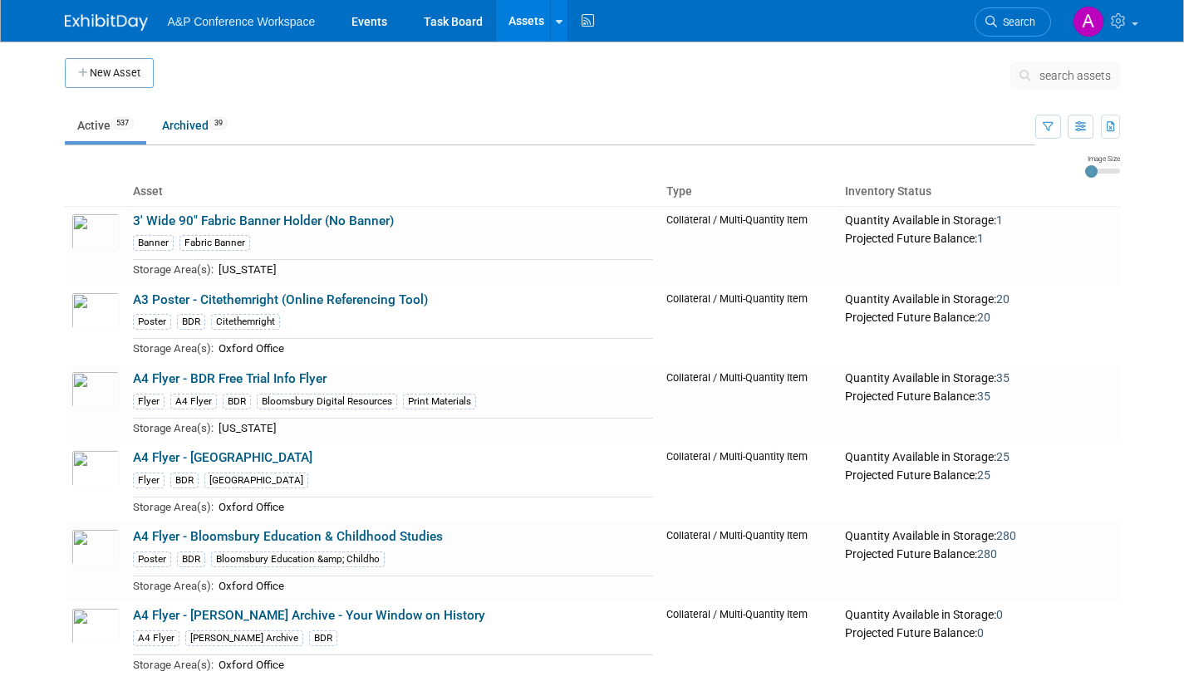
click at [1073, 73] on span "search assets" at bounding box center [1074, 75] width 71 height 13
click at [1041, 77] on span "search assets" at bounding box center [1074, 75] width 71 height 13
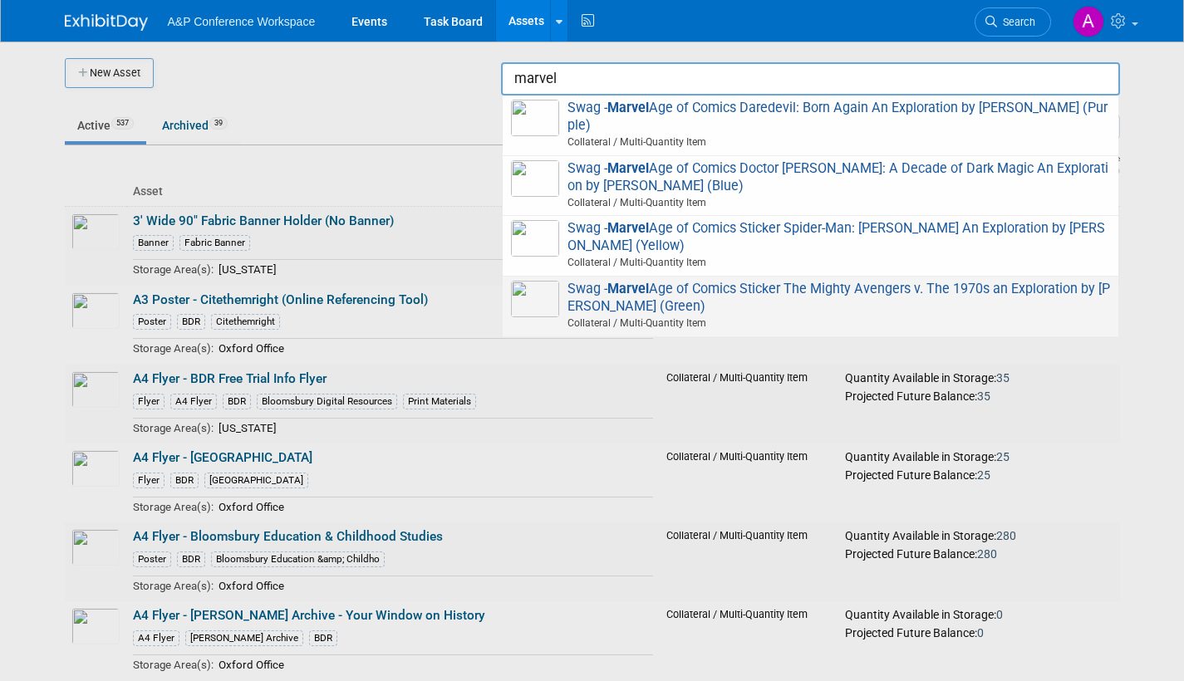
click at [763, 282] on span "Swag - Marvel Age of Comics Sticker The Mighty Avengers v. The 1970s an Explora…" at bounding box center [810, 306] width 599 height 51
type input "Swag - Marvel Age of Comics Sticker The Mighty Avengers v. The 1970s an Explora…"
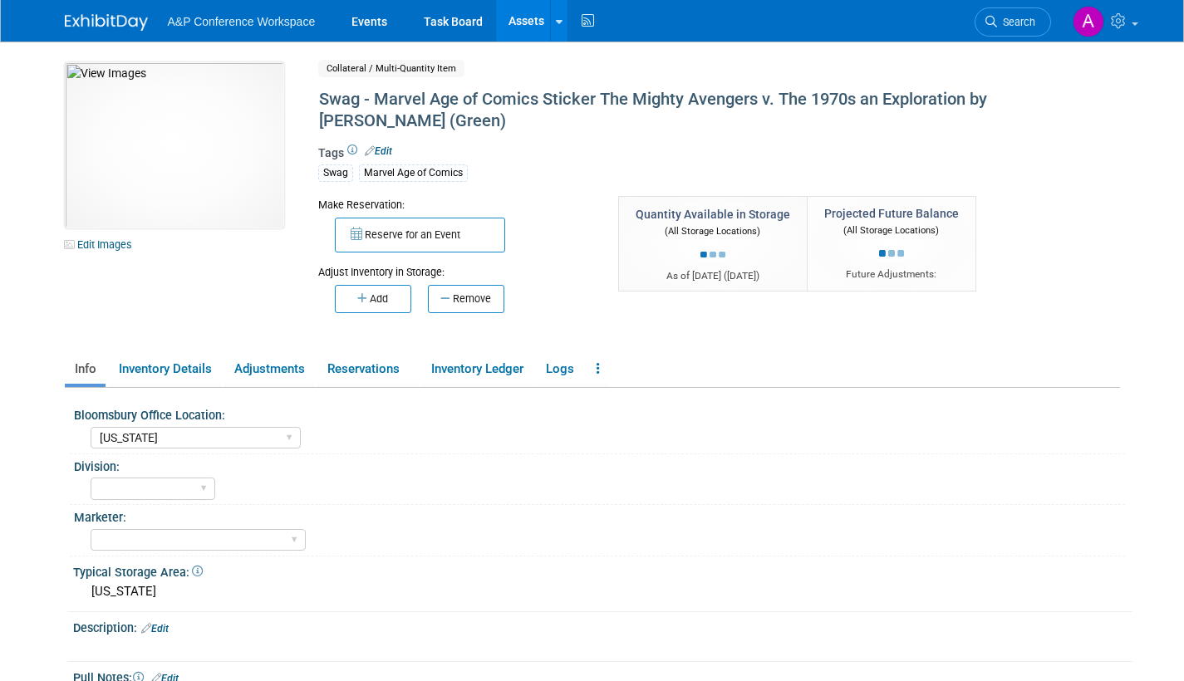
select select "[US_STATE]"
click at [1013, 24] on span "Search" at bounding box center [1016, 22] width 38 height 12
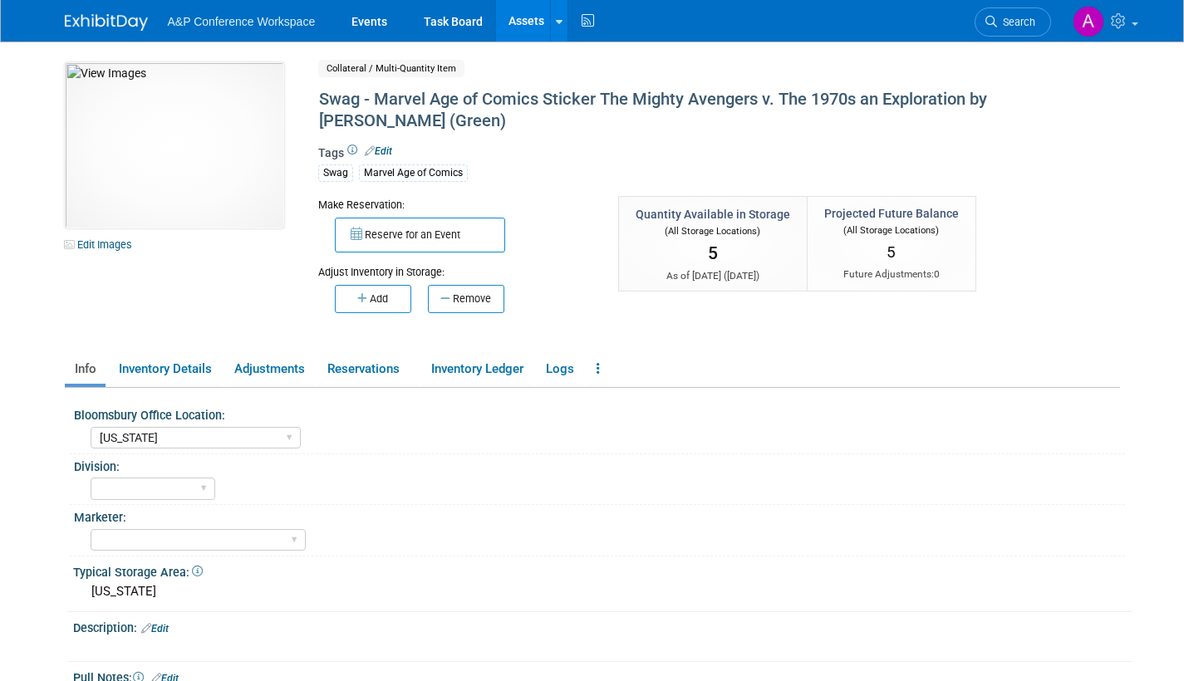
click at [531, 17] on link "Assets" at bounding box center [526, 21] width 61 height 42
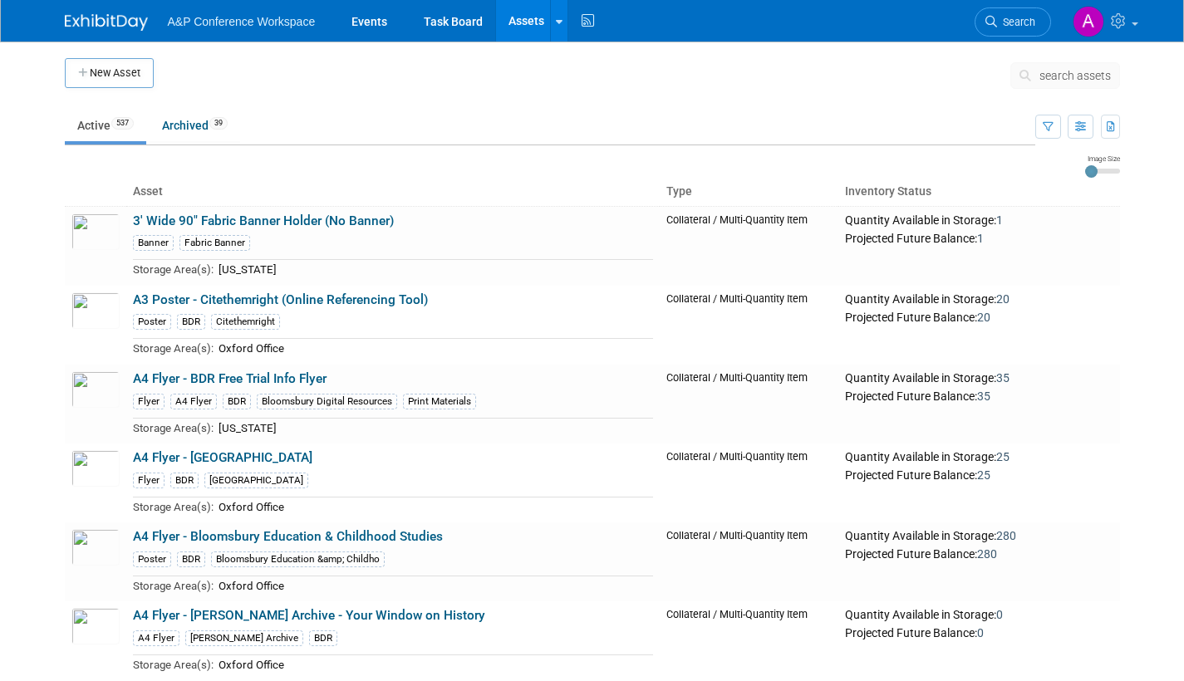
click at [1052, 76] on span "search assets" at bounding box center [1074, 75] width 71 height 13
click at [1024, 76] on icon at bounding box center [1027, 76] width 17 height 12
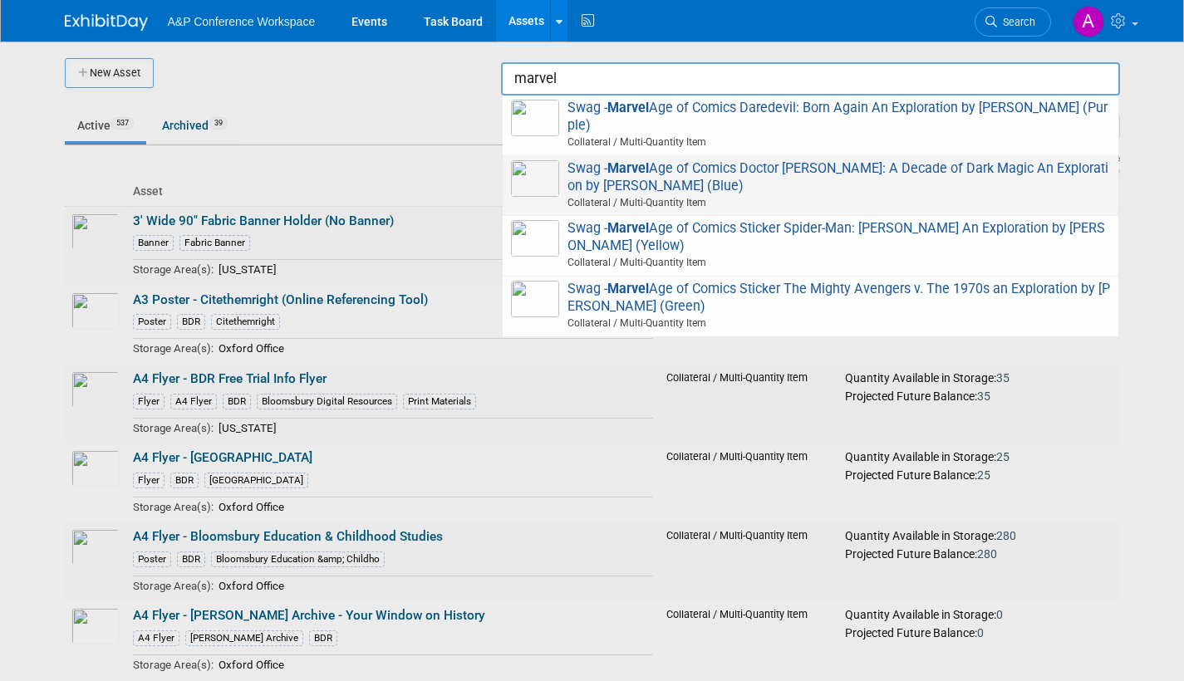
click at [721, 169] on span "Swag - Marvel Age of Comics Doctor [PERSON_NAME]: A Decade of Dark Magic An Exp…" at bounding box center [810, 185] width 599 height 51
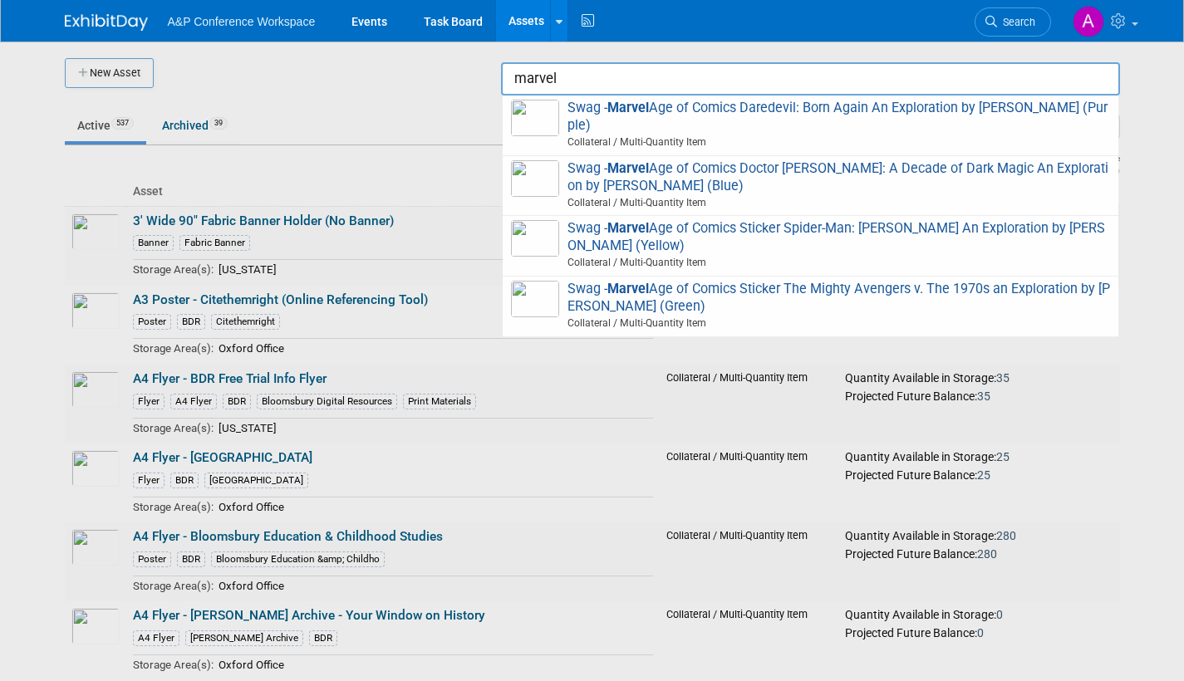
type input "Swag - Marvel Age of Comics Doctor [PERSON_NAME]: A Decade of Dark Magic An Exp…"
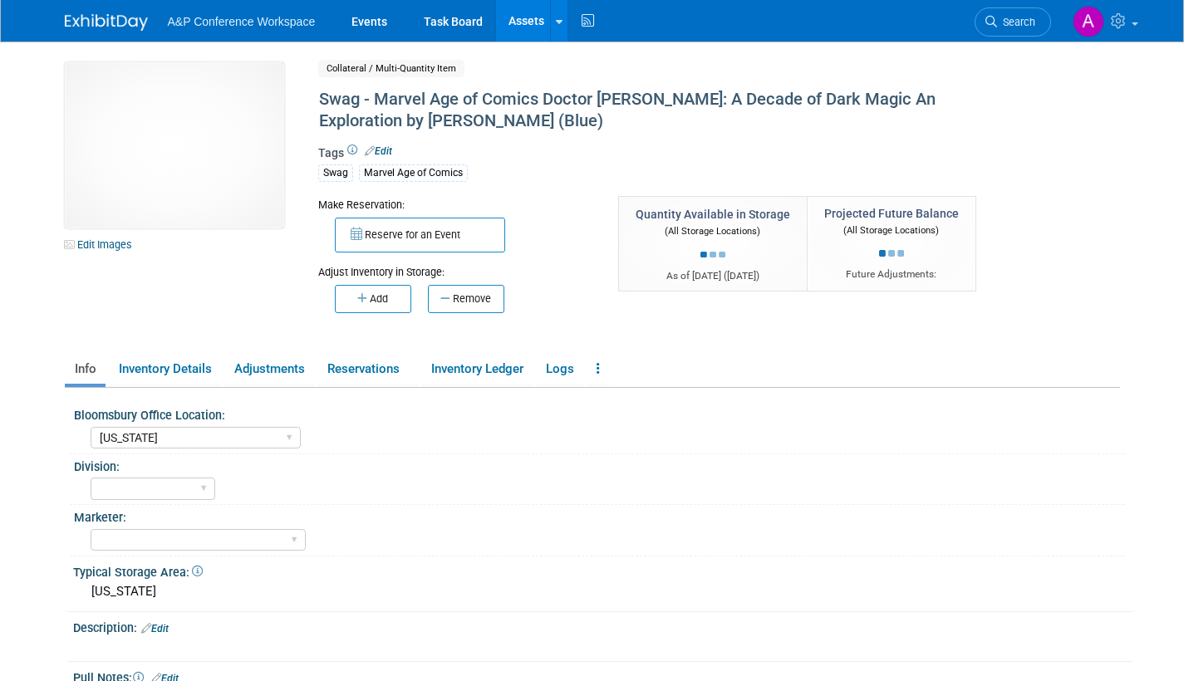
select select "[US_STATE]"
click at [1007, 25] on span "Search" at bounding box center [1016, 22] width 38 height 12
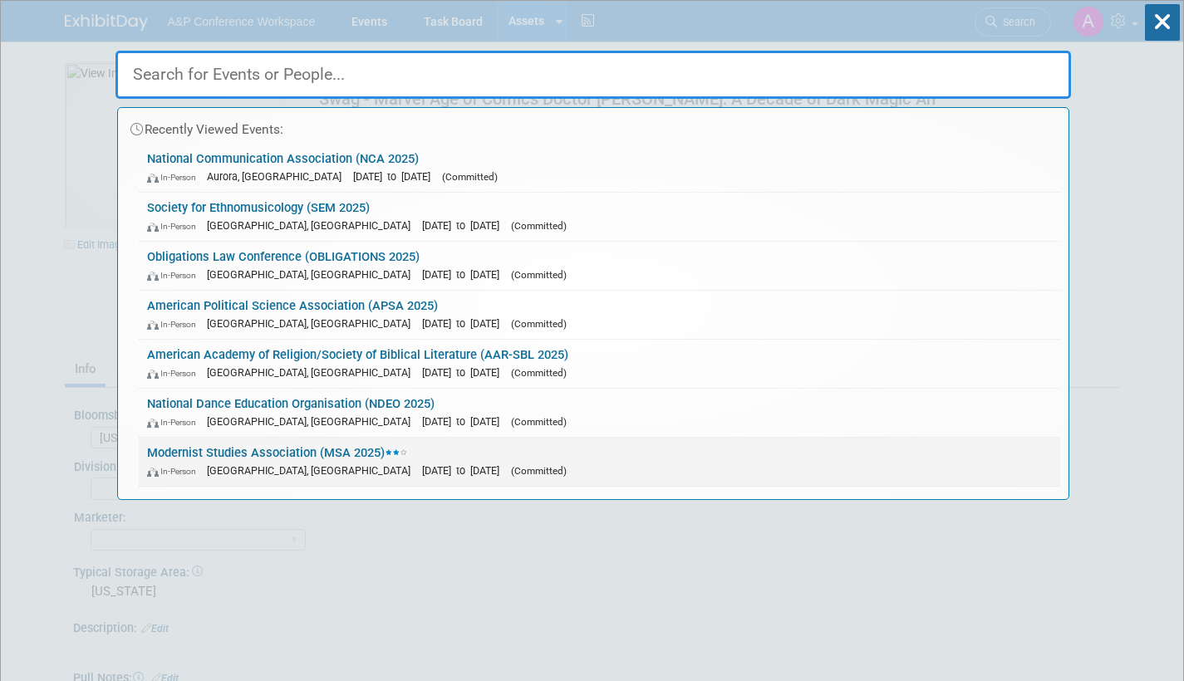
click at [511, 472] on span "(Committed)" at bounding box center [539, 471] width 56 height 12
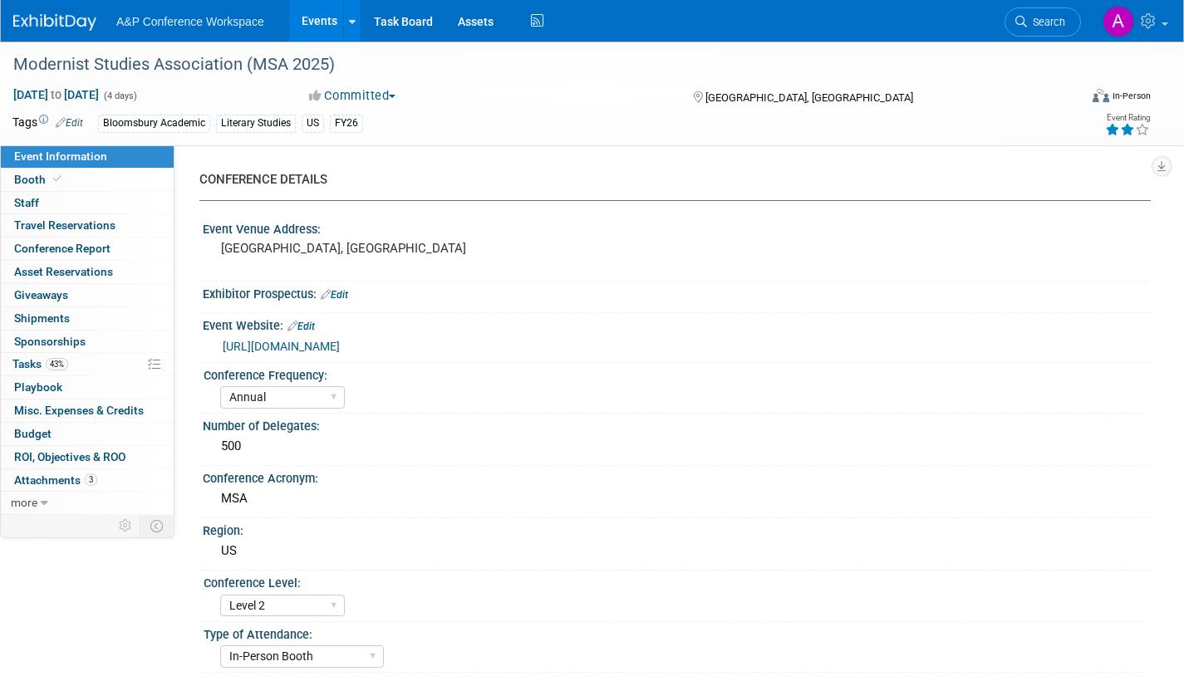
select select "Annual"
select select "Level 2"
select select "In-Person Booth"
select select "Literary Studies"
select select "Bloomsbury Academic"
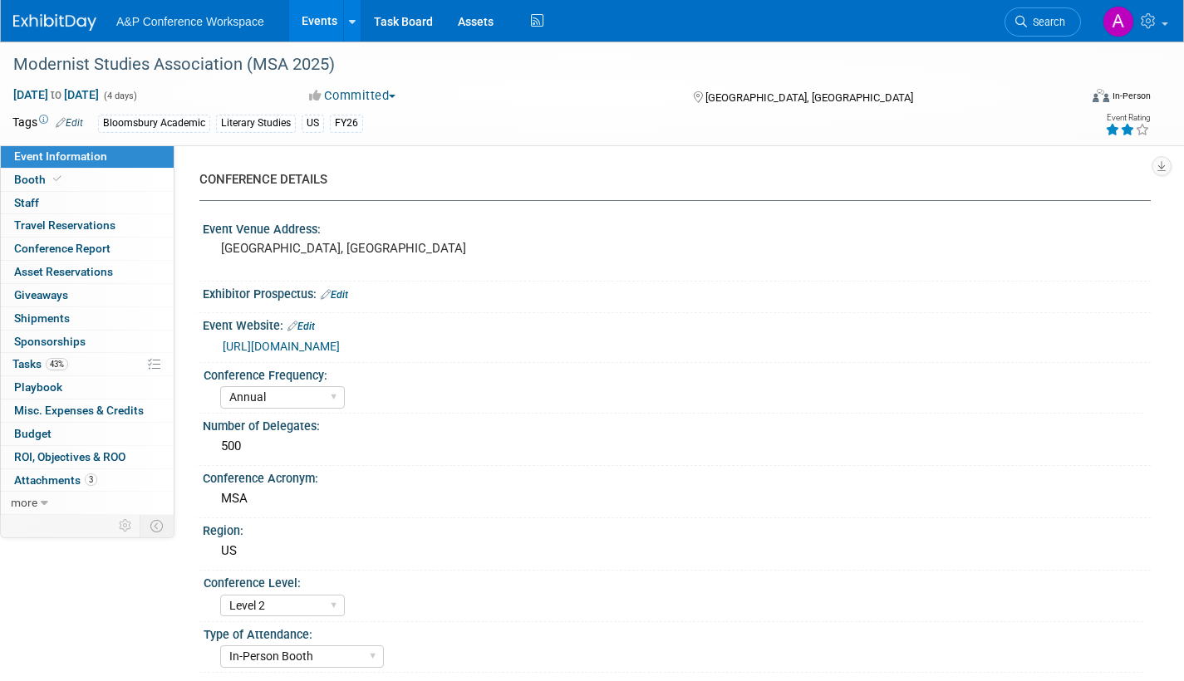
select select "Amanda Oney"
select select "Paige Papandrea"
select select "[PERSON_NAME]"
select select "Brand/Subject Presence​"
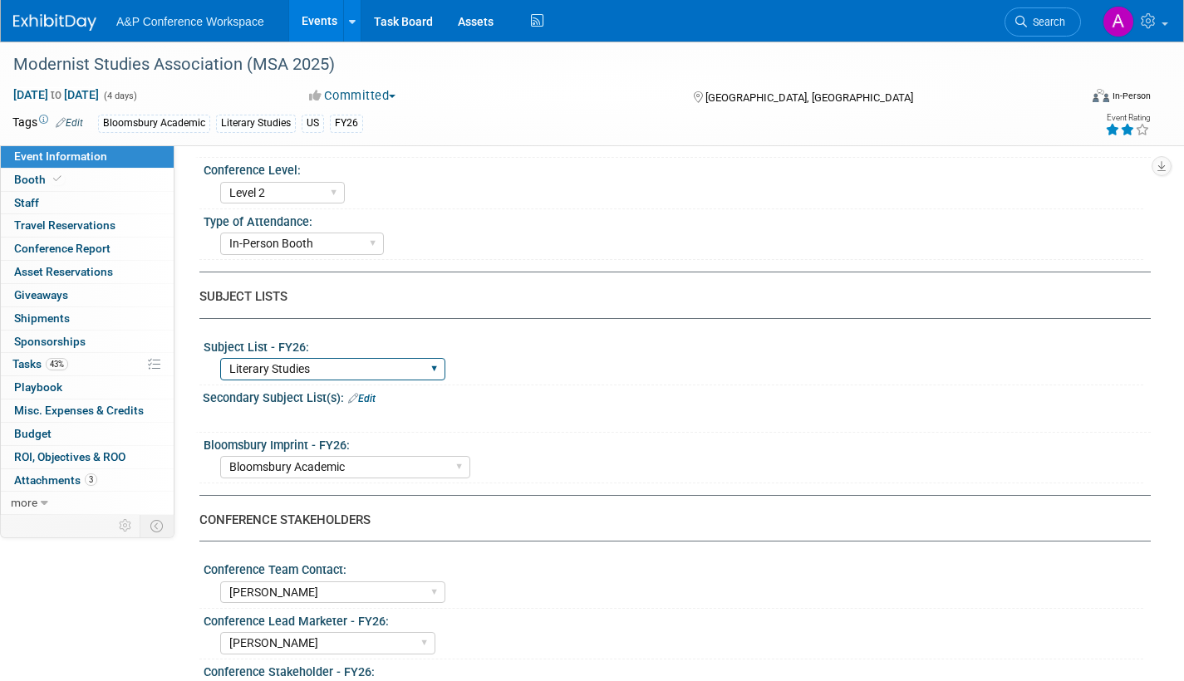
scroll to position [415, 0]
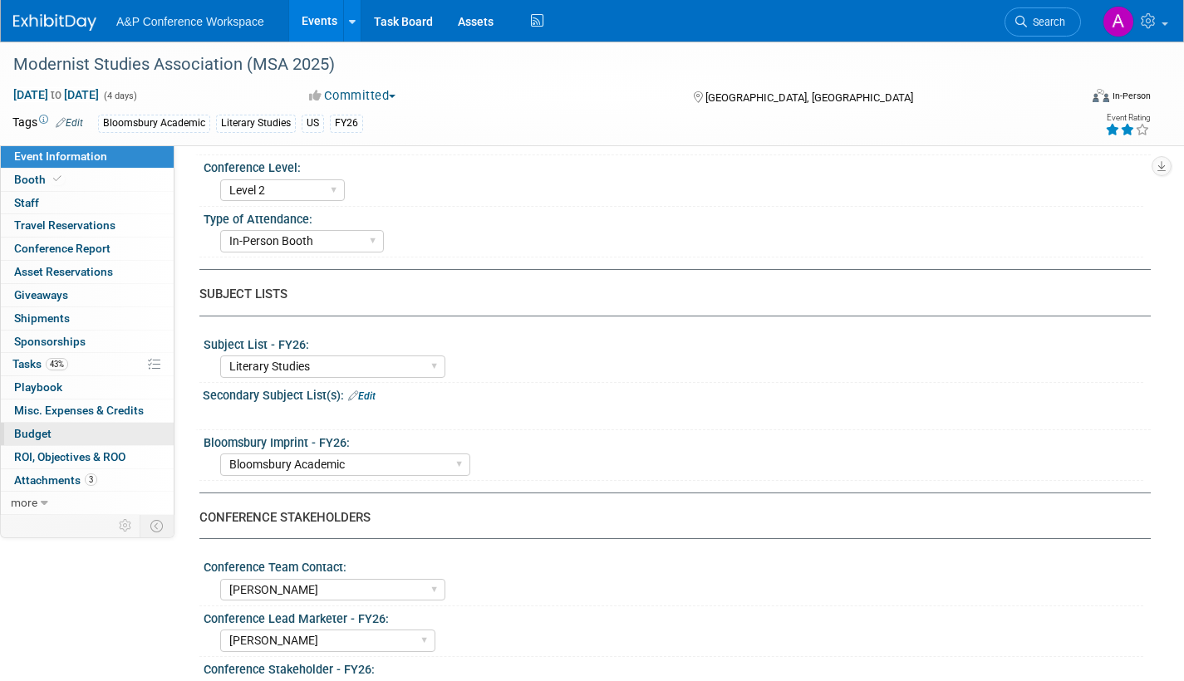
click at [23, 434] on span "Budget" at bounding box center [32, 433] width 37 height 13
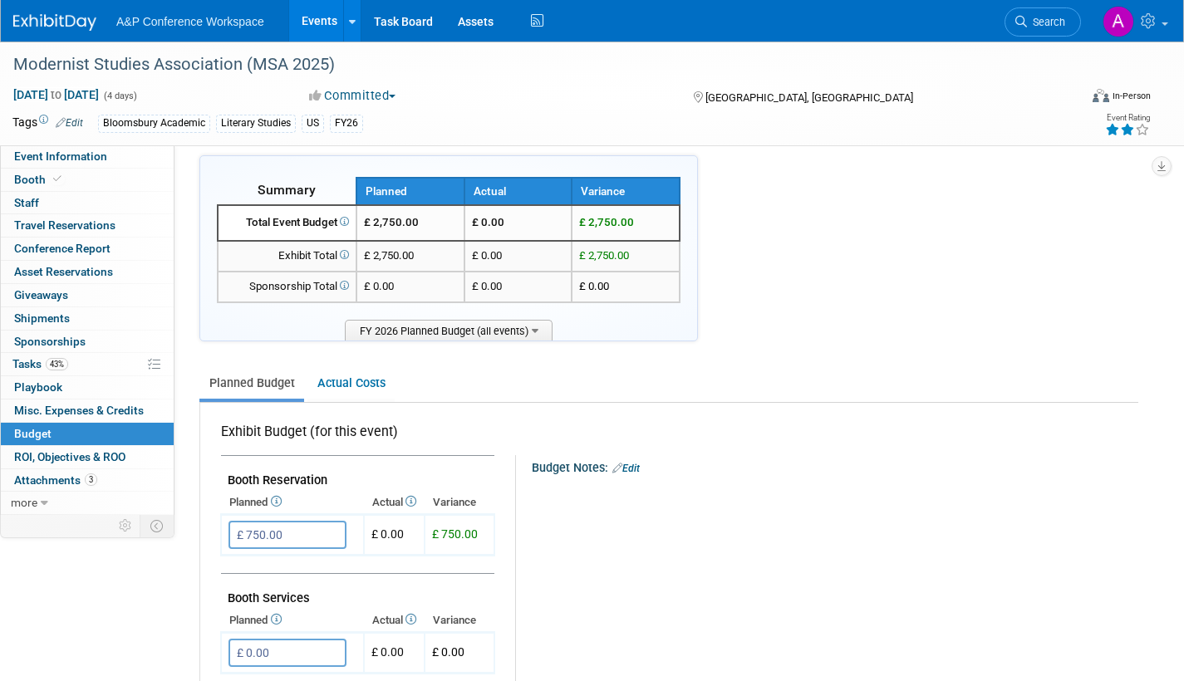
scroll to position [0, 0]
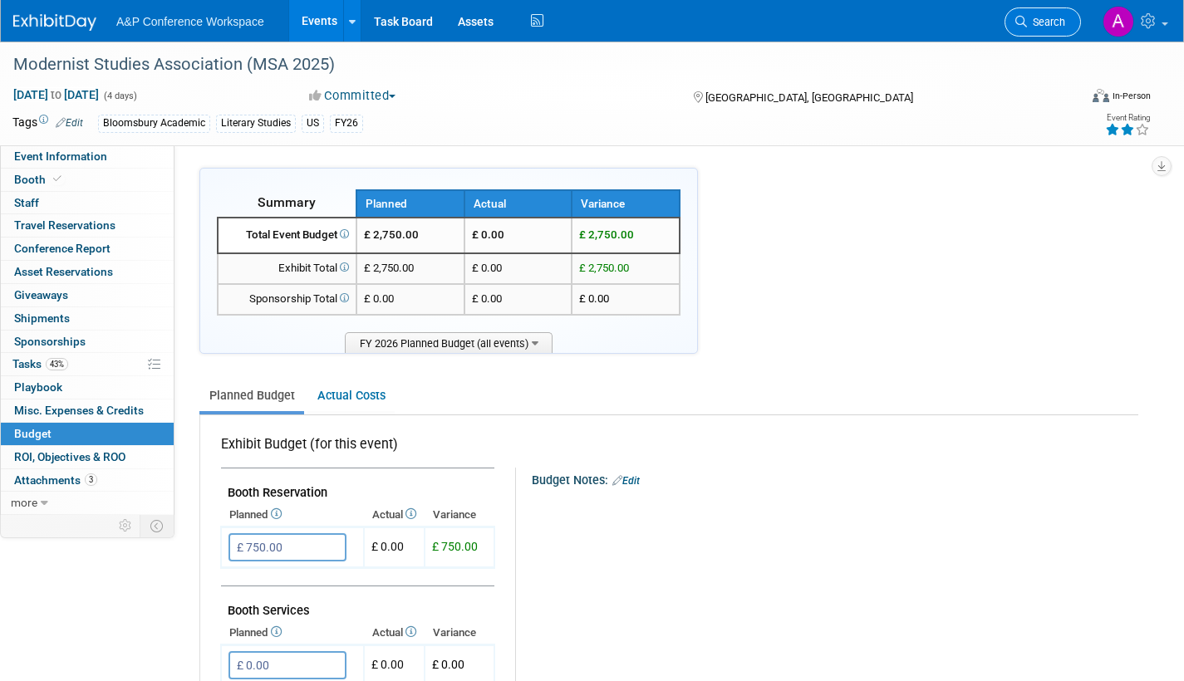
click at [1047, 19] on span "Search" at bounding box center [1046, 22] width 38 height 12
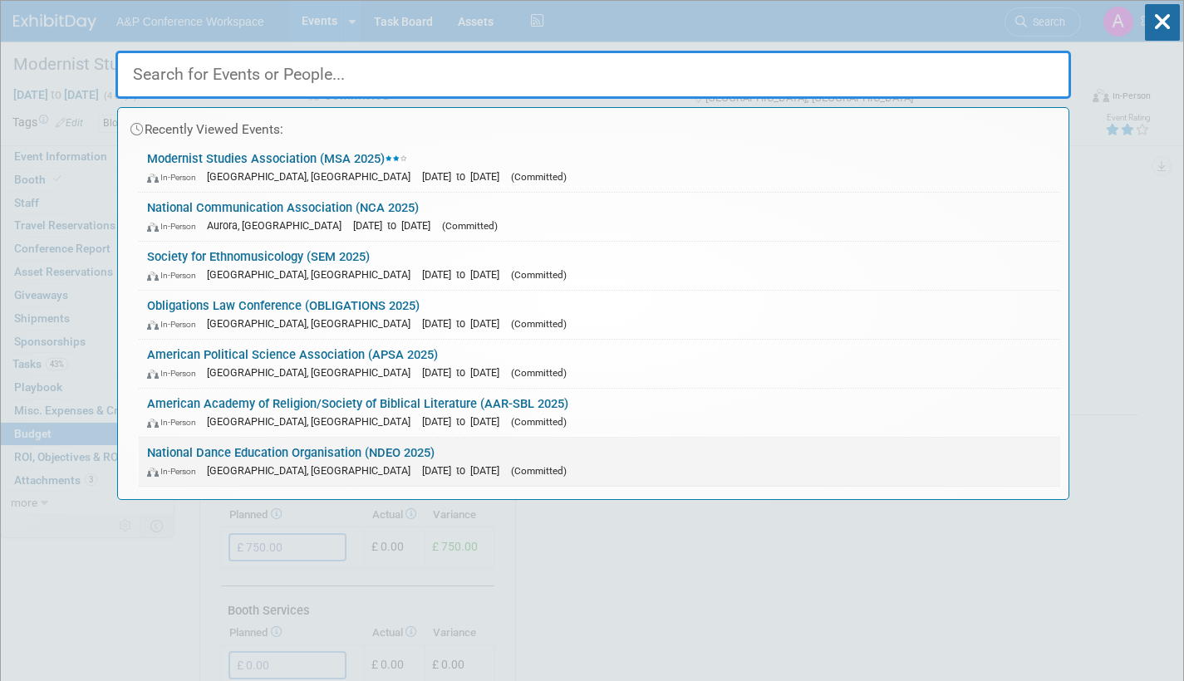
click at [502, 473] on div "In-Person Detroit, MI Oct 3, 2025 to Oct 6, 2025 (Committed)" at bounding box center [599, 470] width 905 height 17
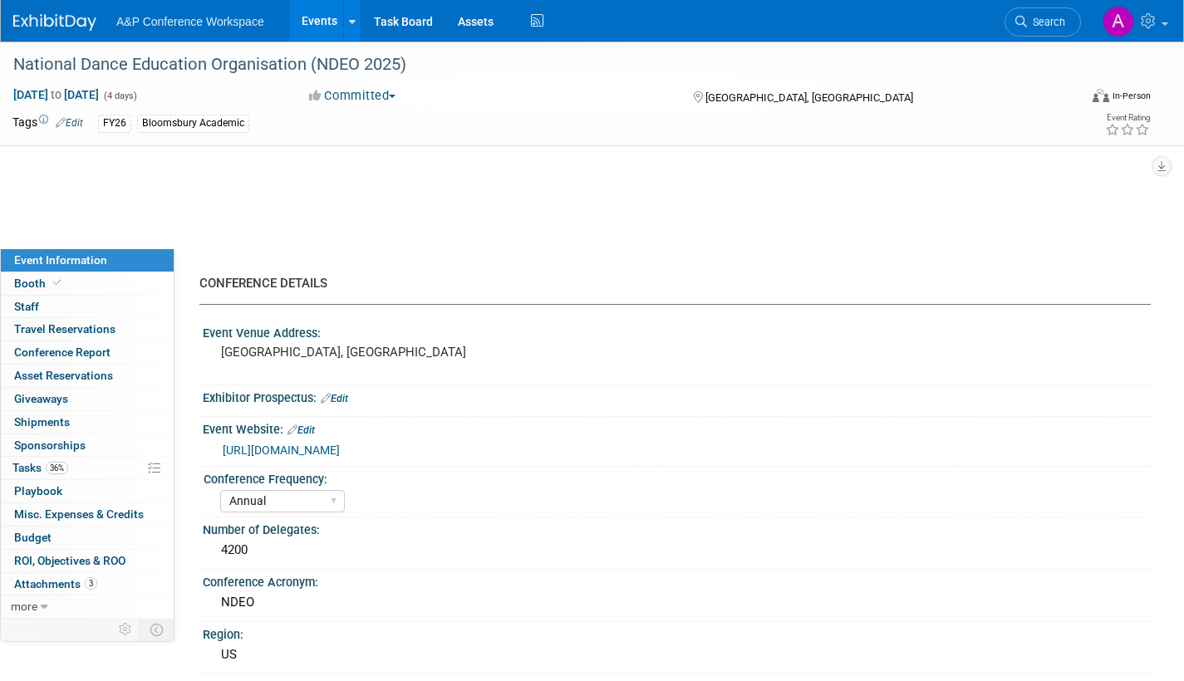
select select "Annual"
select select "Level 2"
select select "In-Person Booth"
select select "Drama & Performance Studies"
select select "Methuen Drama"
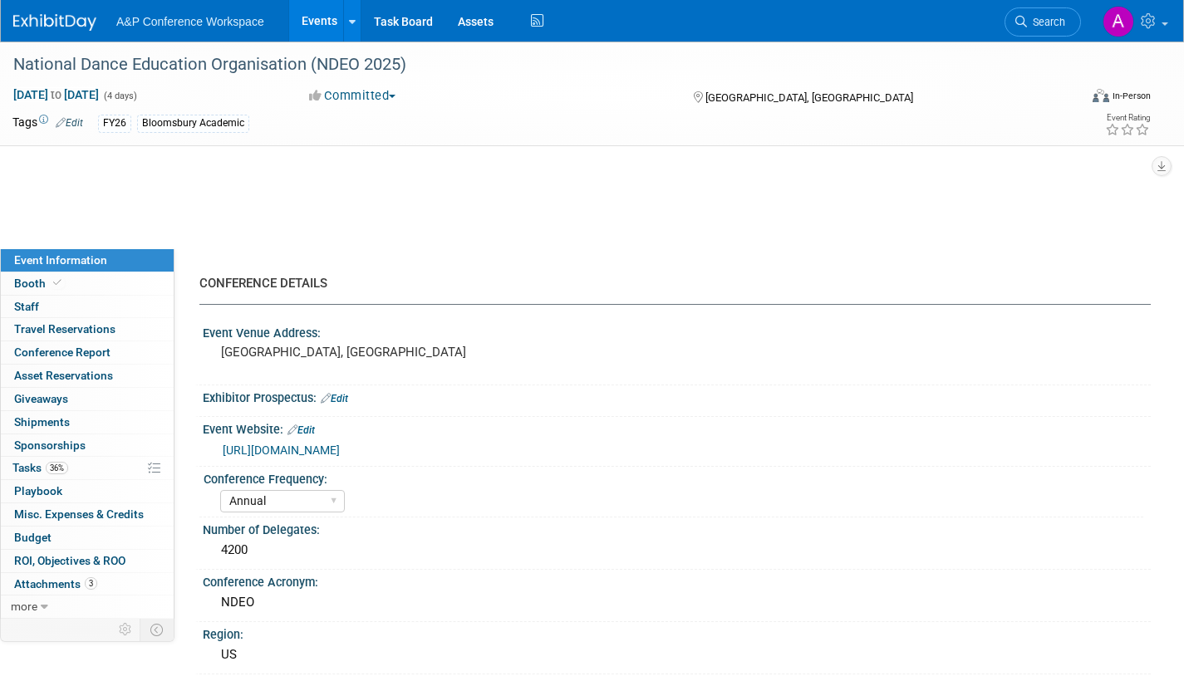
select select "[PERSON_NAME]"
select select "Networking/Commissioning"
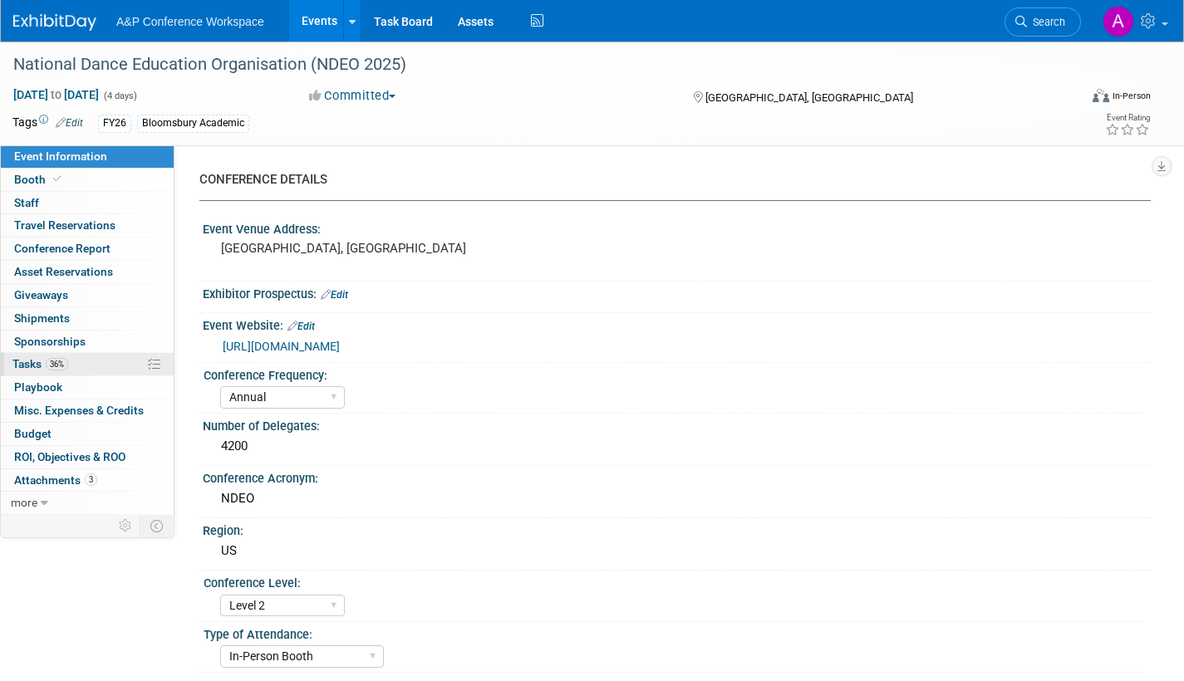
click at [23, 357] on span "Tasks 36%" at bounding box center [40, 363] width 56 height 13
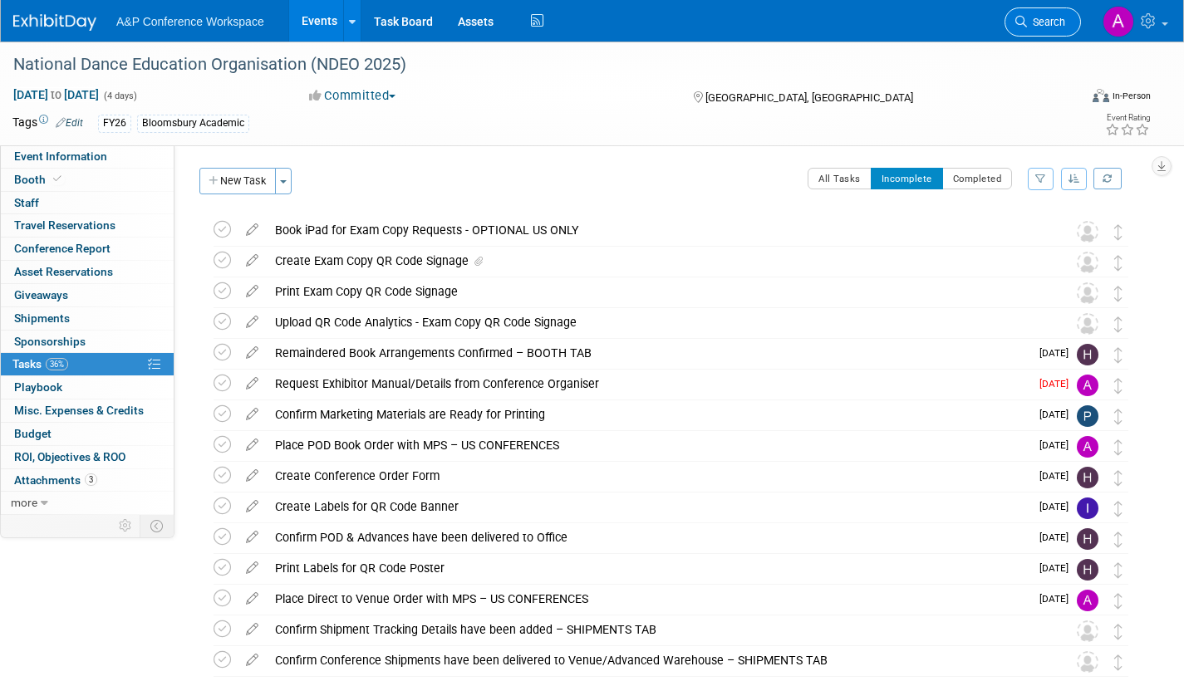
click at [1049, 21] on span "Search" at bounding box center [1046, 22] width 38 height 12
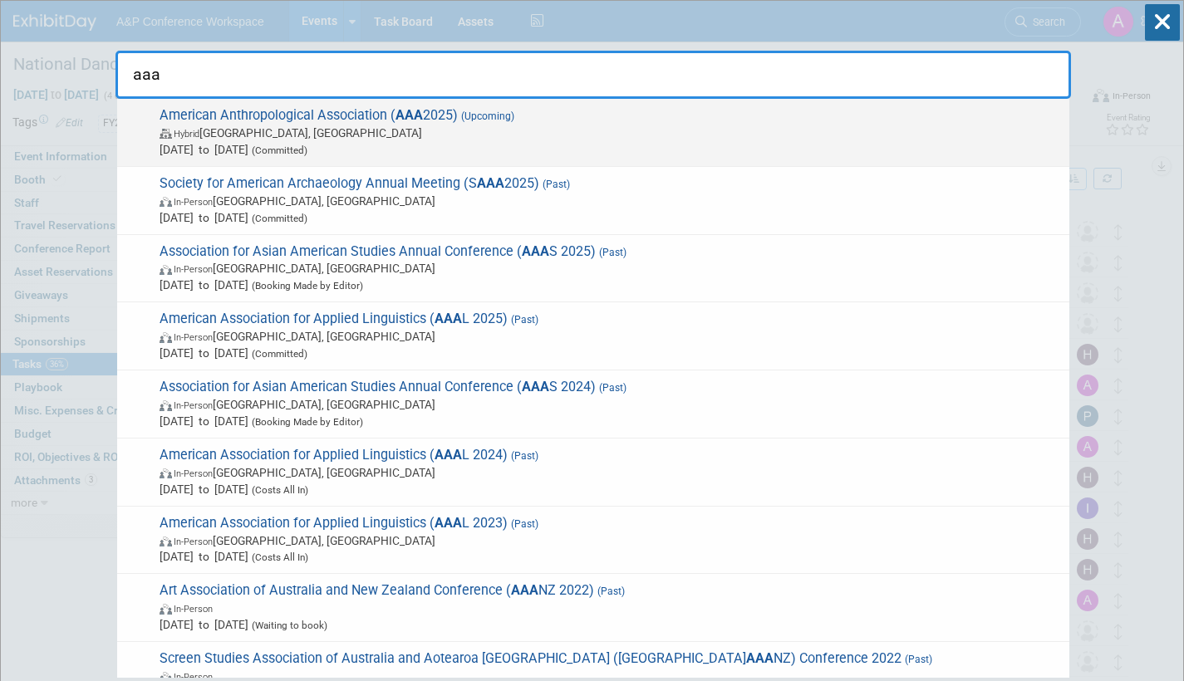
type input "aaa"
click at [668, 138] on span "Hybrid New Orleans, LA" at bounding box center [609, 133] width 901 height 17
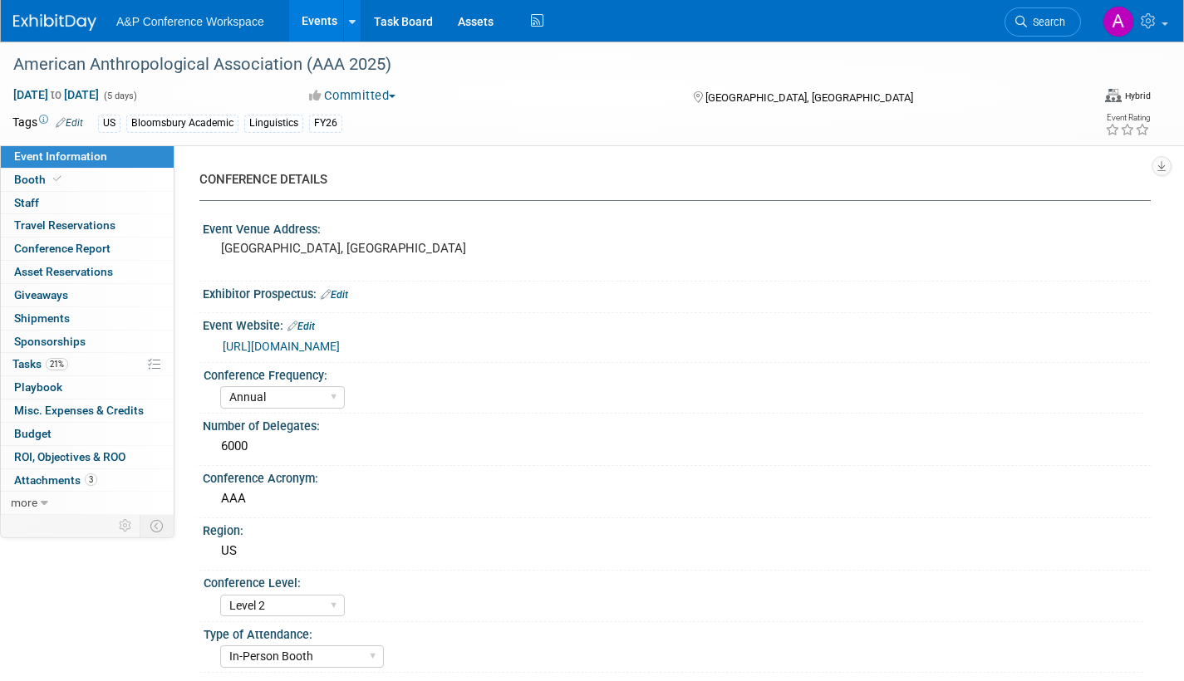
select select "Annual"
select select "Level 2"
select select "In-Person Booth"
select select "Anthropology"
select select "Bloomsbury Academic"
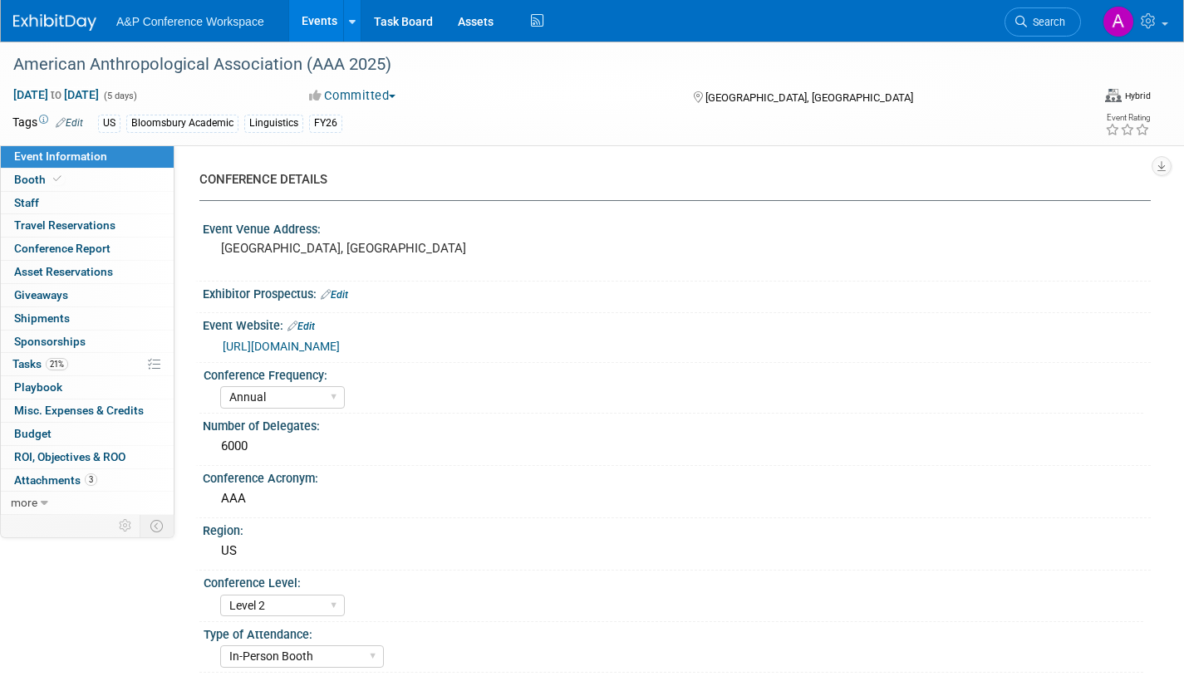
select select "[PERSON_NAME]"
select select "Networking/Commissioning"
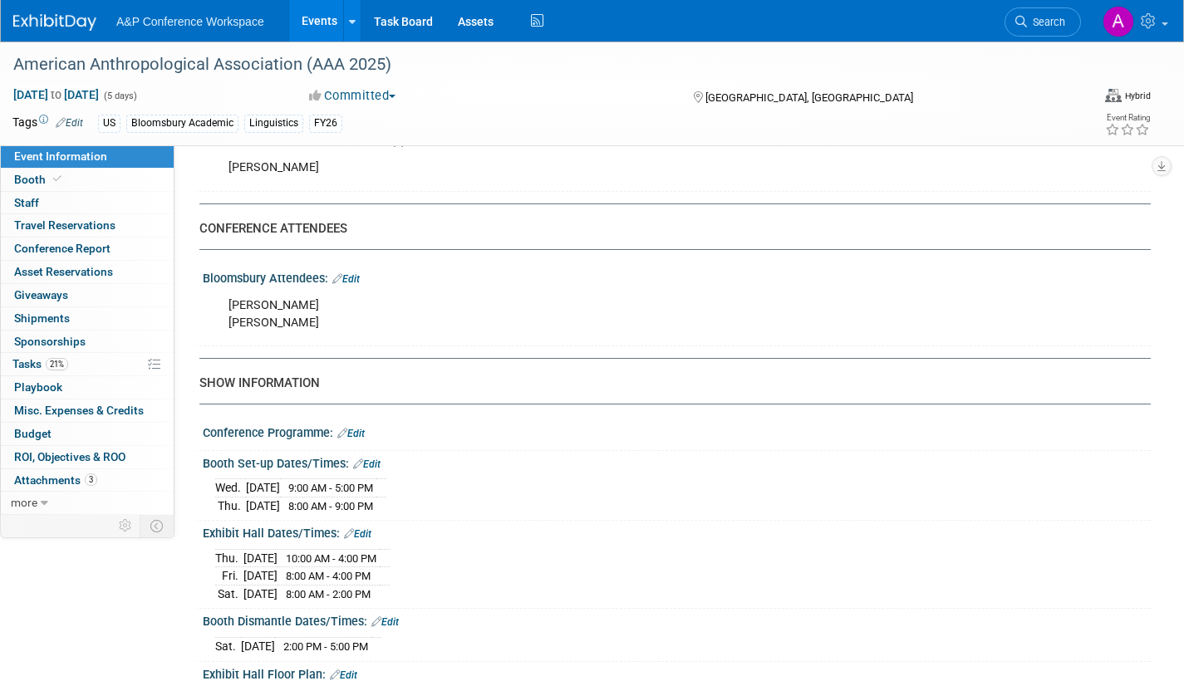
scroll to position [997, 0]
click at [359, 277] on link "Edit" at bounding box center [345, 278] width 27 height 12
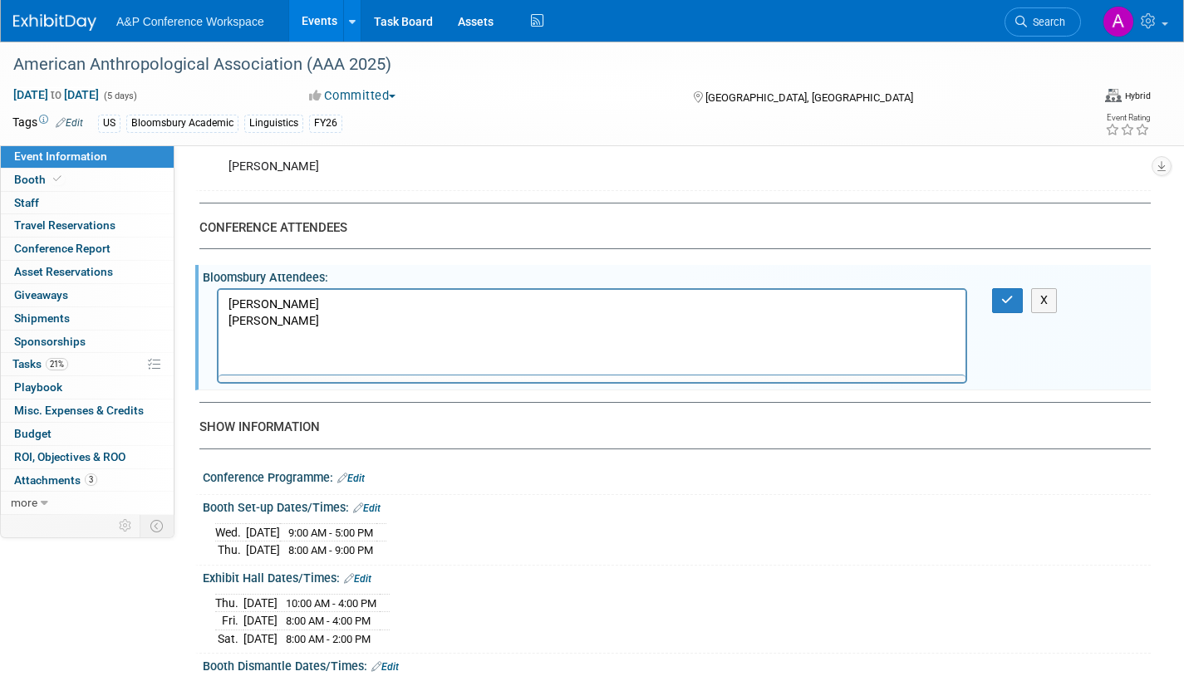
scroll to position [0, 0]
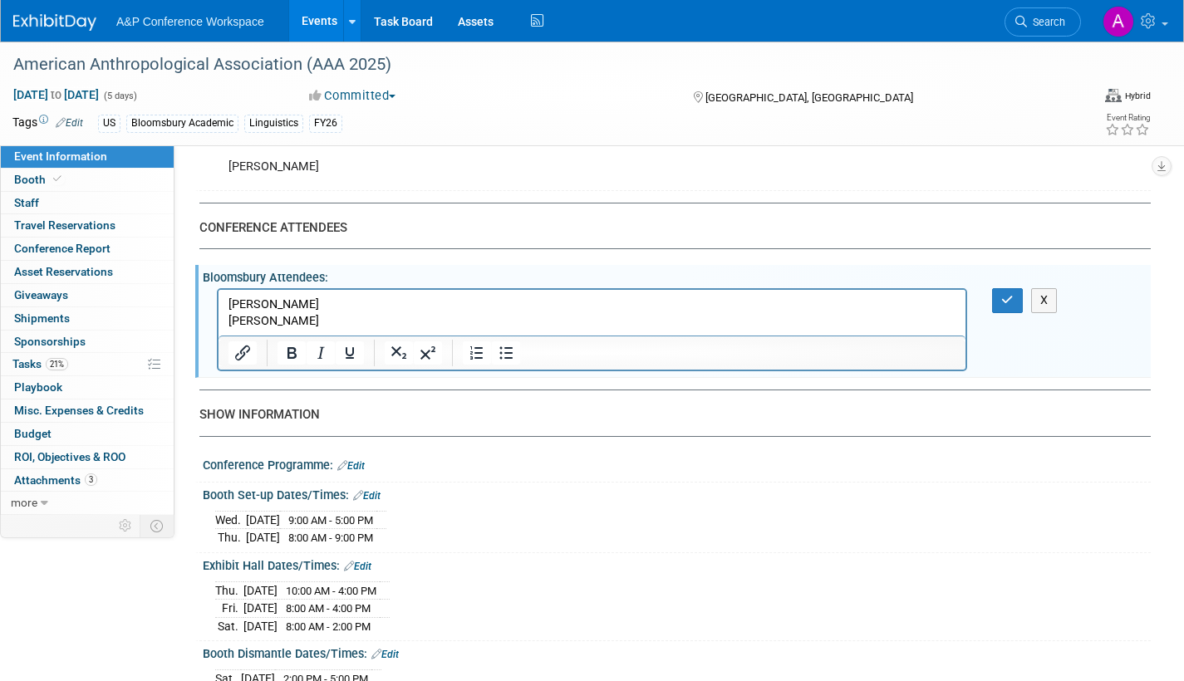
click at [308, 304] on p "Alyssa Palazzo Ami Reitmeier" at bounding box center [592, 313] width 728 height 33
drag, startPoint x: 1007, startPoint y: 302, endPoint x: 1016, endPoint y: 298, distance: 8.9
click at [1015, 298] on button "button" at bounding box center [1007, 300] width 31 height 24
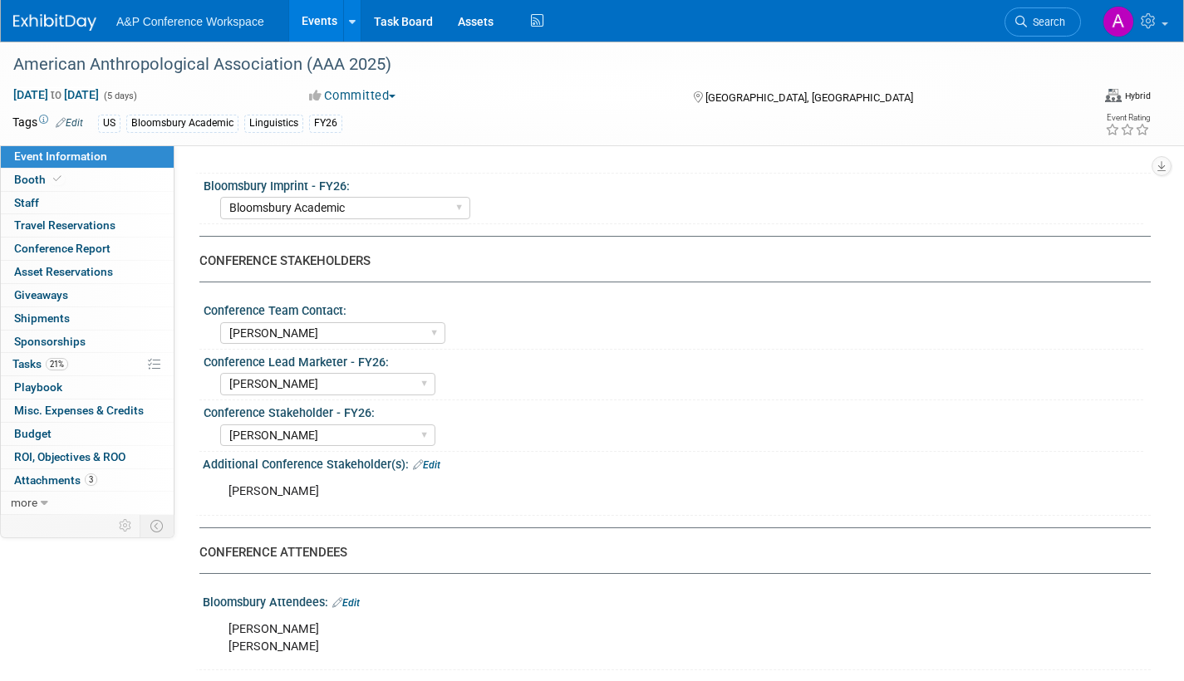
scroll to position [664, 0]
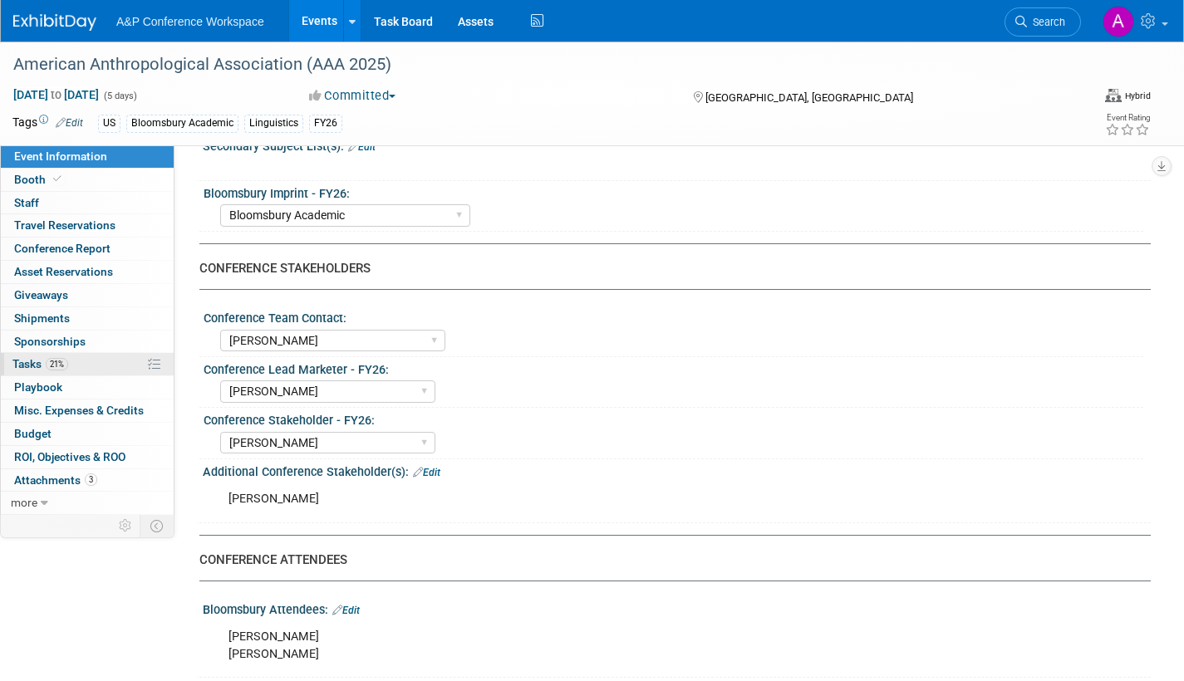
click at [32, 360] on span "Tasks 21%" at bounding box center [40, 363] width 56 height 13
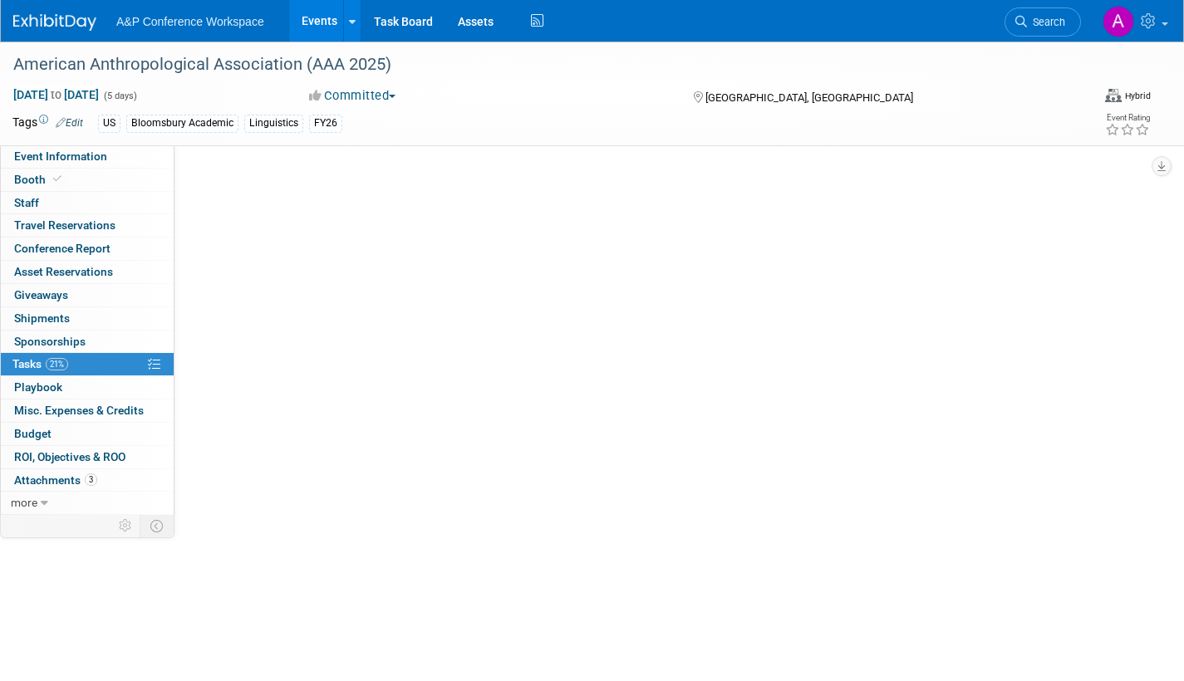
scroll to position [0, 0]
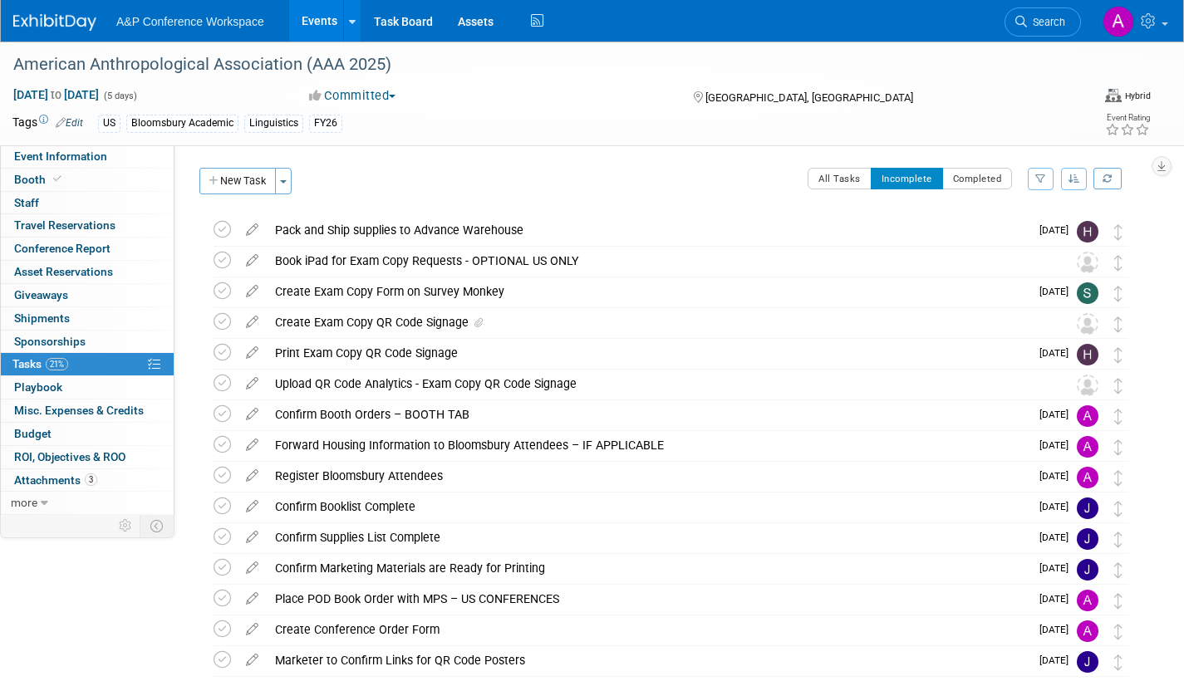
click at [1035, 21] on span "Search" at bounding box center [1046, 22] width 38 height 12
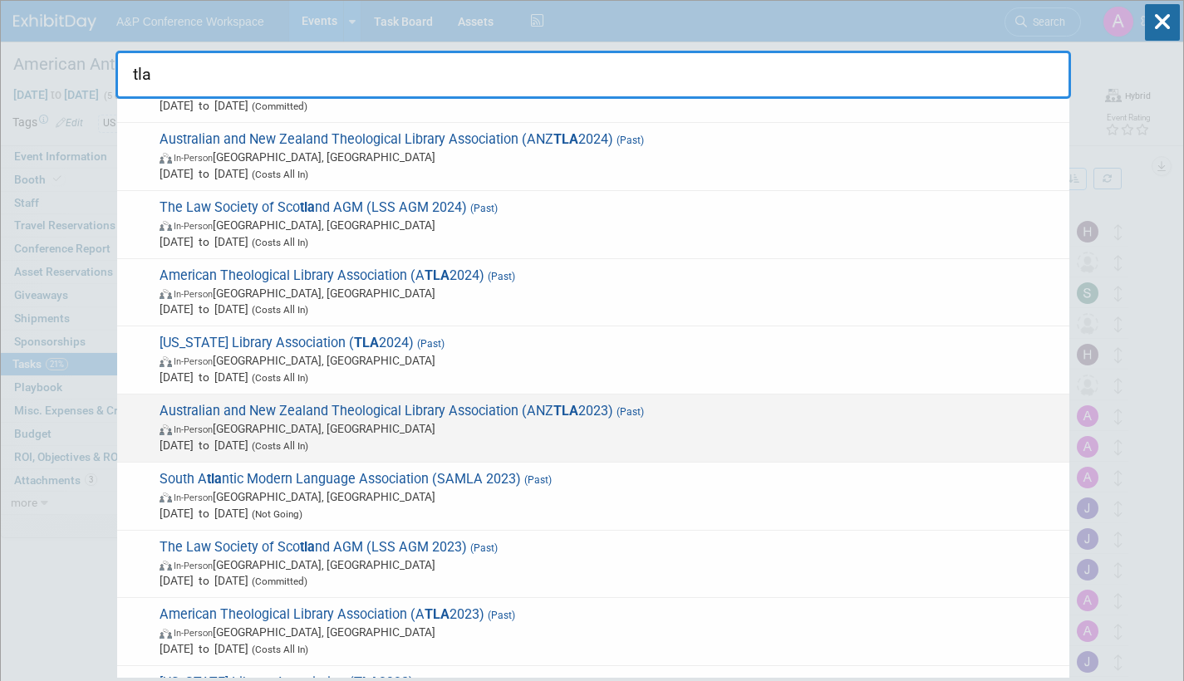
scroll to position [249, 0]
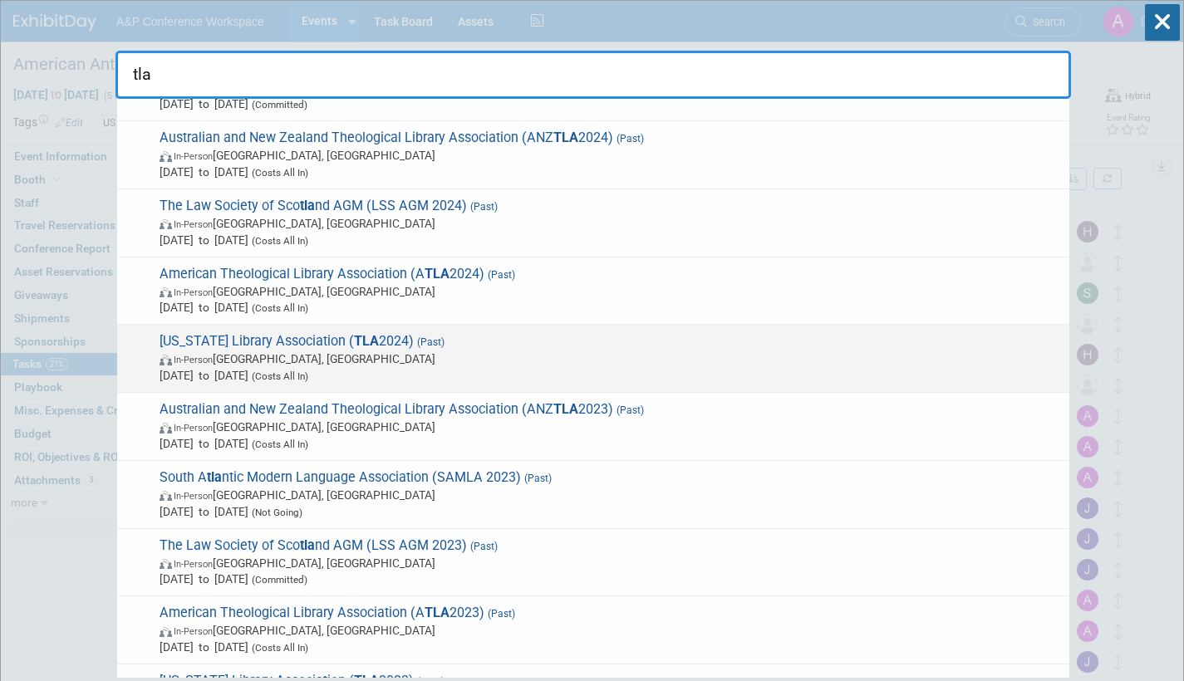
type input "tla"
click at [330, 355] on span "In-Person San Antonio, TX" at bounding box center [609, 359] width 901 height 17
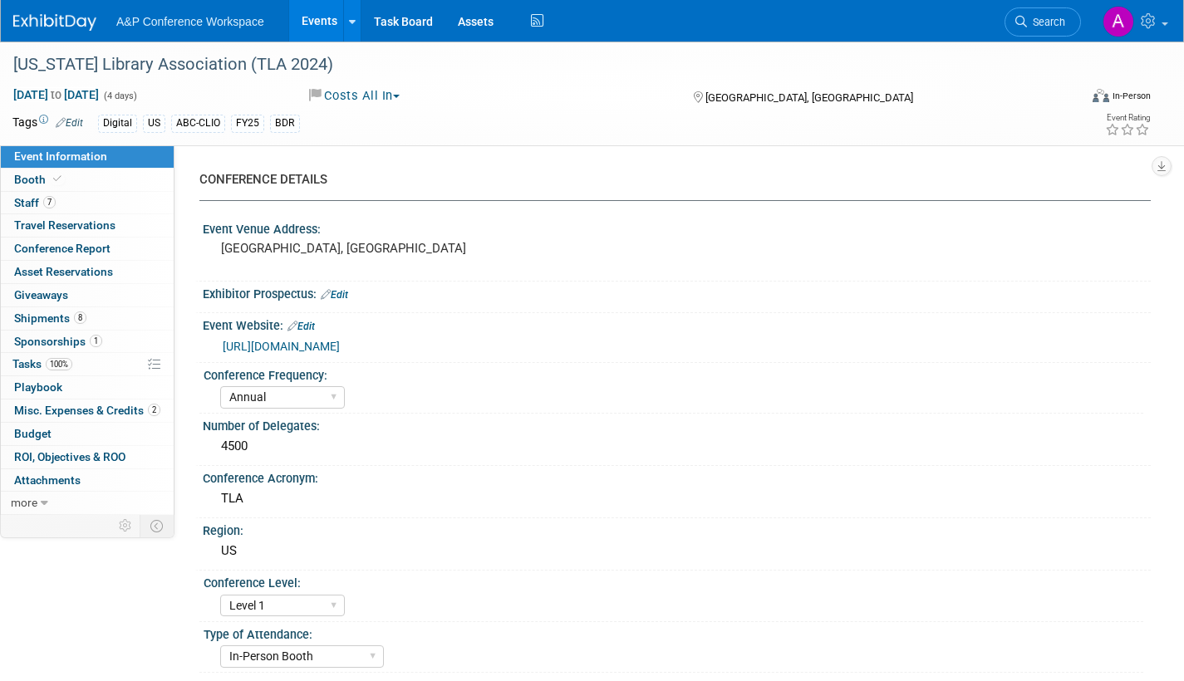
select select "Annual"
select select "Level 1"
select select "In-Person Booth"
select select "[PERSON_NAME]"
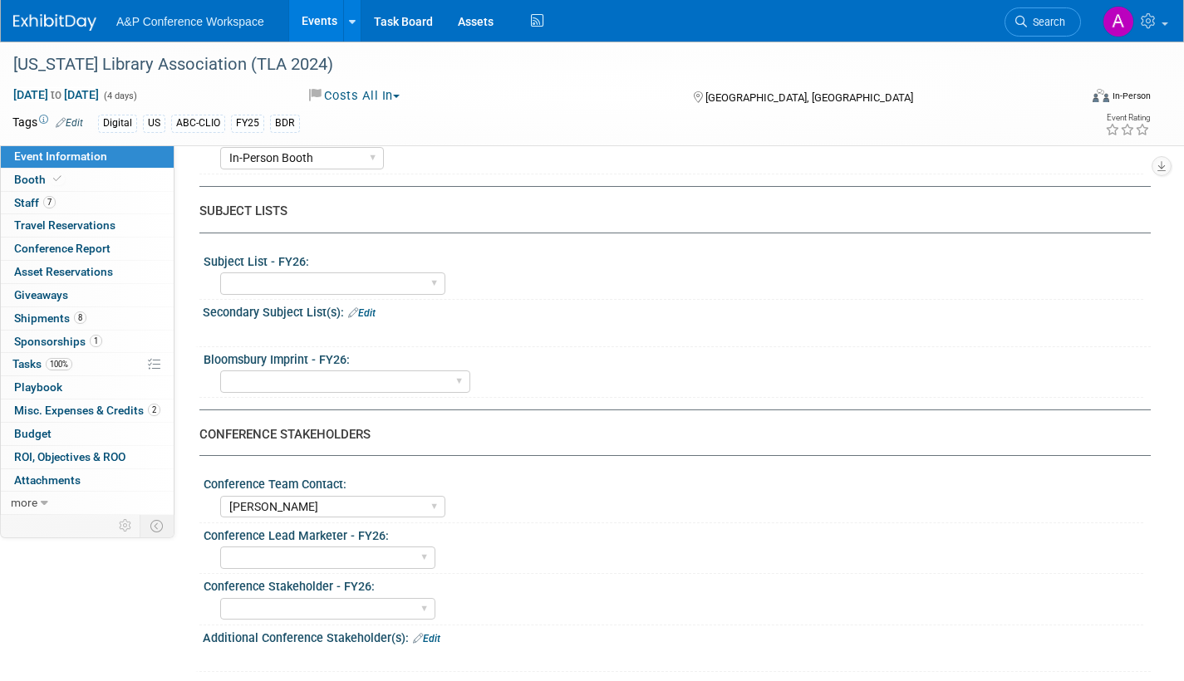
scroll to position [748, 0]
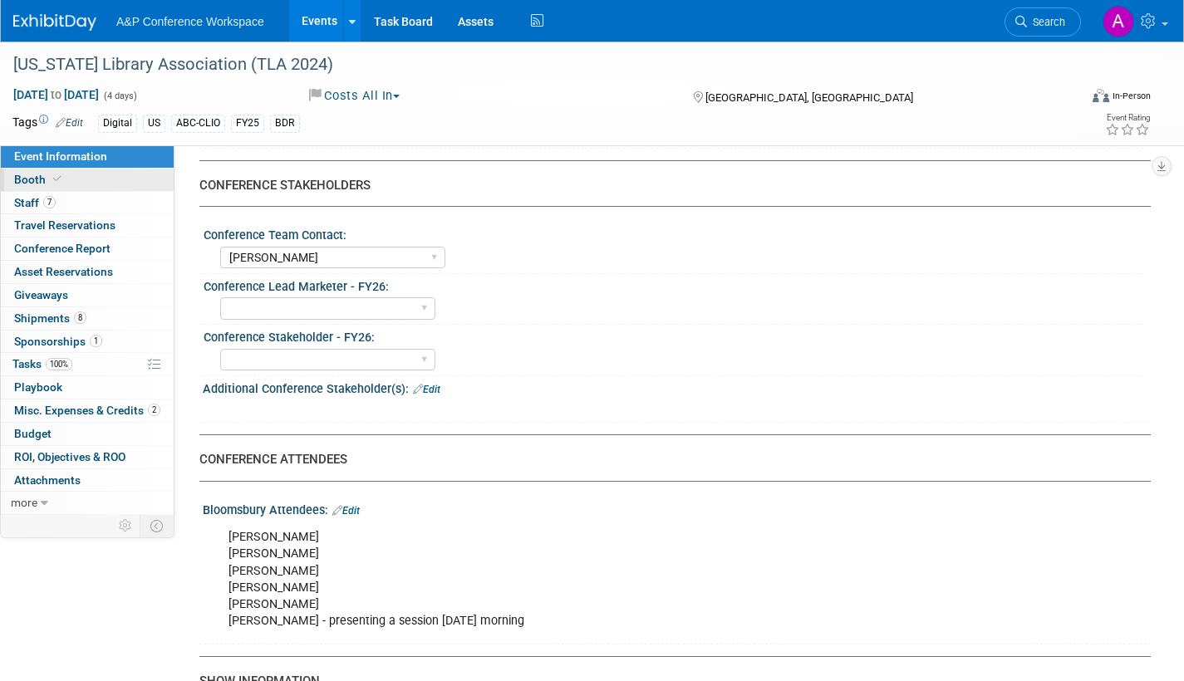
click at [24, 182] on span "Booth" at bounding box center [39, 179] width 51 height 13
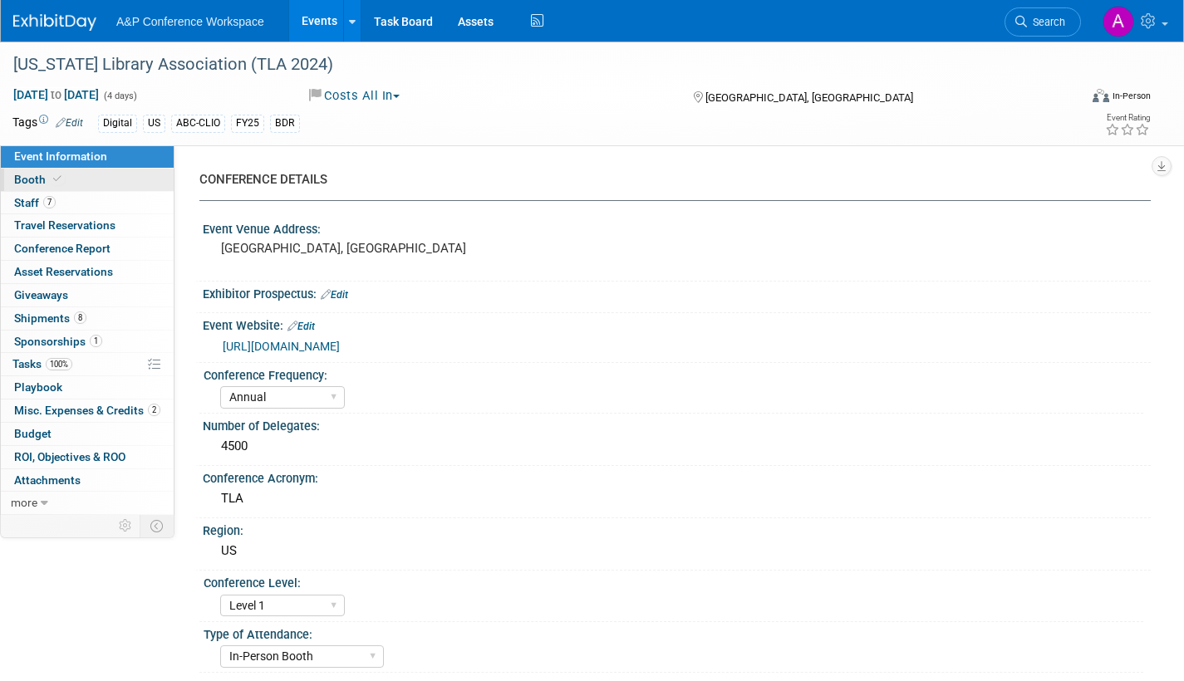
select select "CLDC - Digital/BDR"
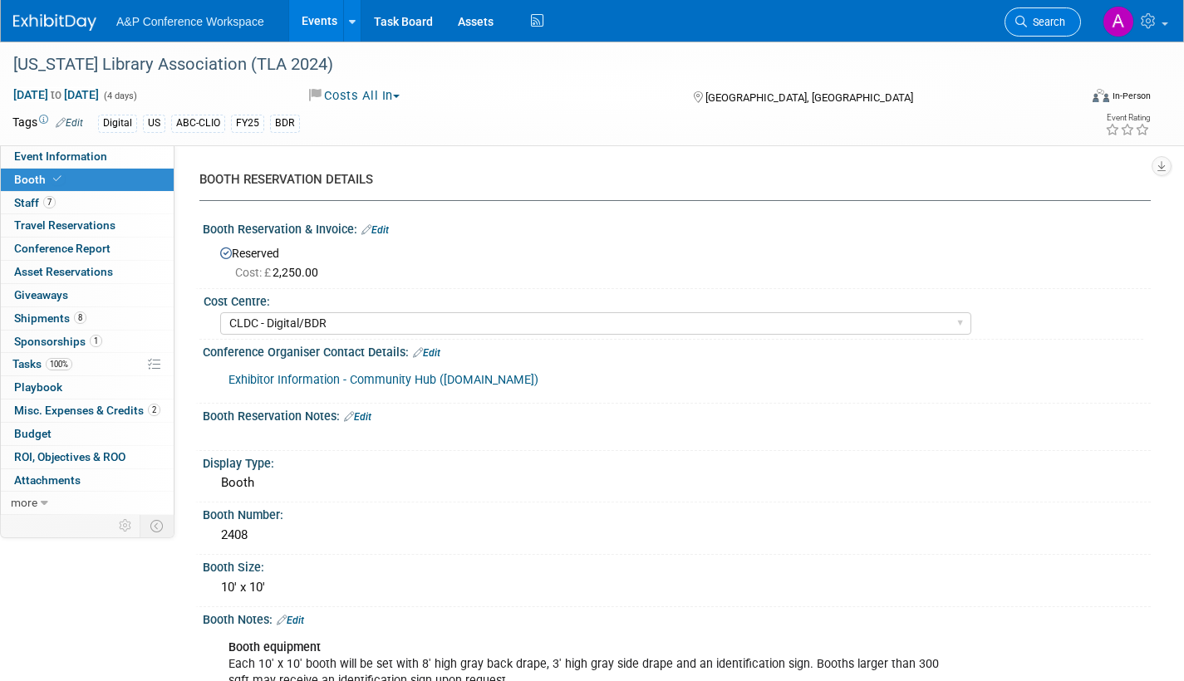
click at [1061, 23] on span "Search" at bounding box center [1046, 22] width 38 height 12
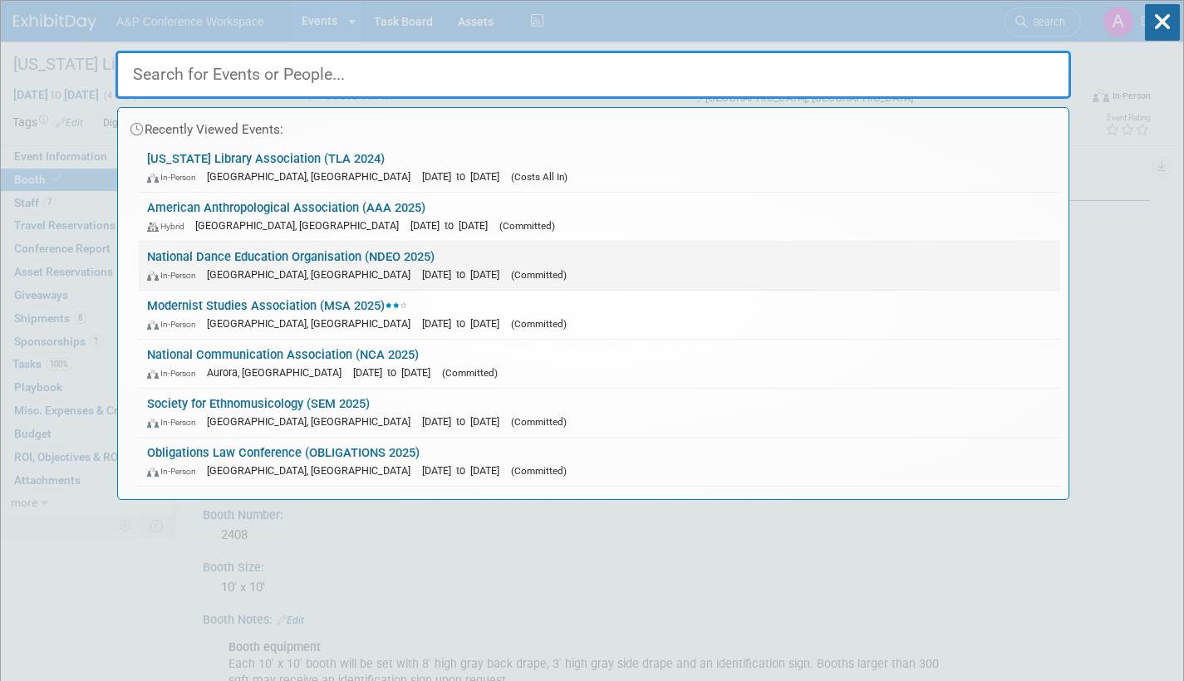
click at [299, 266] on div "In-Person Detroit, MI Oct 3, 2025 to Oct 6, 2025 (Committed)" at bounding box center [599, 274] width 905 height 17
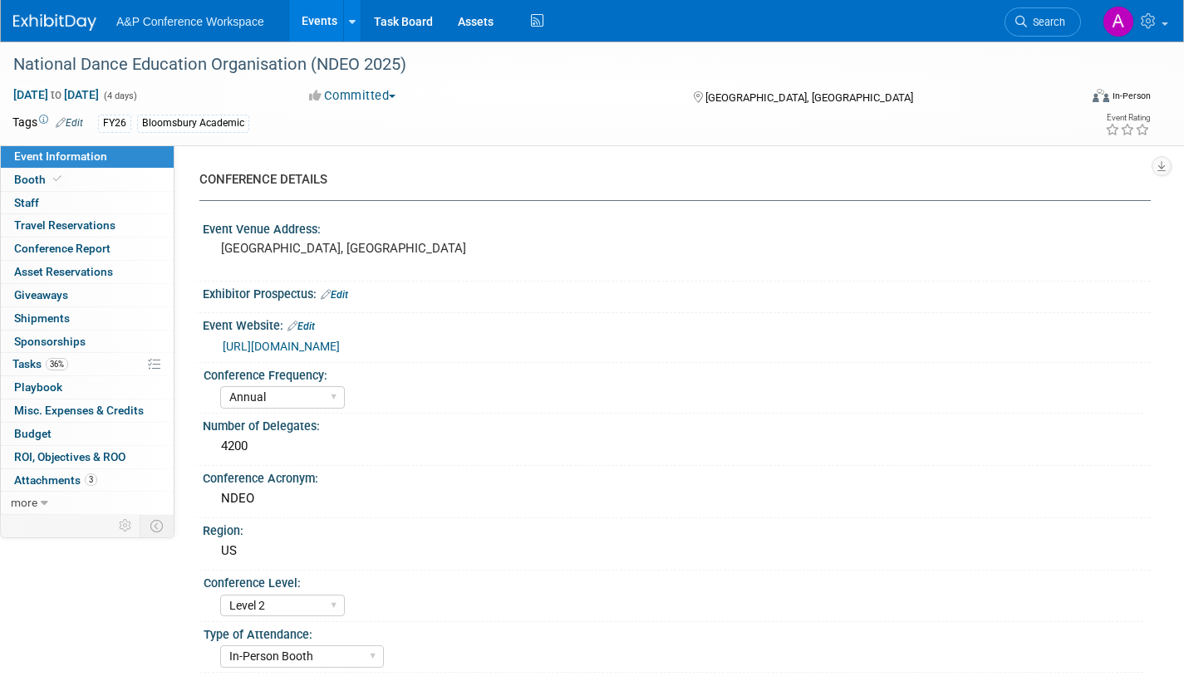
select select "Annual"
select select "Level 2"
select select "In-Person Booth"
select select "Drama & Performance Studies"
select select "Methuen Drama"
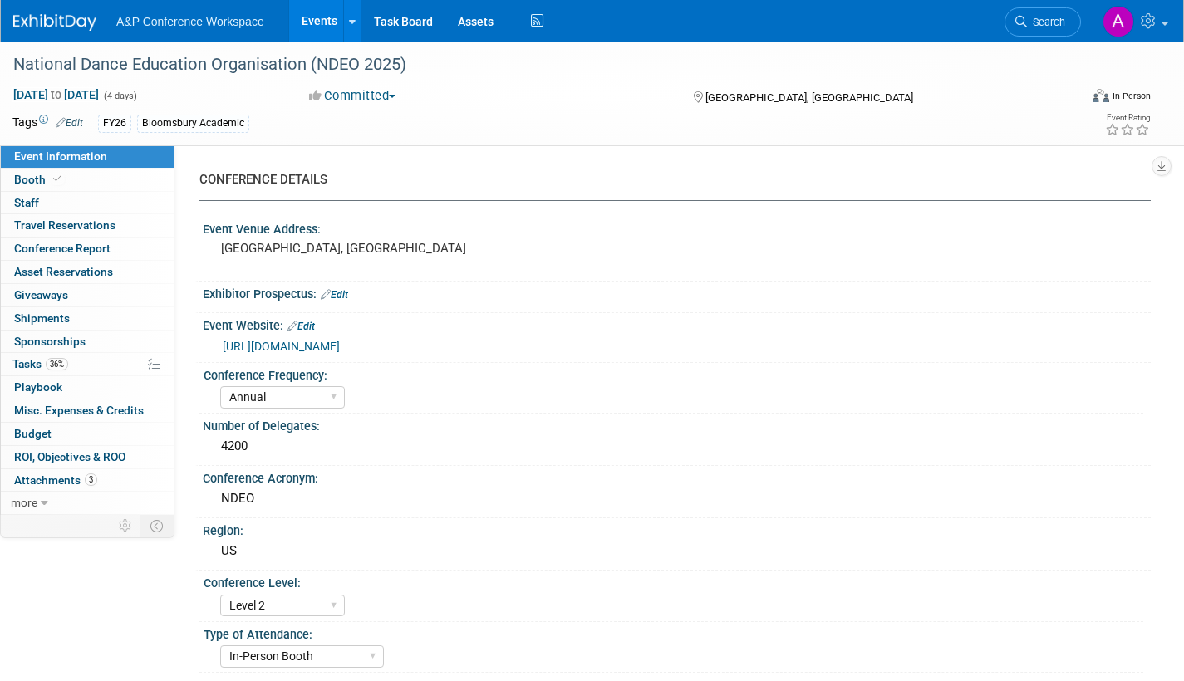
select select "[PERSON_NAME]"
select select "Networking/Commissioning"
click at [1062, 22] on span "Search" at bounding box center [1046, 22] width 38 height 12
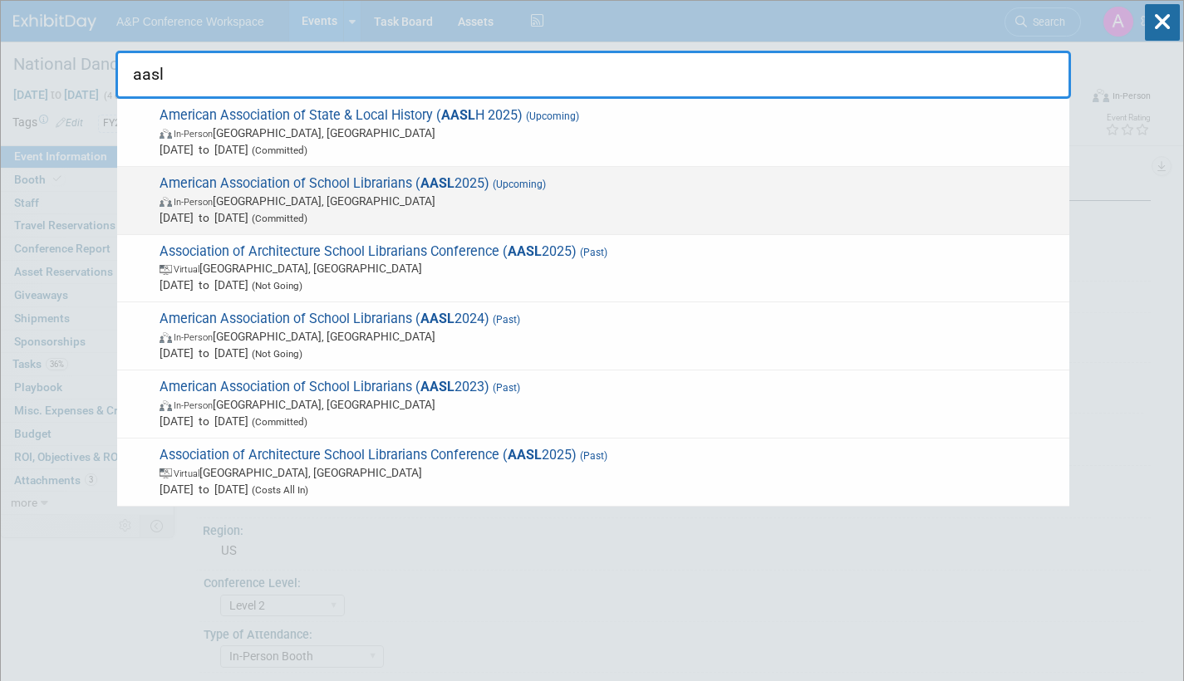
type input "aasl"
click at [248, 208] on span "In-Person St. Louis, MI" at bounding box center [609, 201] width 901 height 17
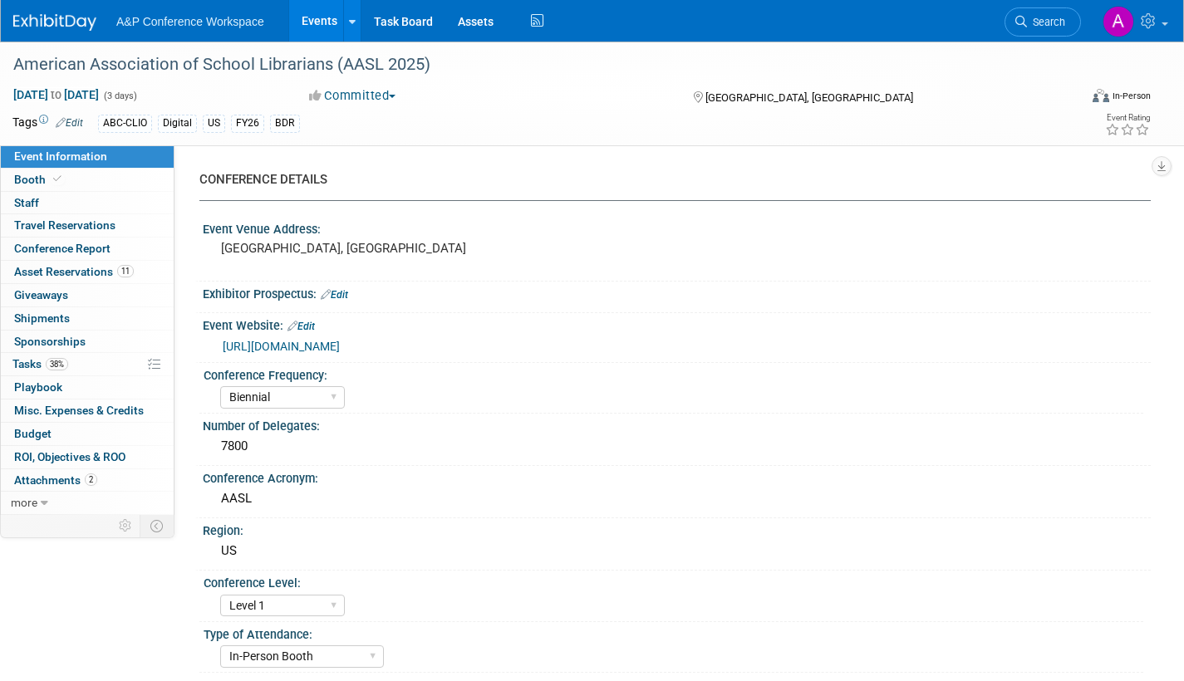
select select "Biennial"
select select "Level 1"
select select "In-Person Booth"
select select "Schools"
select select "Bloomsbury Digital Resources"
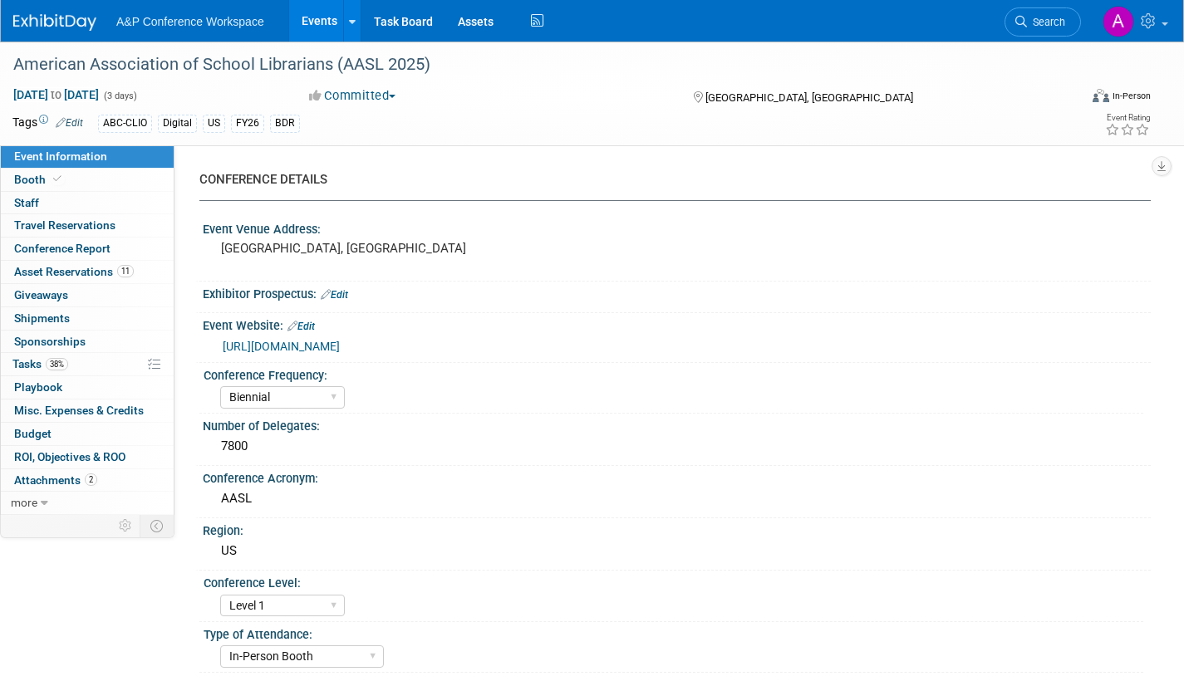
select select "[PERSON_NAME]"
select select "BDR Product Awareness and Trial Generation​"
click at [76, 175] on link "Booth" at bounding box center [87, 180] width 173 height 22
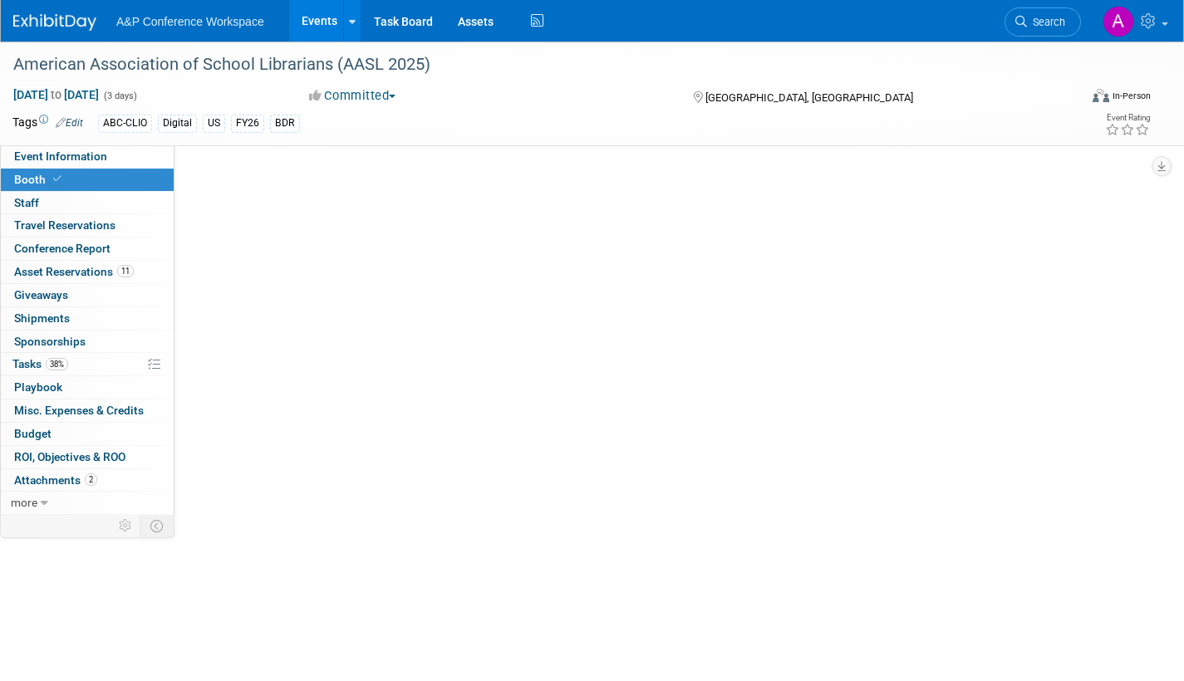
select select "CLDC - Digital/BDR"
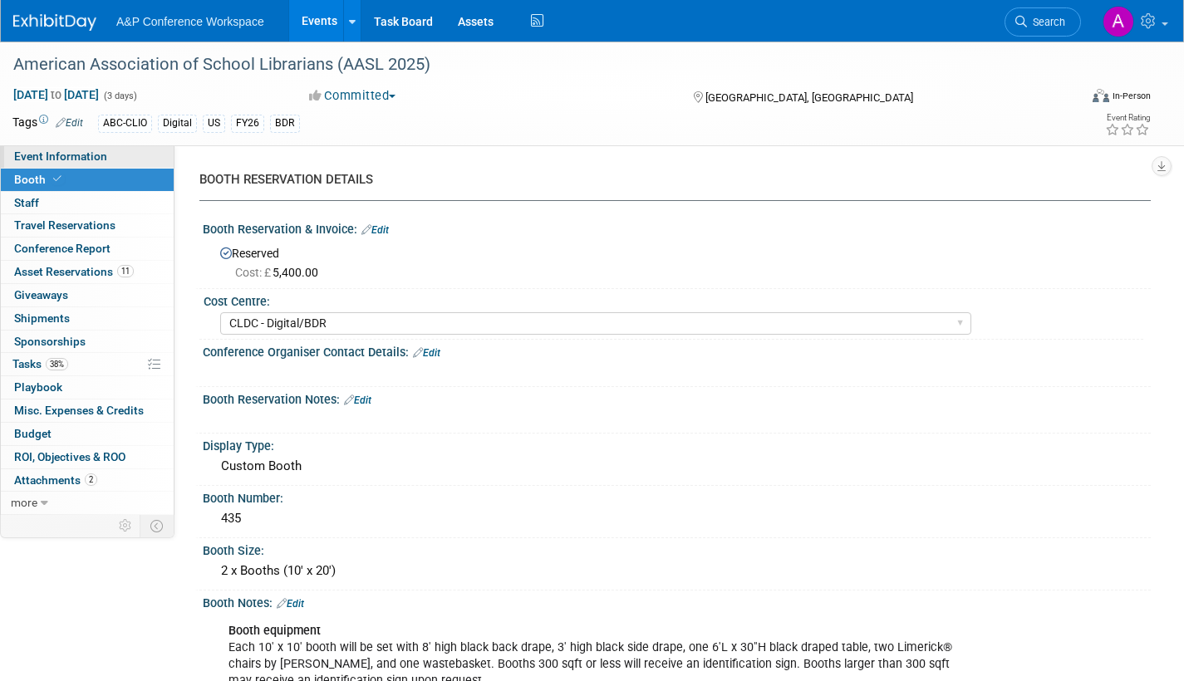
click at [90, 159] on span "Event Information" at bounding box center [60, 156] width 93 height 13
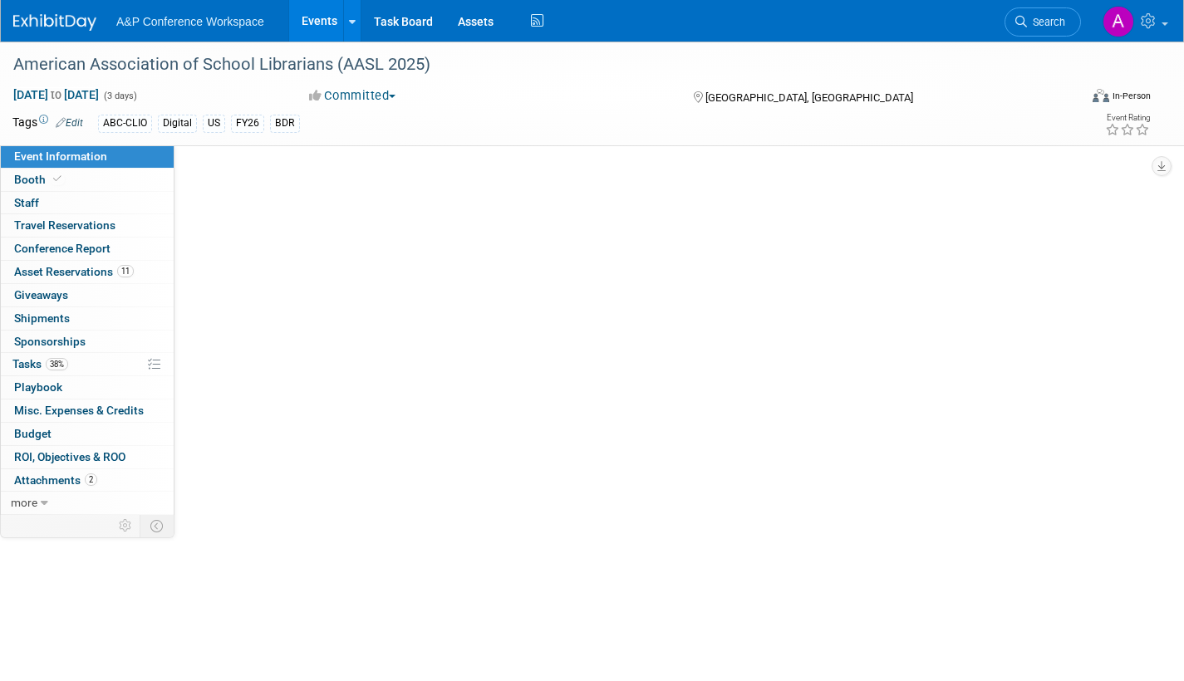
select select "Biennial"
select select "Level 1"
select select "In-Person Booth"
select select "Schools"
select select "Bloomsbury Digital Resources"
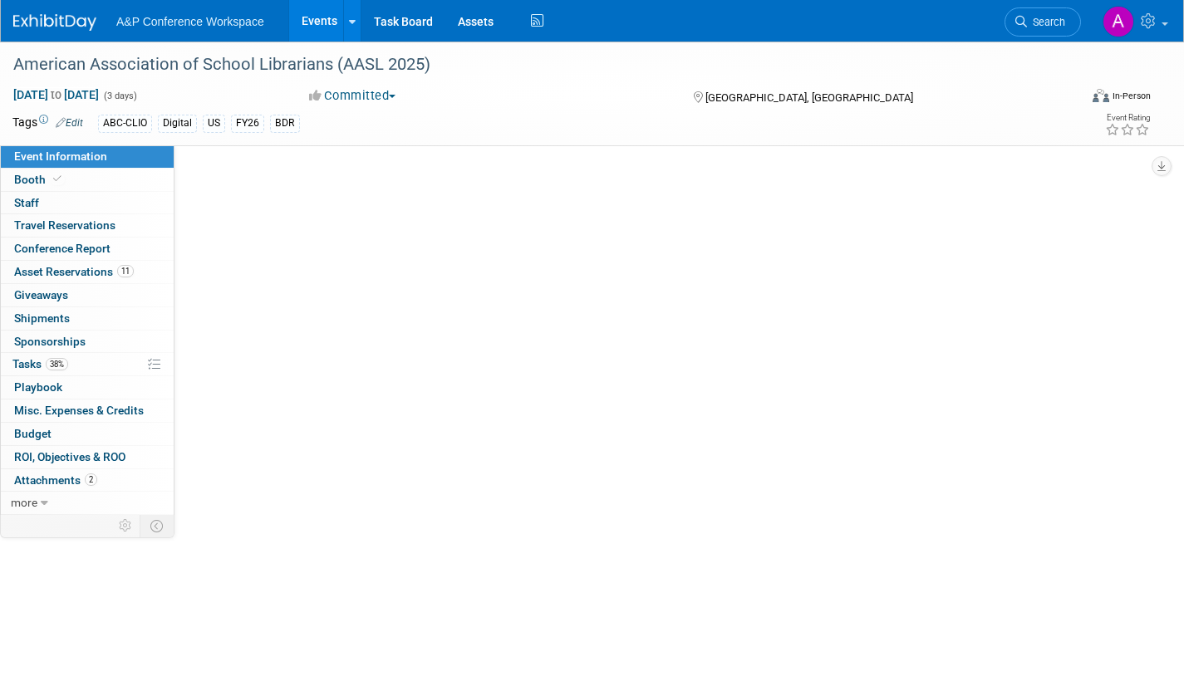
select select "[PERSON_NAME]"
select select "BDR Product Awareness and Trial Generation​"
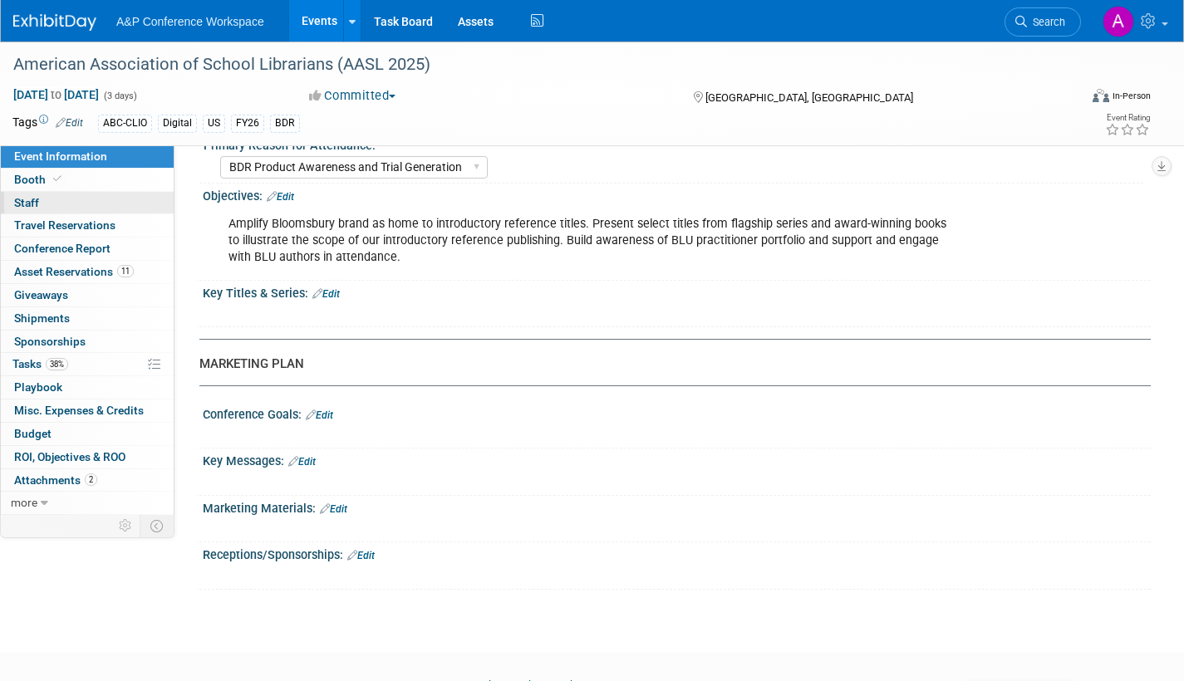
scroll to position [1744, 0]
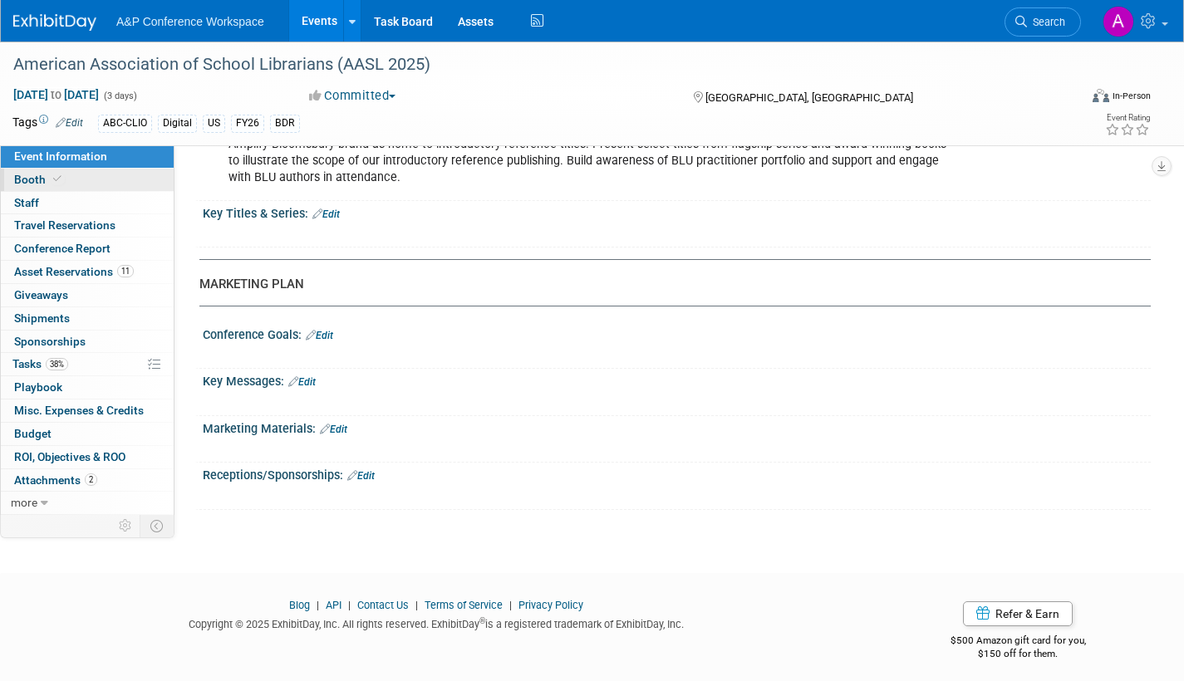
click at [22, 180] on span "Booth" at bounding box center [39, 179] width 51 height 13
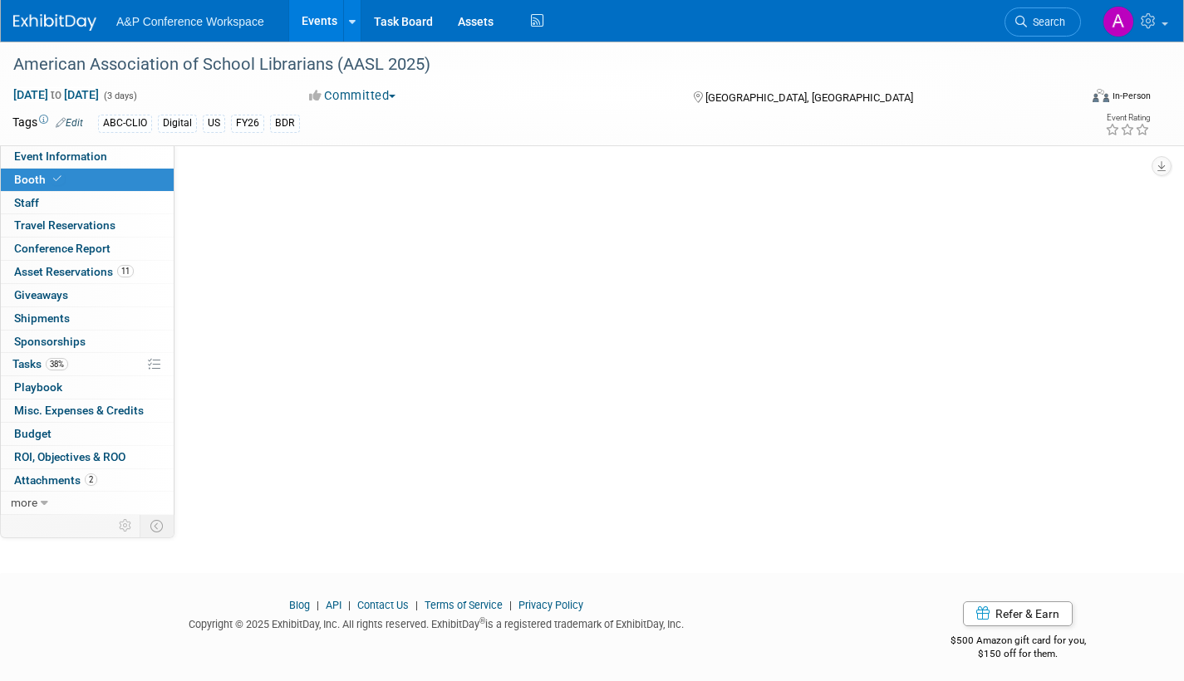
scroll to position [0, 0]
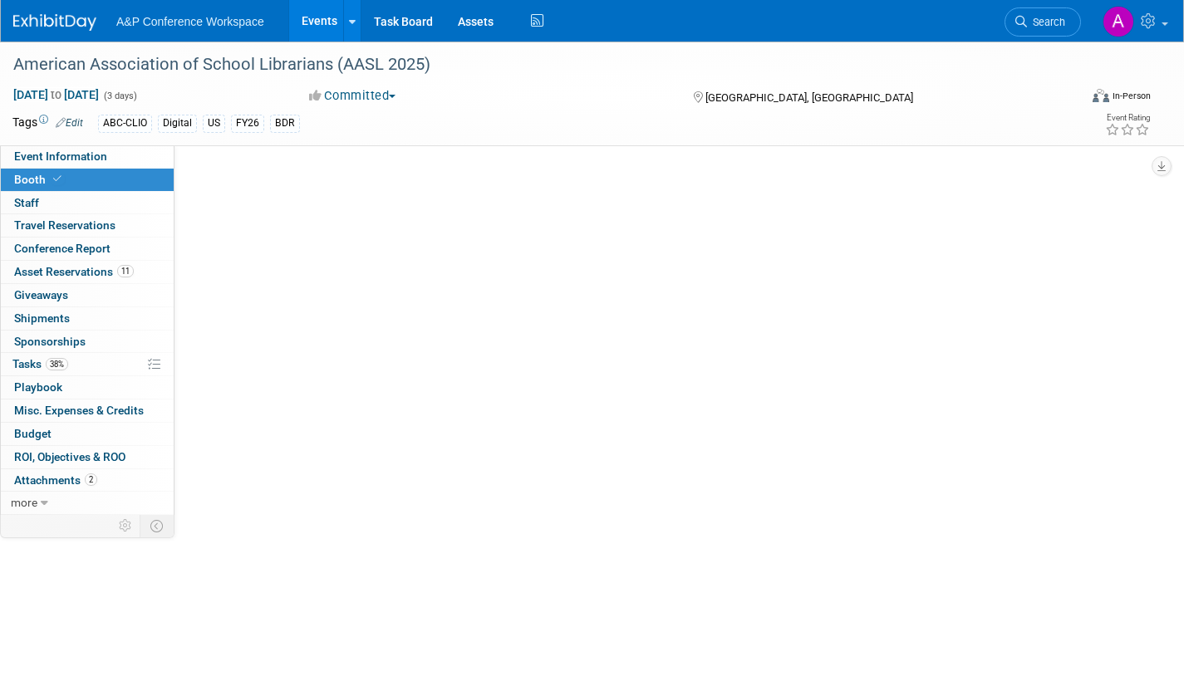
select select "CLDC - Digital/BDR"
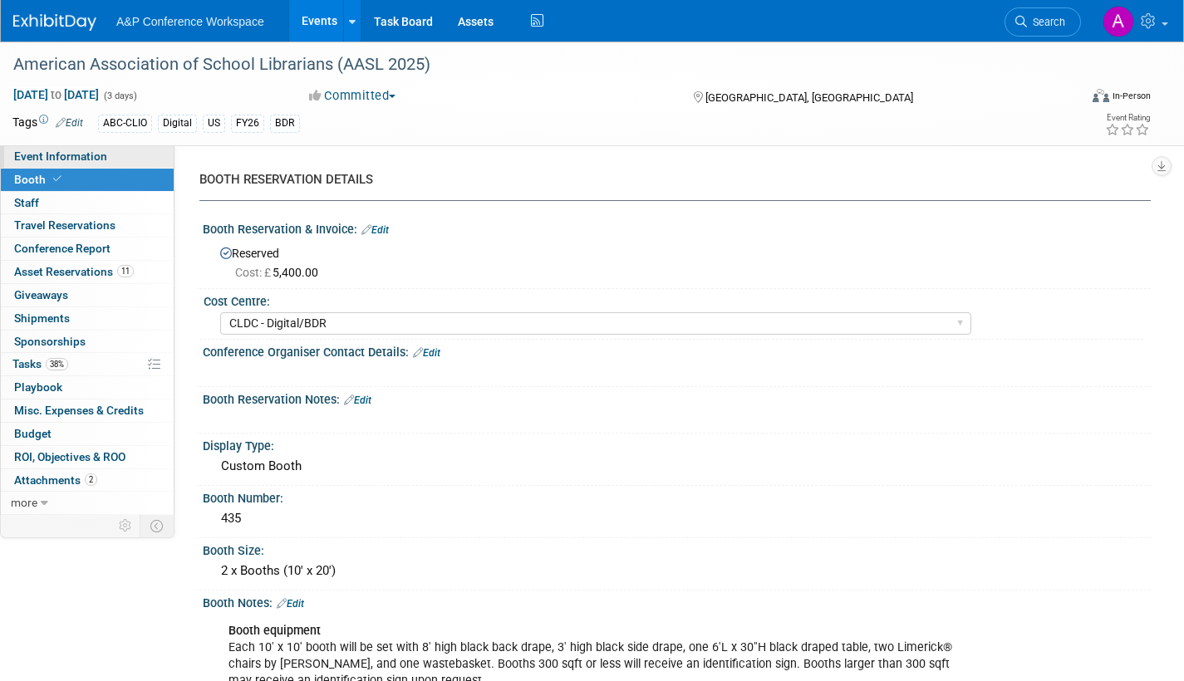
click at [82, 154] on span "Event Information" at bounding box center [60, 156] width 93 height 13
select select "Biennial"
select select "Level 1"
select select "In-Person Booth"
select select "Schools"
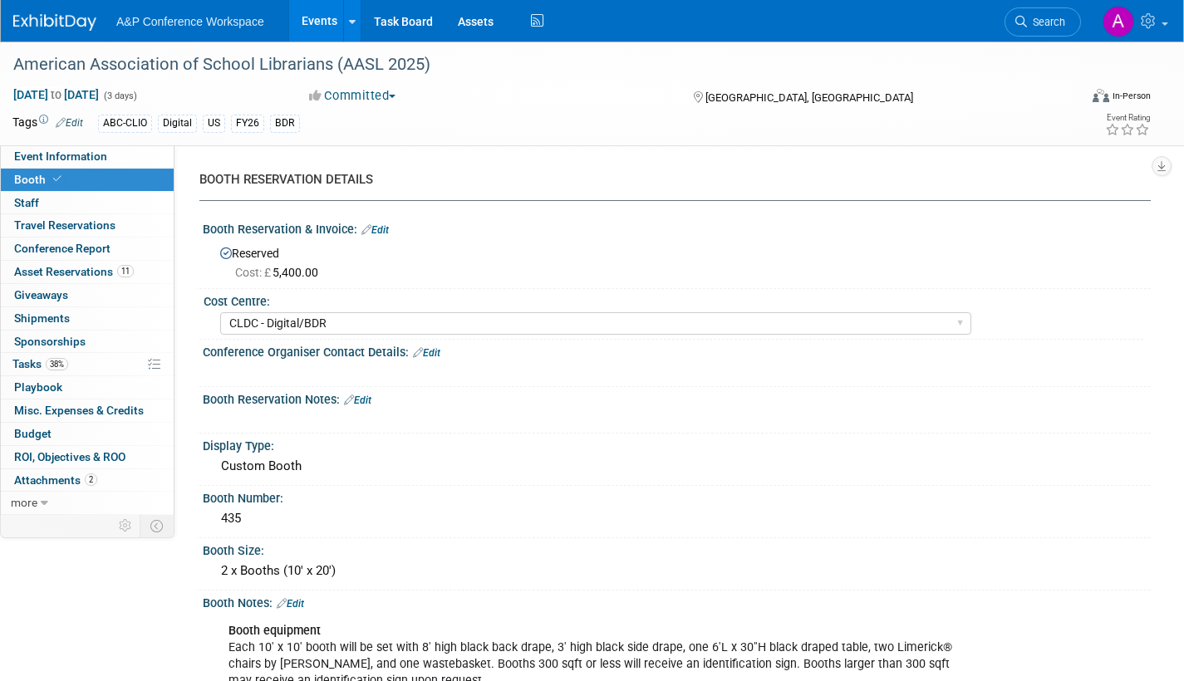
select select "Bloomsbury Digital Resources"
select select "[PERSON_NAME]"
select select "BDR Product Awareness and Trial Generation​"
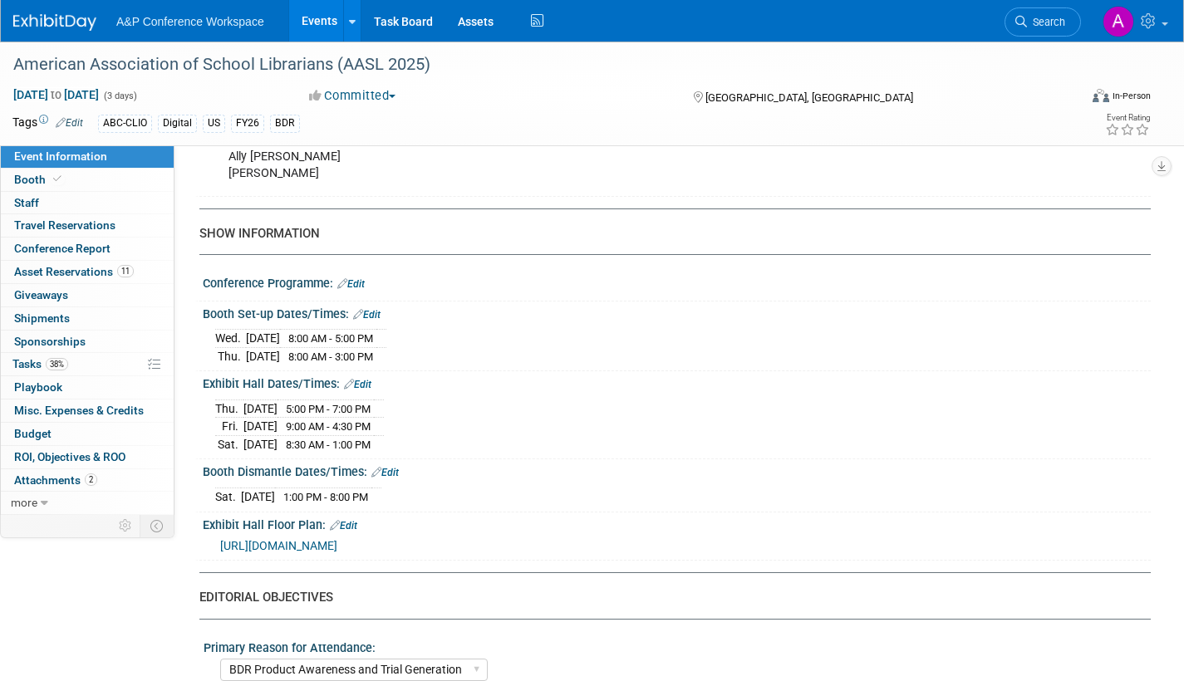
scroll to position [1163, 0]
click at [20, 175] on span "Booth" at bounding box center [39, 179] width 51 height 13
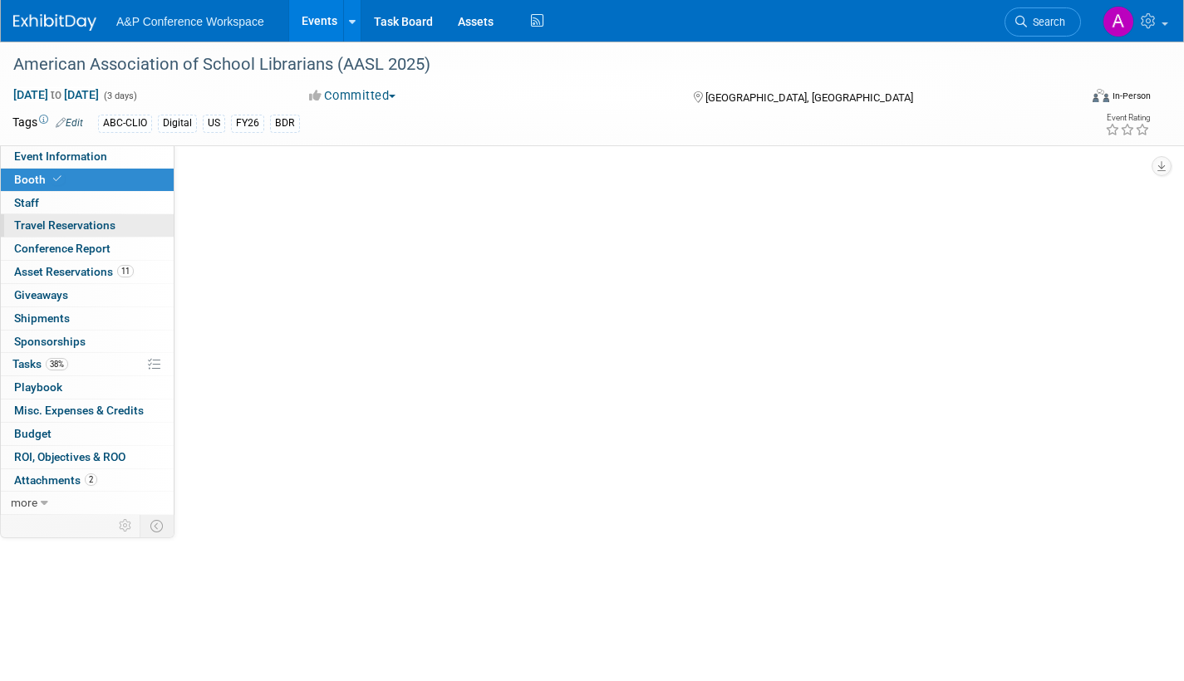
scroll to position [0, 0]
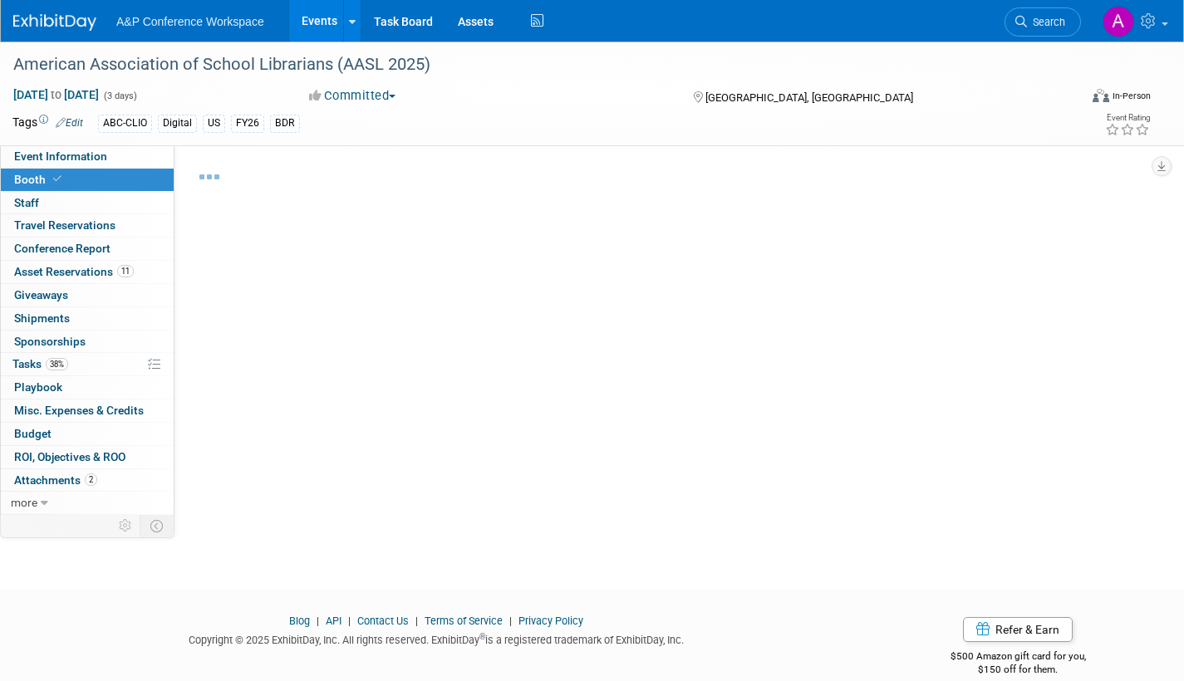
select select "CLDC - Digital/BDR"
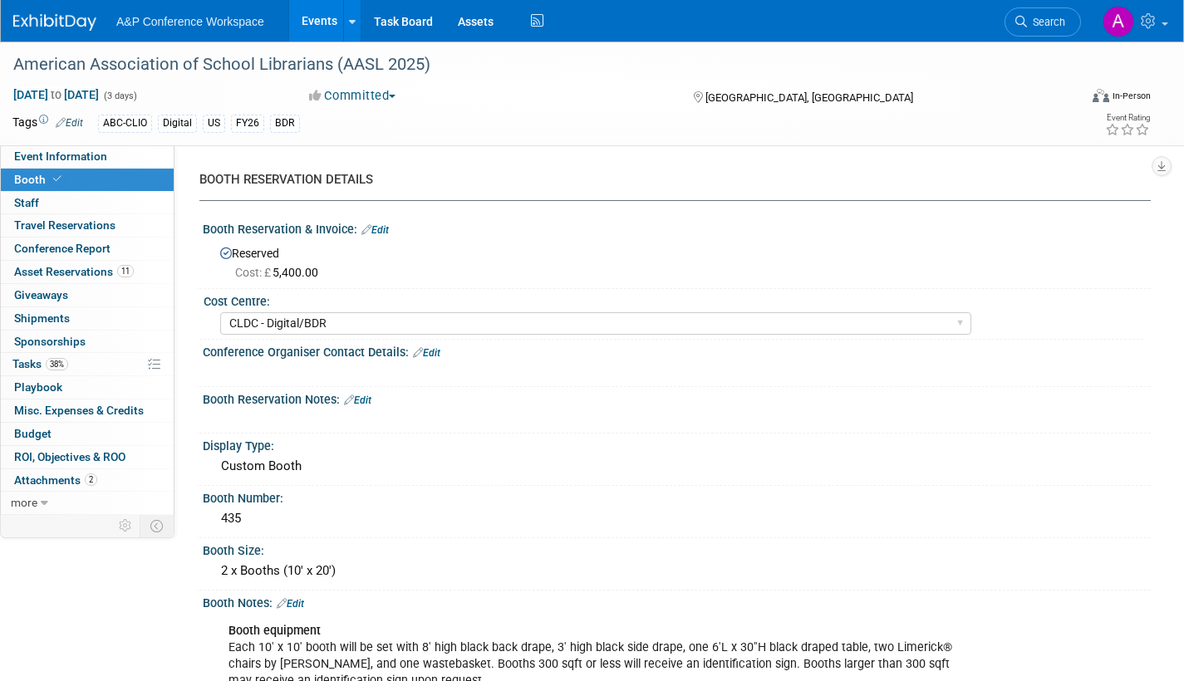
click at [1046, 17] on span "Search" at bounding box center [1046, 22] width 38 height 12
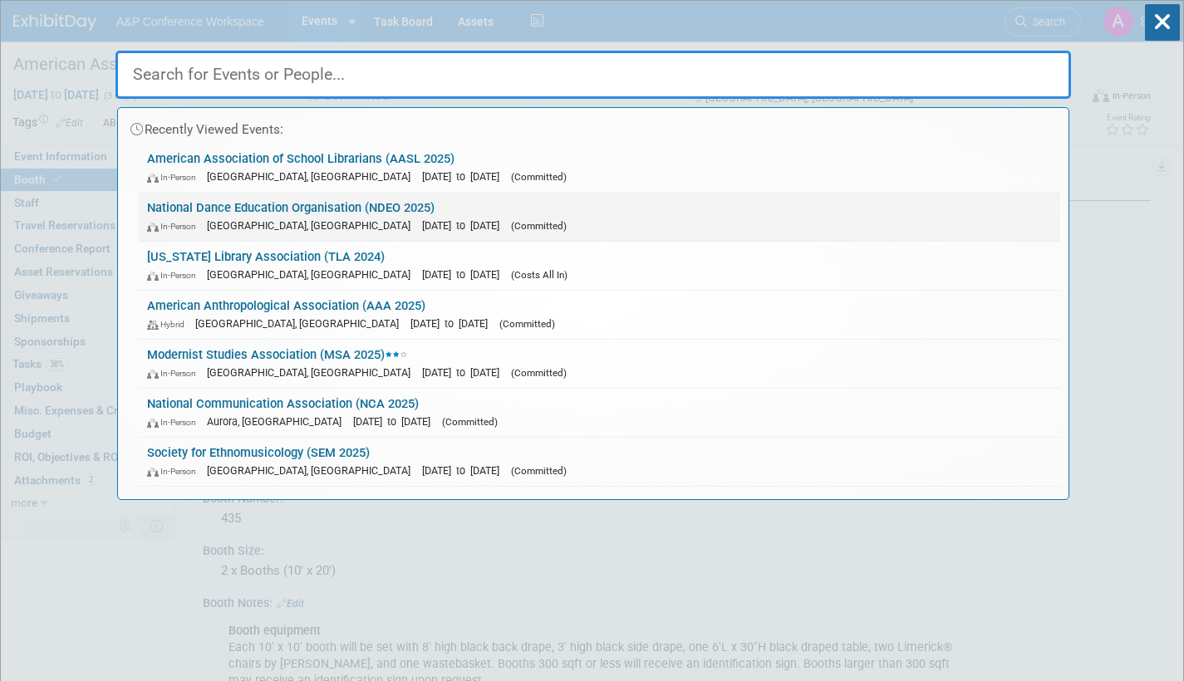
click at [412, 213] on link "National Dance Education Organisation (NDEO 2025) In-Person Detroit, MI Oct 3, …" at bounding box center [599, 217] width 921 height 48
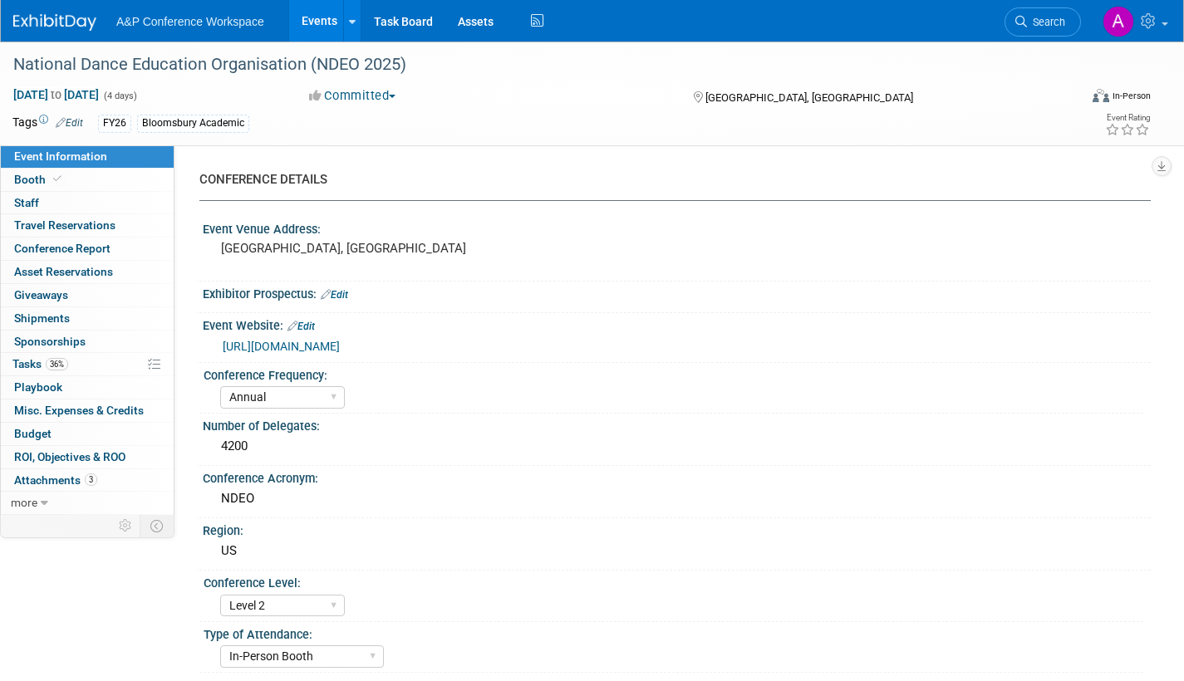
select select "Annual"
select select "Level 2"
select select "In-Person Booth"
select select "Drama & Performance Studies"
select select "Methuen Drama"
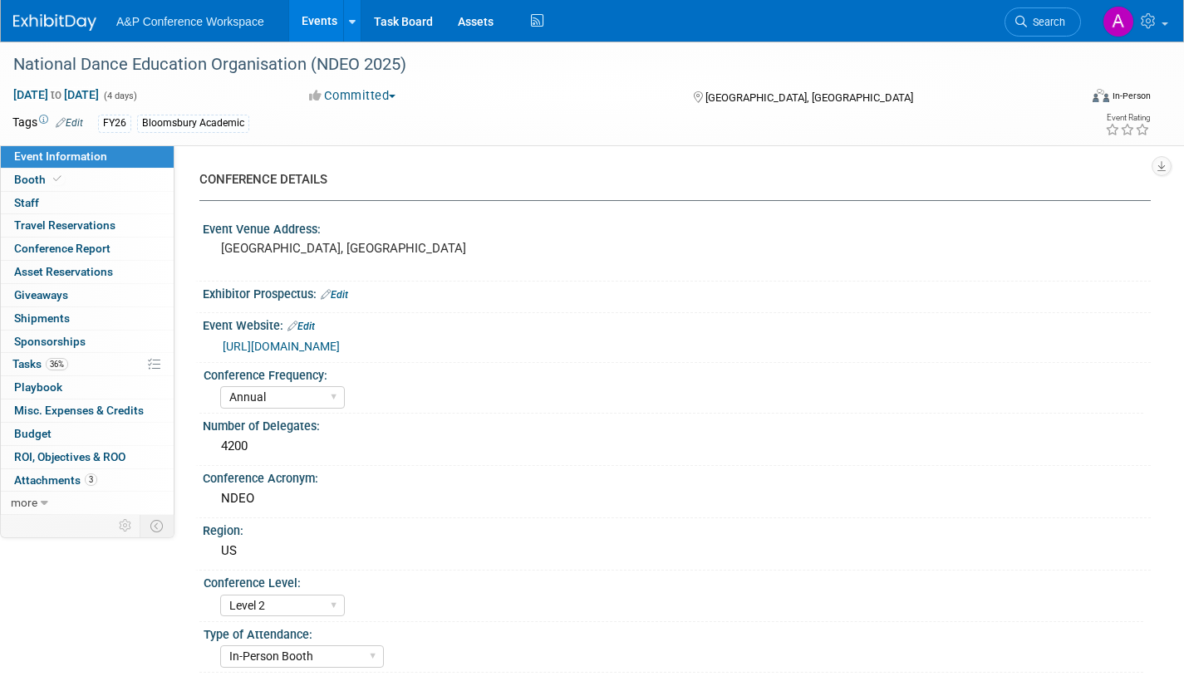
select select "[PERSON_NAME]"
select select "Networking/Commissioning"
